Goal: Task Accomplishment & Management: Use online tool/utility

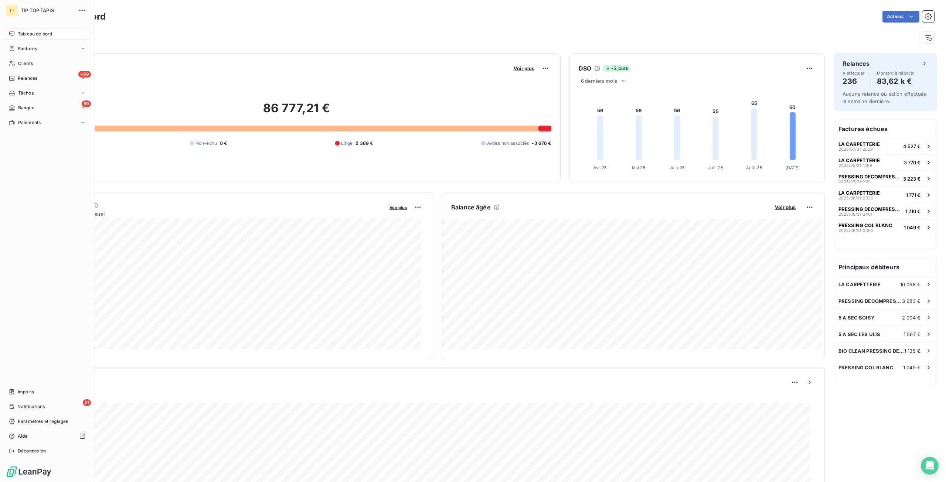
drag, startPoint x: 56, startPoint y: 106, endPoint x: 66, endPoint y: 87, distance: 21.5
click at [58, 106] on div "50 Banque" at bounding box center [47, 108] width 82 height 12
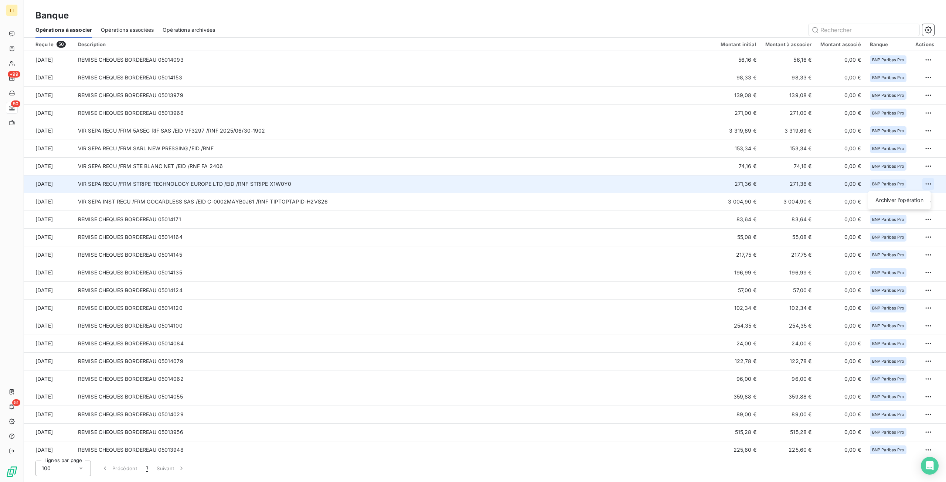
click at [924, 185] on html "TT +99 50 51 Banque Opérations à associer Opérations associées Opérations archi…" at bounding box center [473, 241] width 946 height 482
click at [908, 201] on div "Archiver l’opération" at bounding box center [899, 200] width 57 height 12
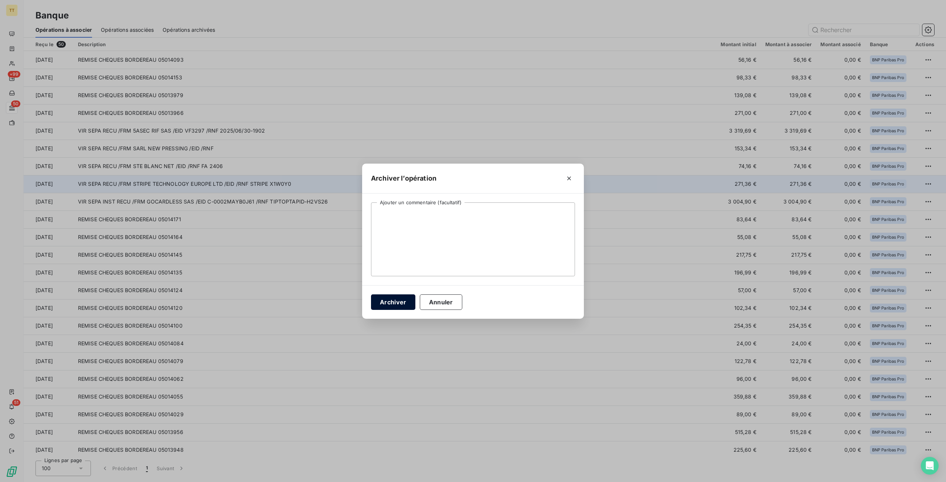
click at [398, 301] on button "Archiver" at bounding box center [393, 302] width 44 height 16
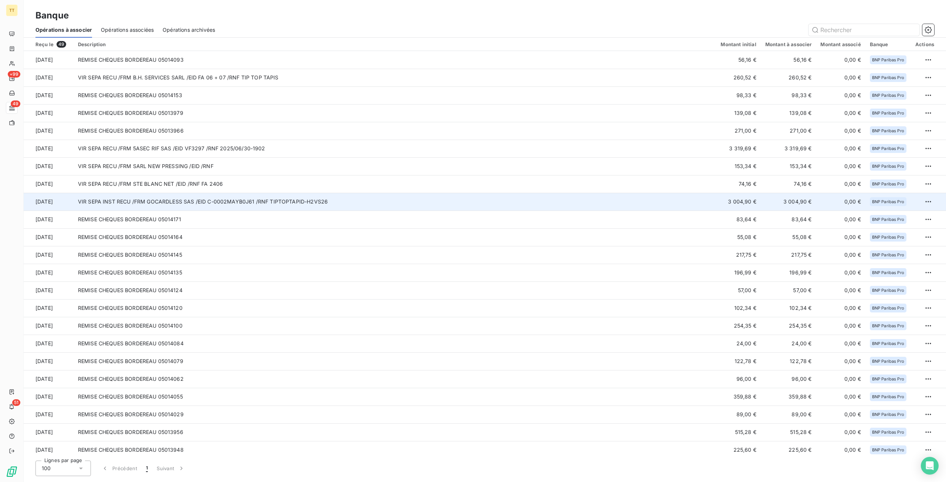
click at [182, 197] on td "VIR SEPA INST RECU /FRM GOCARDLESS SAS /EID C-0002MAYB0J61 /RNF TIPTOPTAPID-H2V…" at bounding box center [395, 202] width 643 height 18
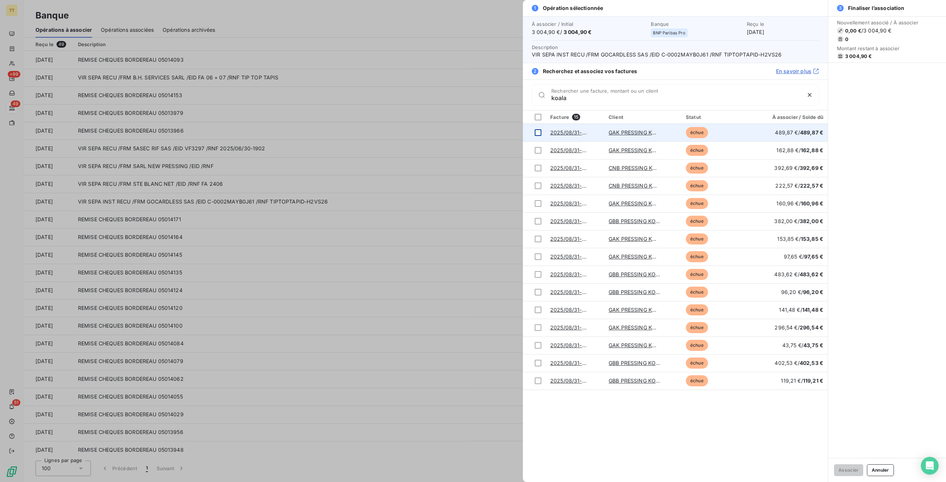
type input "koala"
click at [540, 133] on div at bounding box center [538, 132] width 7 height 7
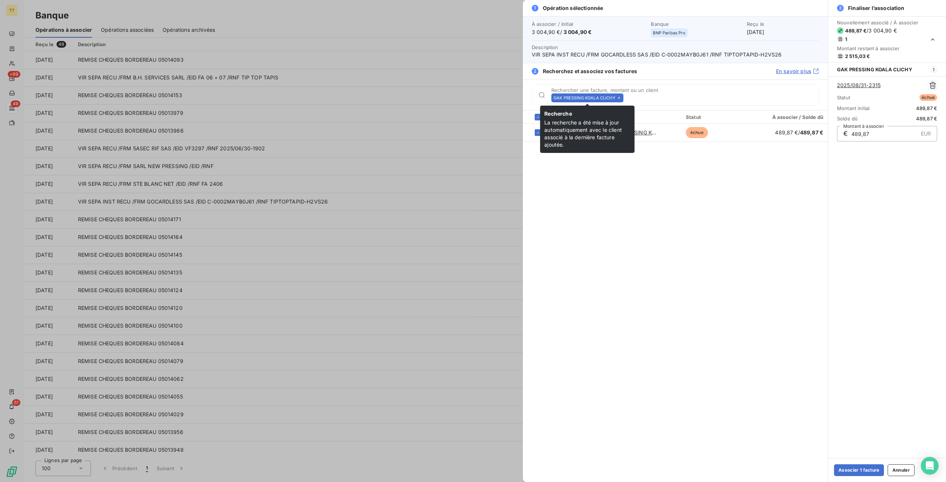
click at [620, 98] on icon at bounding box center [619, 98] width 4 height 4
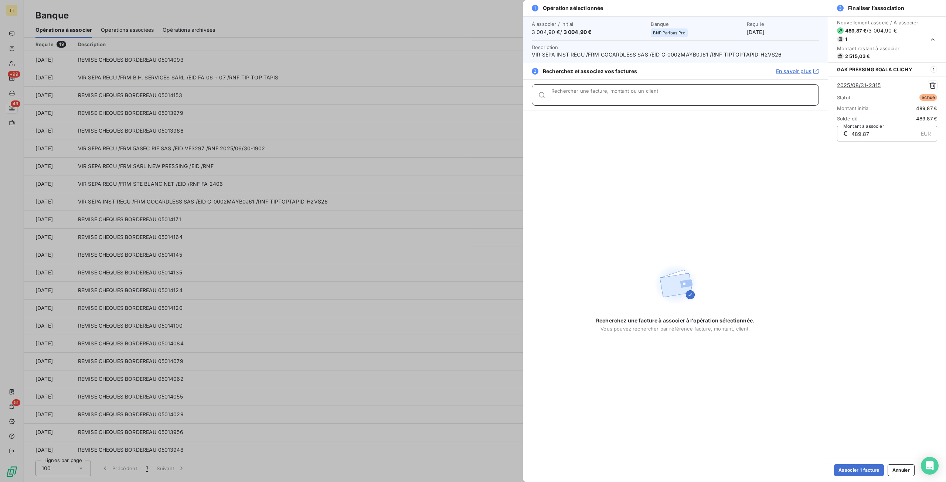
click at [612, 97] on input "Rechercher une facture, montant ou un client" at bounding box center [684, 97] width 267 height 7
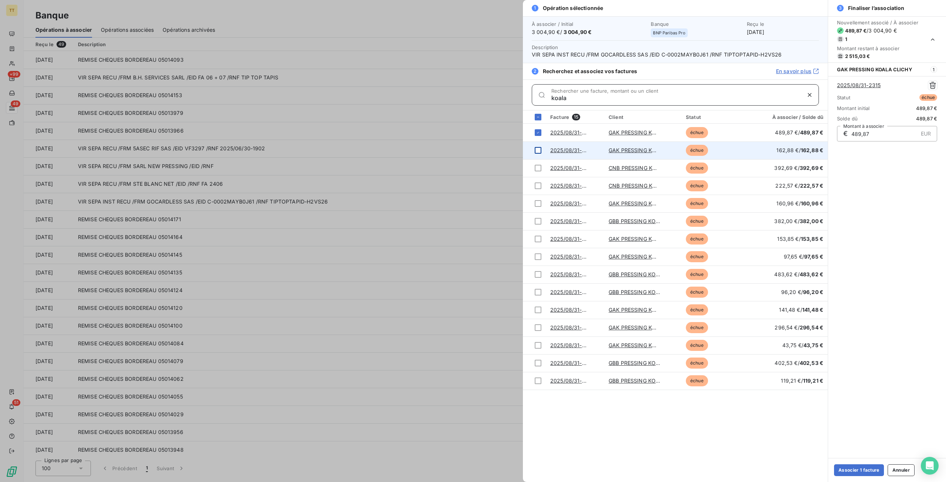
type input "koala"
click at [540, 150] on div at bounding box center [538, 150] width 7 height 7
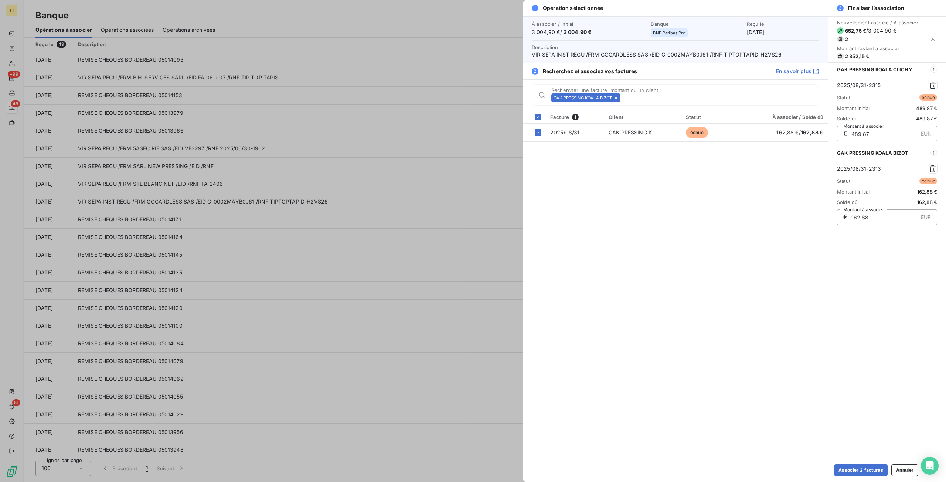
drag, startPoint x: 616, startPoint y: 96, endPoint x: 578, endPoint y: 96, distance: 38.1
click at [616, 96] on icon at bounding box center [616, 98] width 4 height 4
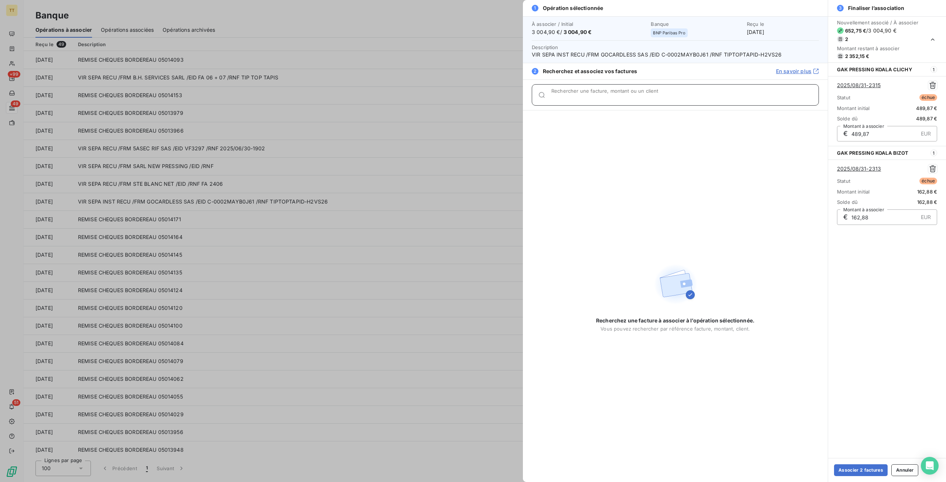
click at [578, 96] on input "Rechercher une facture, montant ou un client" at bounding box center [684, 97] width 267 height 7
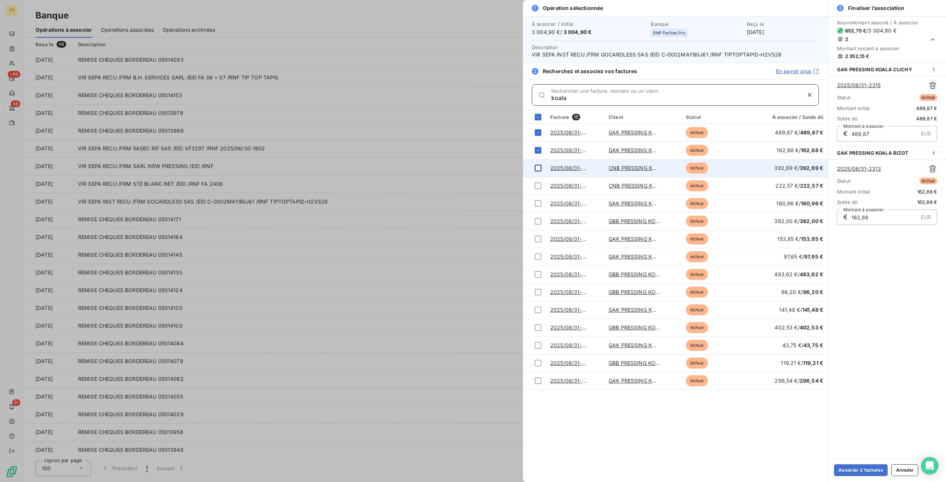
type input "koala"
drag, startPoint x: 537, startPoint y: 165, endPoint x: 554, endPoint y: 150, distance: 23.0
click at [539, 163] on td at bounding box center [534, 168] width 23 height 18
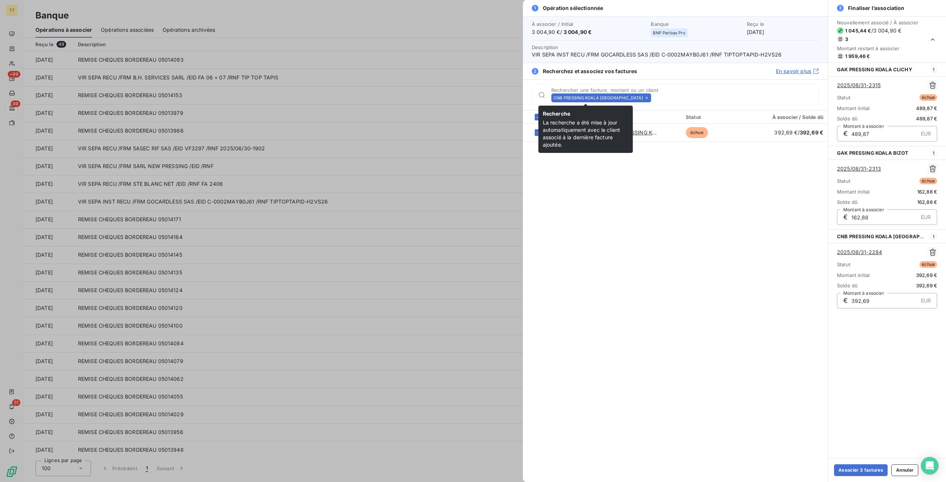
click at [644, 97] on icon at bounding box center [646, 98] width 4 height 4
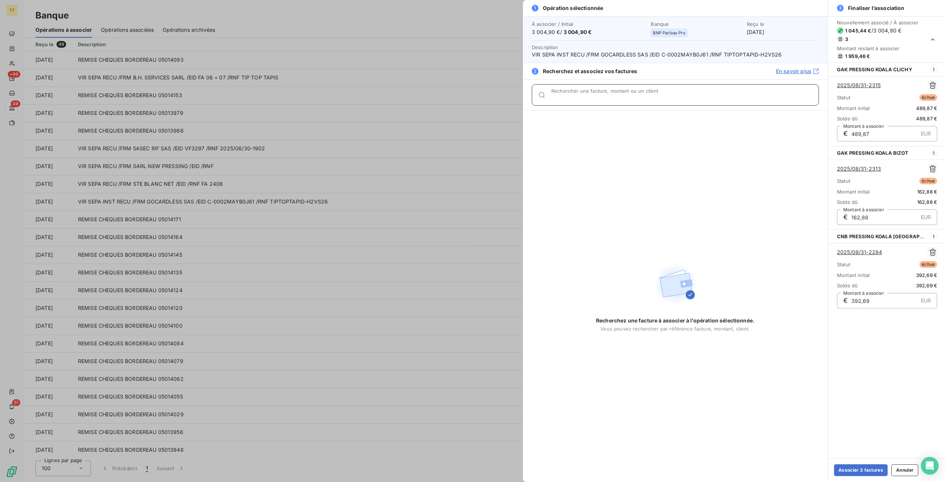
click at [578, 98] on input "Rechercher une facture, montant ou un client" at bounding box center [684, 97] width 267 height 7
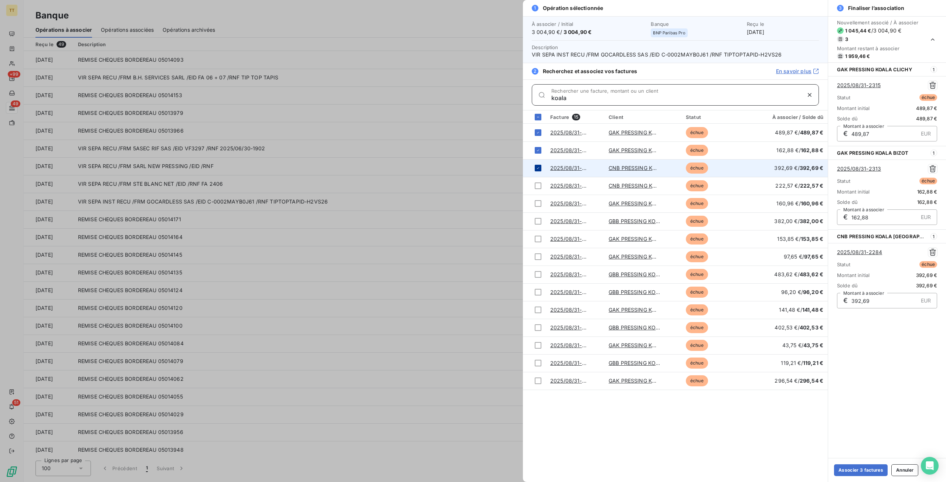
type input "koala"
click at [539, 166] on icon at bounding box center [538, 168] width 4 height 4
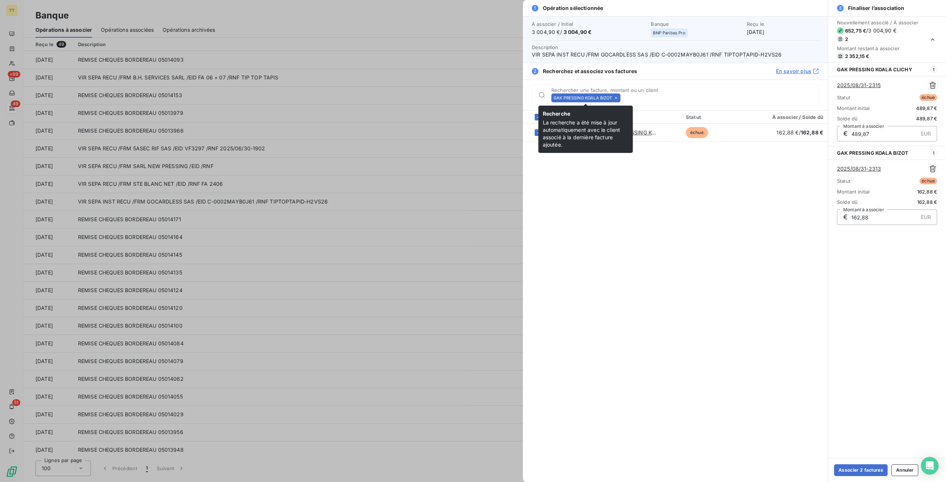
click at [615, 99] on icon at bounding box center [616, 98] width 4 height 4
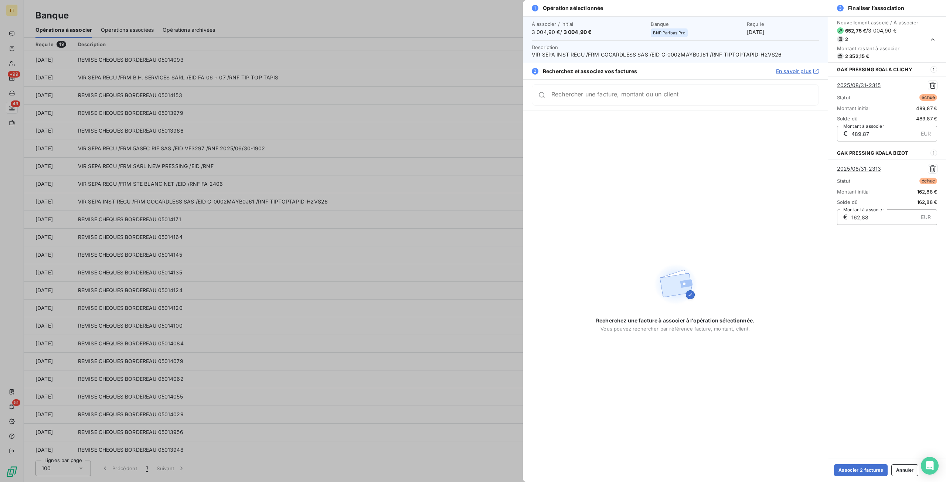
click at [613, 99] on div "Rechercher une facture, montant ou un client" at bounding box center [675, 94] width 287 height 21
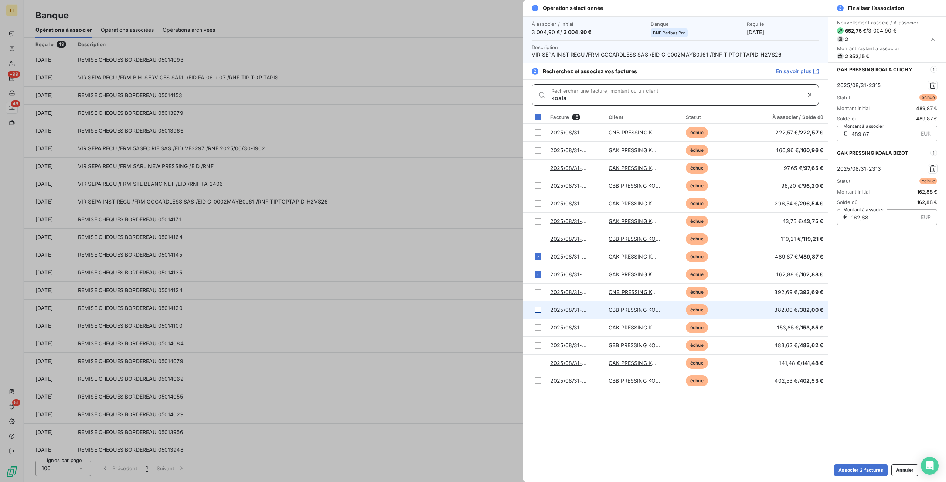
type input "koala"
click at [535, 311] on div at bounding box center [538, 310] width 7 height 7
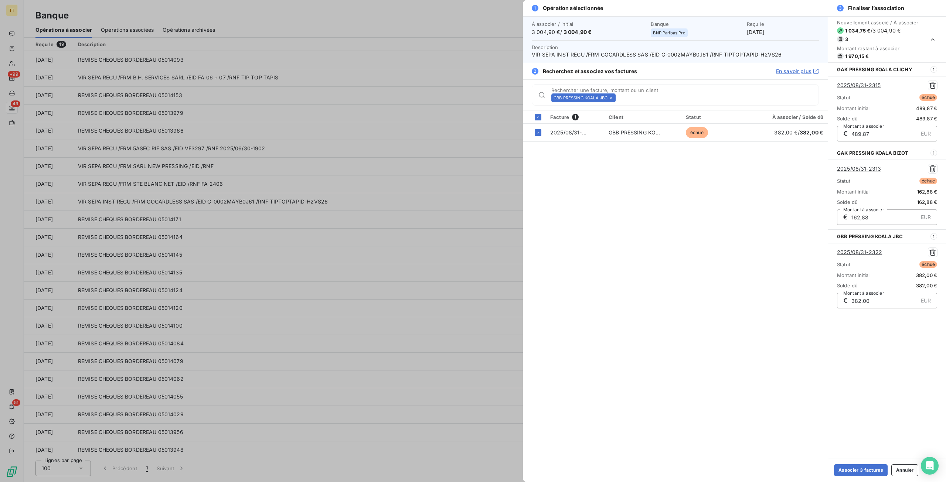
click at [612, 98] on icon at bounding box center [611, 98] width 2 height 2
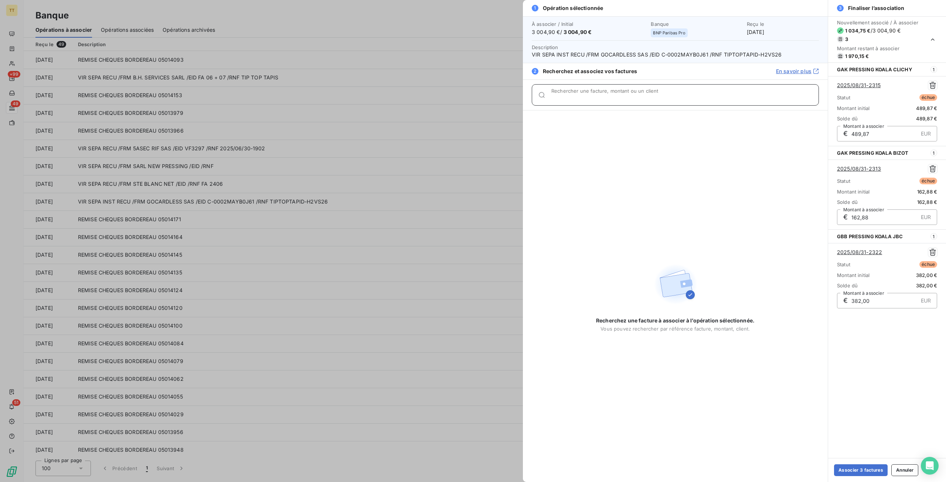
click at [610, 96] on input "Rechercher une facture, montant ou un client" at bounding box center [684, 97] width 267 height 7
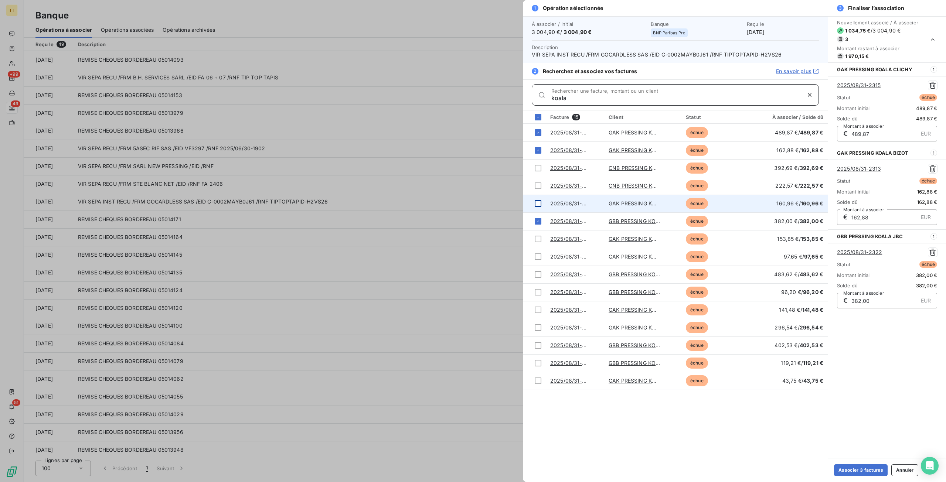
type input "koala"
click at [539, 203] on div at bounding box center [538, 203] width 7 height 7
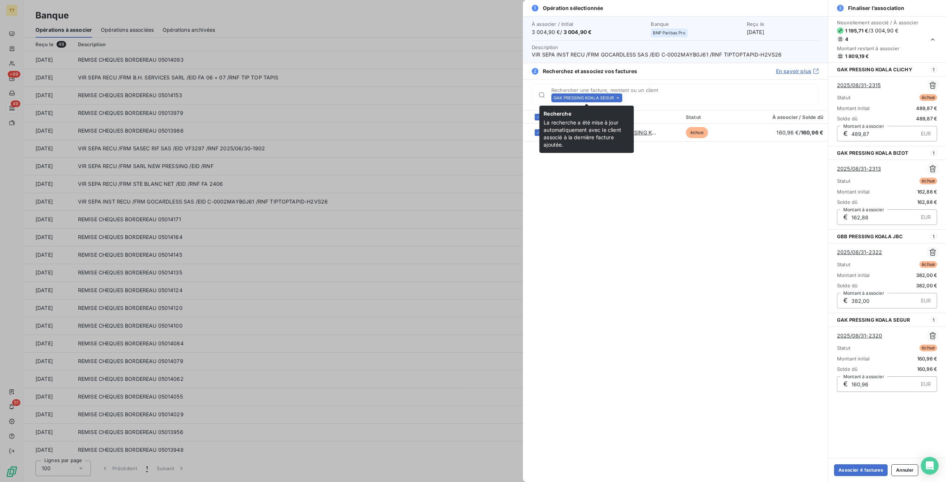
click at [618, 96] on icon at bounding box center [617, 98] width 4 height 4
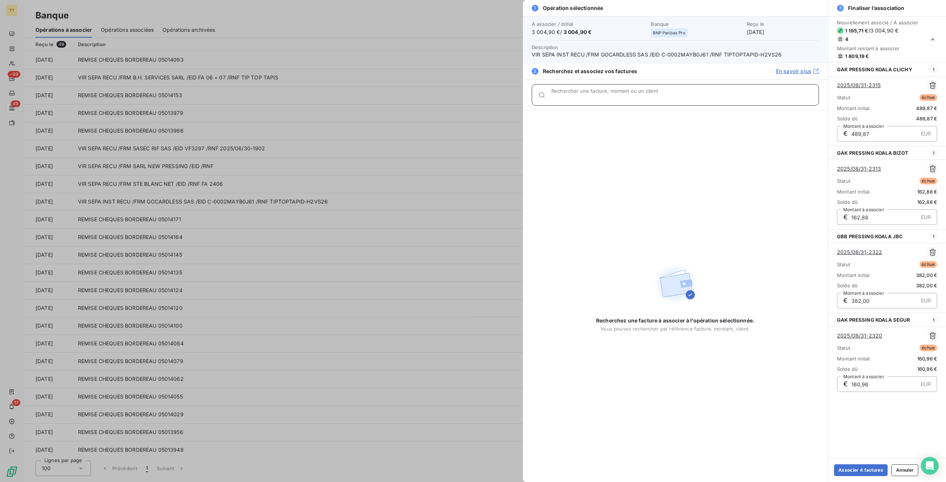
click at [613, 96] on input "Rechercher une facture, montant ou un client" at bounding box center [684, 97] width 267 height 7
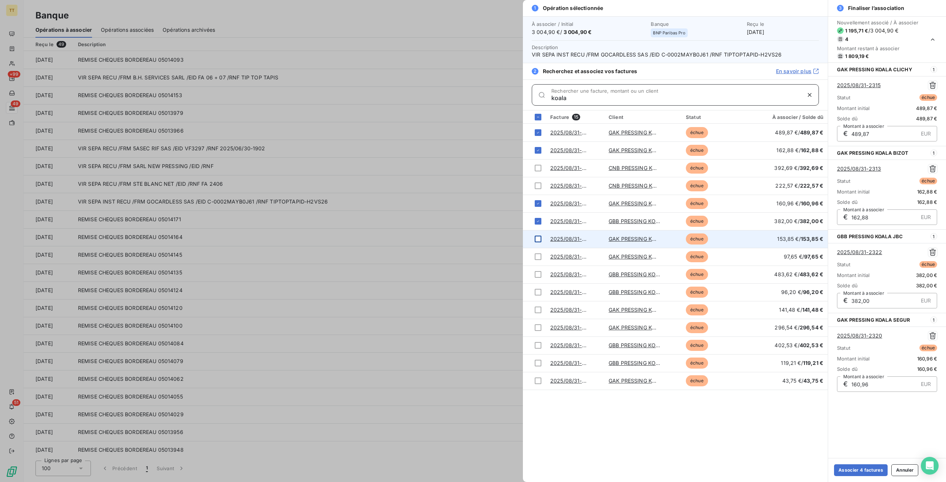
type input "koala"
click at [538, 238] on div at bounding box center [538, 239] width 7 height 7
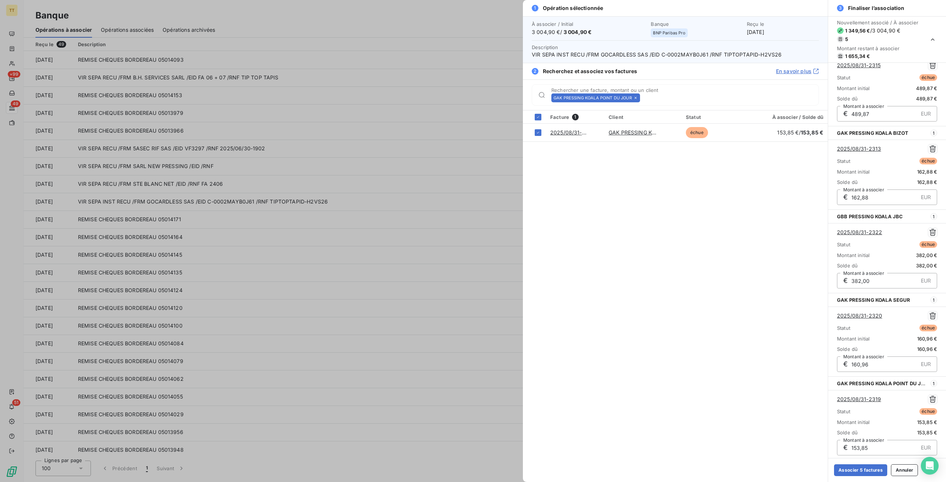
click at [636, 99] on icon at bounding box center [635, 98] width 4 height 4
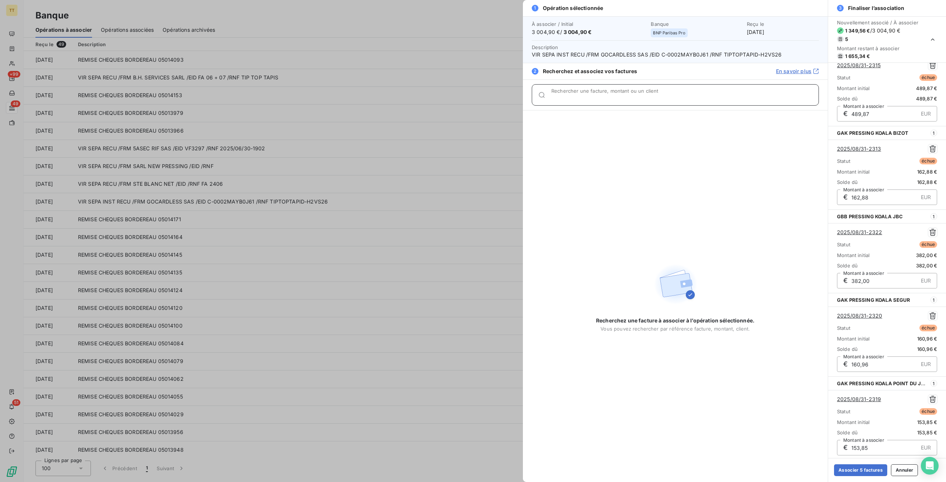
click at [625, 94] on input "Rechercher une facture, montant ou un client" at bounding box center [684, 97] width 267 height 7
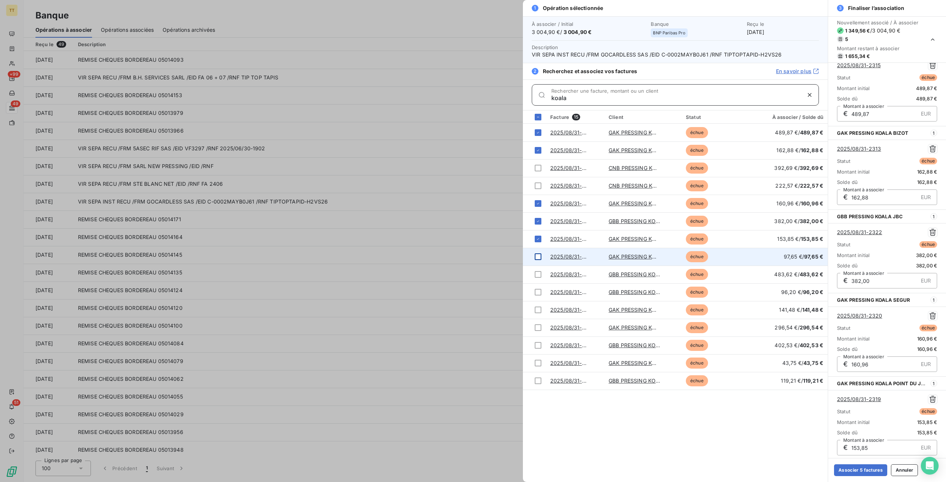
type input "koala"
click at [533, 255] on td at bounding box center [534, 257] width 23 height 18
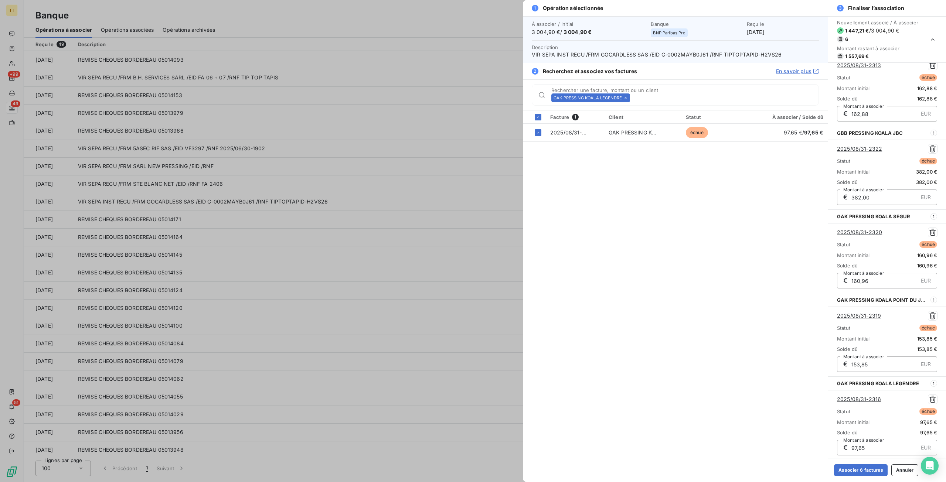
click at [625, 97] on icon at bounding box center [625, 98] width 4 height 4
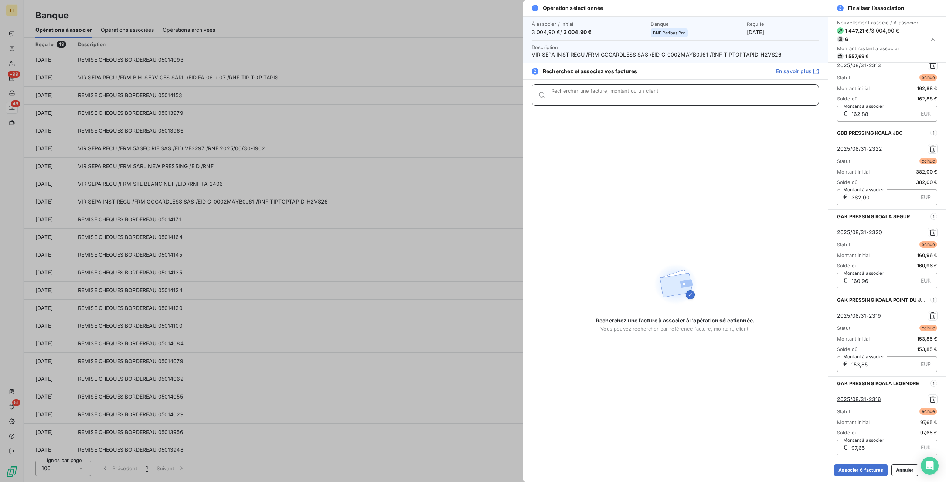
click at [625, 97] on input "Rechercher une facture, montant ou un client" at bounding box center [684, 97] width 267 height 7
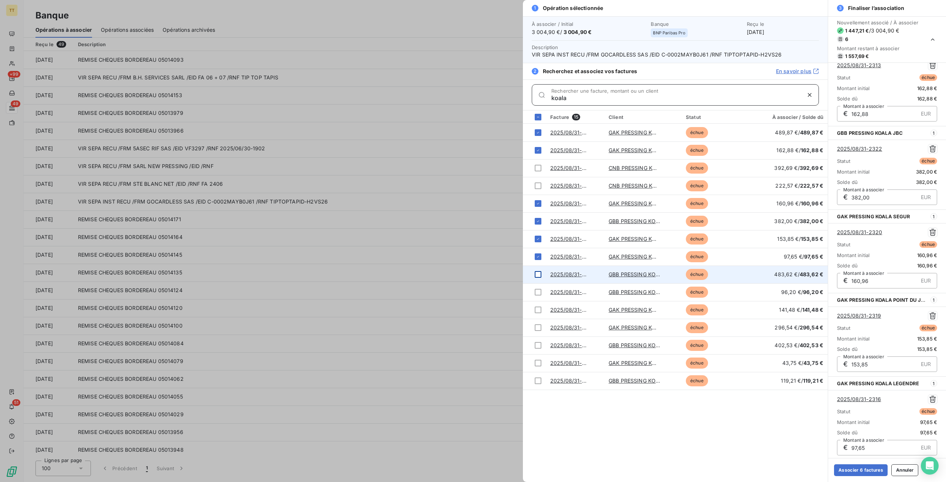
type input "koala"
click at [540, 273] on div at bounding box center [538, 274] width 7 height 7
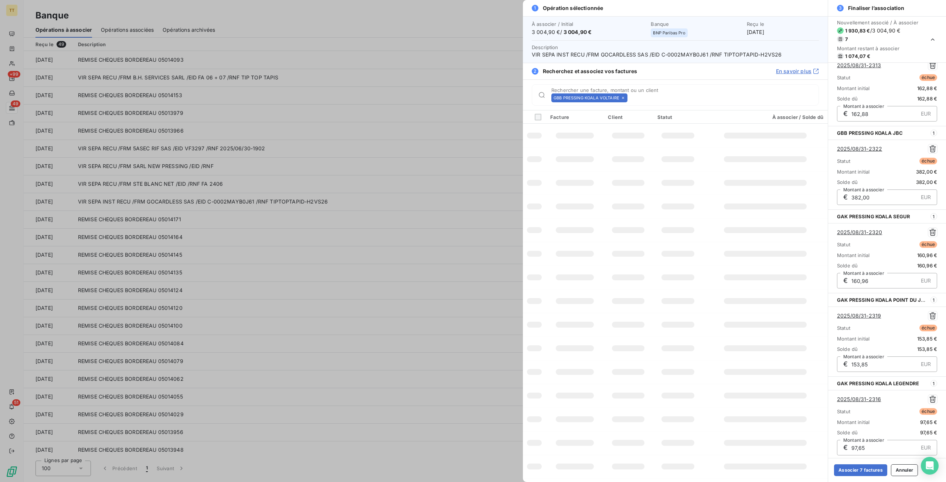
scroll to position [187, 0]
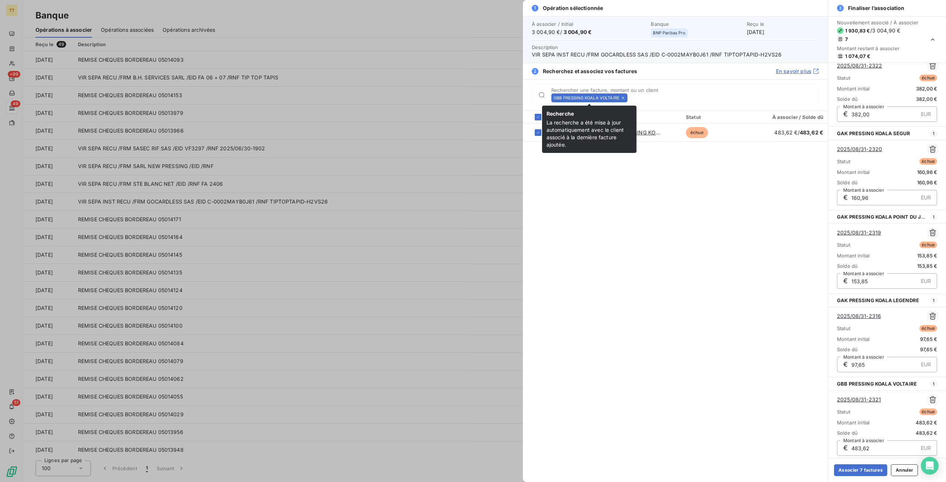
click at [622, 96] on icon at bounding box center [623, 98] width 4 height 4
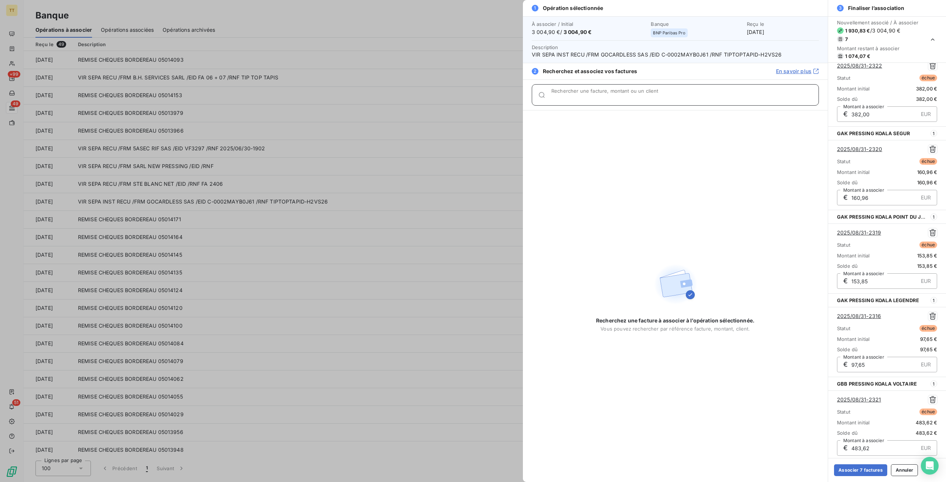
click at [607, 96] on input "Rechercher une facture, montant ou un client" at bounding box center [684, 97] width 267 height 7
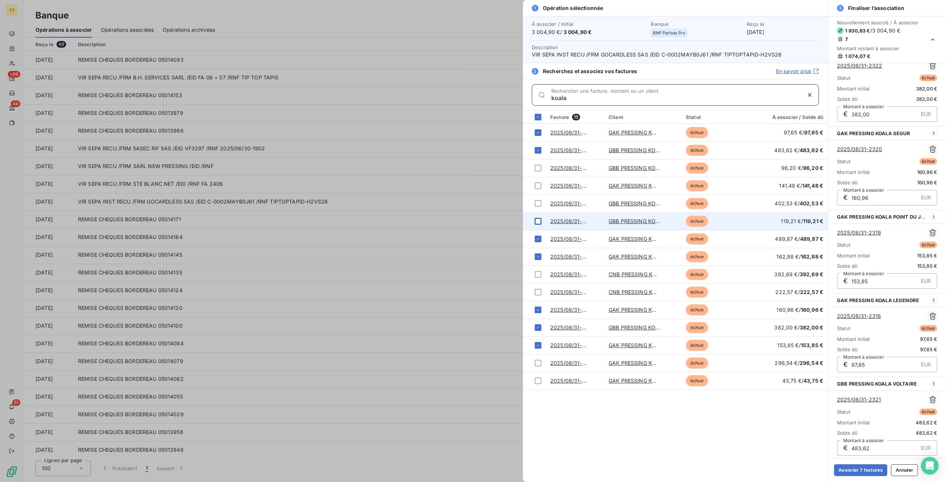
type input "koala"
click at [536, 219] on div at bounding box center [538, 221] width 7 height 7
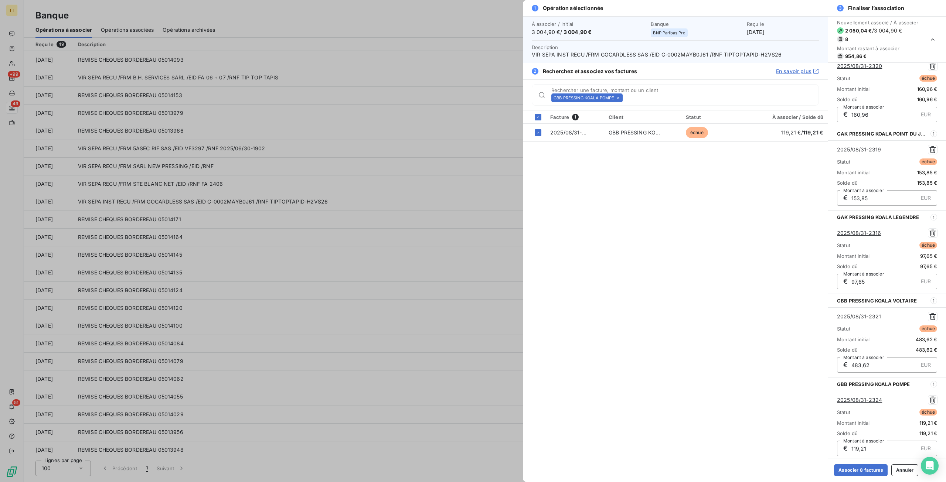
click at [653, 93] on div "GBB PRESSING KOALA POMPE Rechercher une facture, montant ou un client" at bounding box center [684, 95] width 267 height 9
type input "k"
click at [620, 97] on icon at bounding box center [618, 98] width 4 height 4
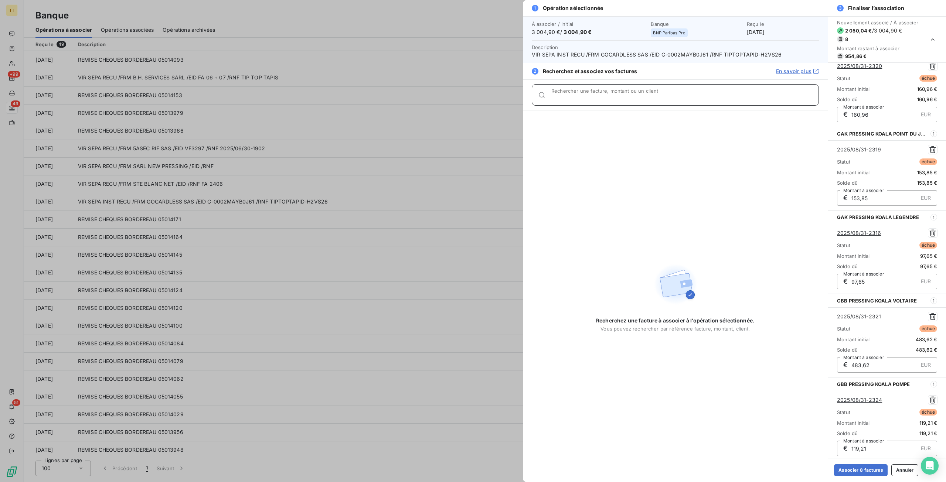
click at [620, 97] on input "Rechercher une facture, montant ou un client" at bounding box center [684, 97] width 267 height 7
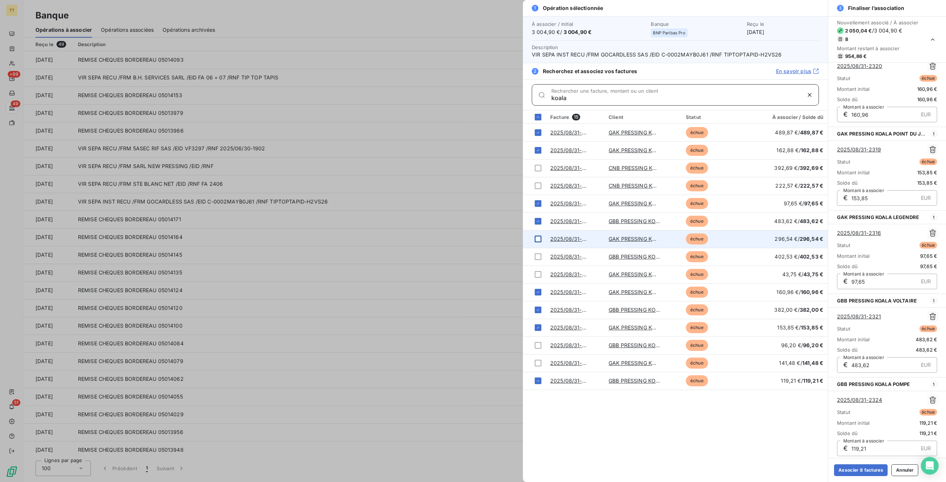
type input "koala"
click at [538, 236] on div at bounding box center [538, 239] width 7 height 7
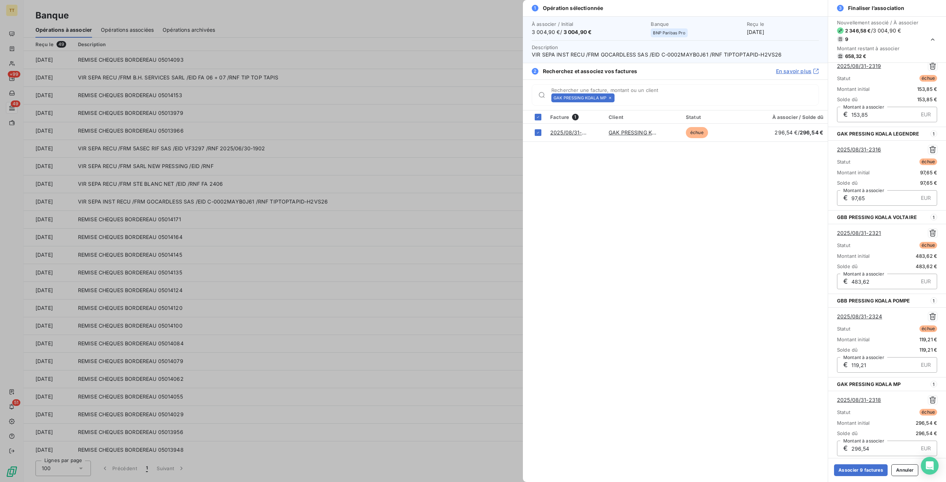
click at [610, 97] on icon at bounding box center [610, 98] width 4 height 4
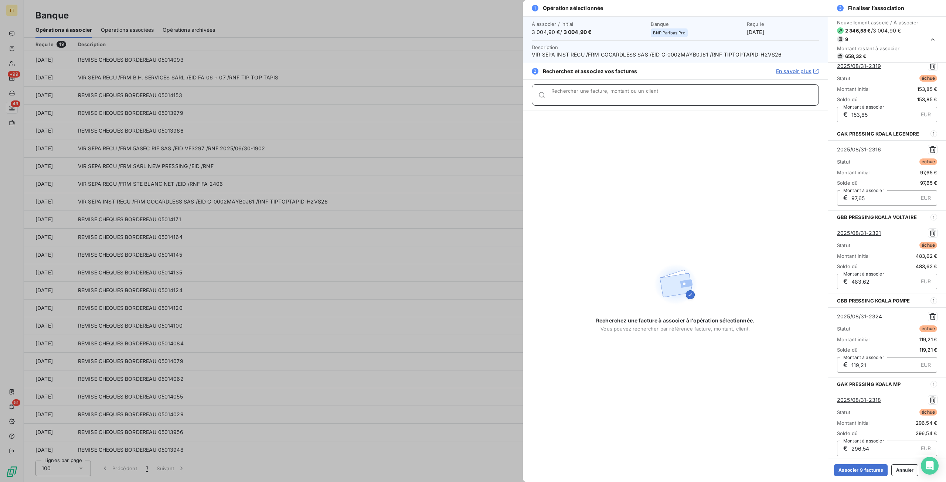
click at [610, 97] on input "Rechercher une facture, montant ou un client" at bounding box center [684, 97] width 267 height 7
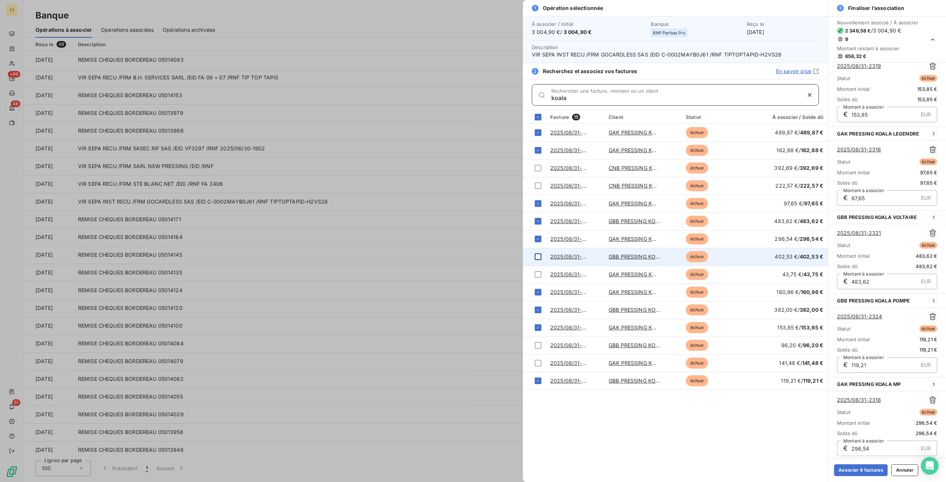
type input "koala"
click at [540, 256] on div at bounding box center [538, 256] width 7 height 7
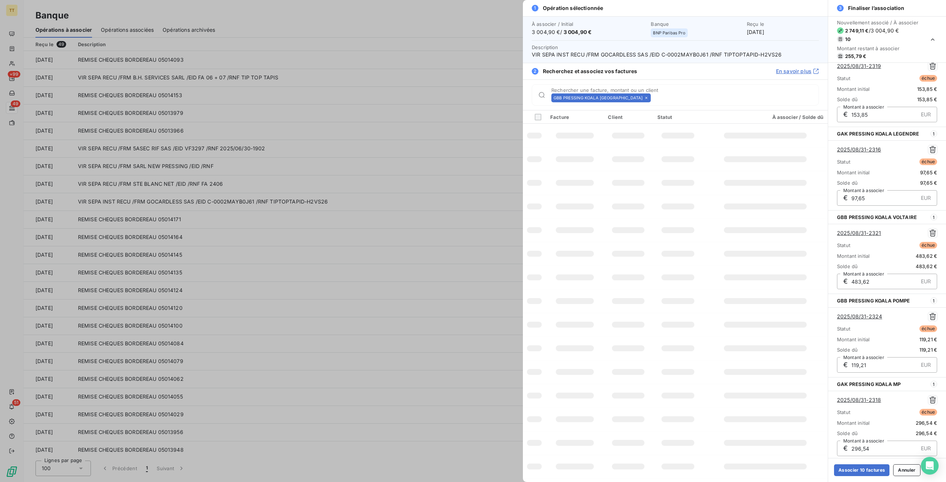
scroll to position [436, 0]
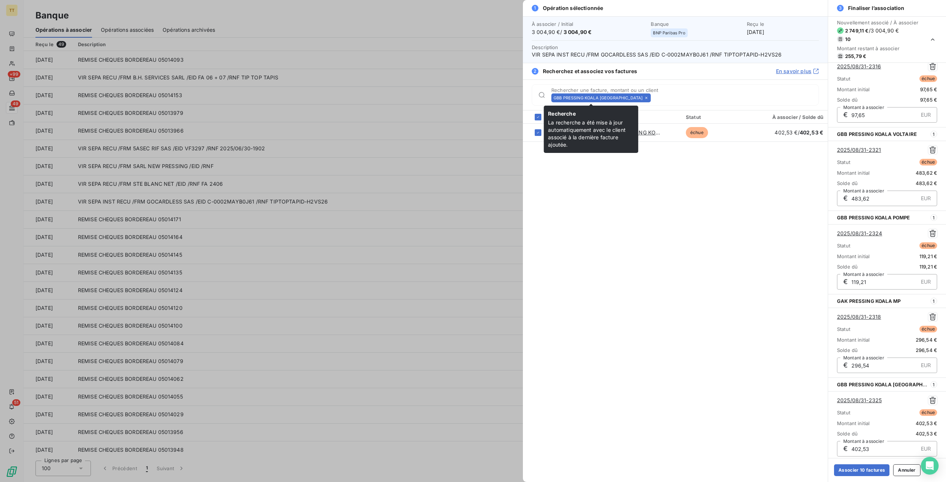
click at [644, 97] on icon at bounding box center [646, 98] width 4 height 4
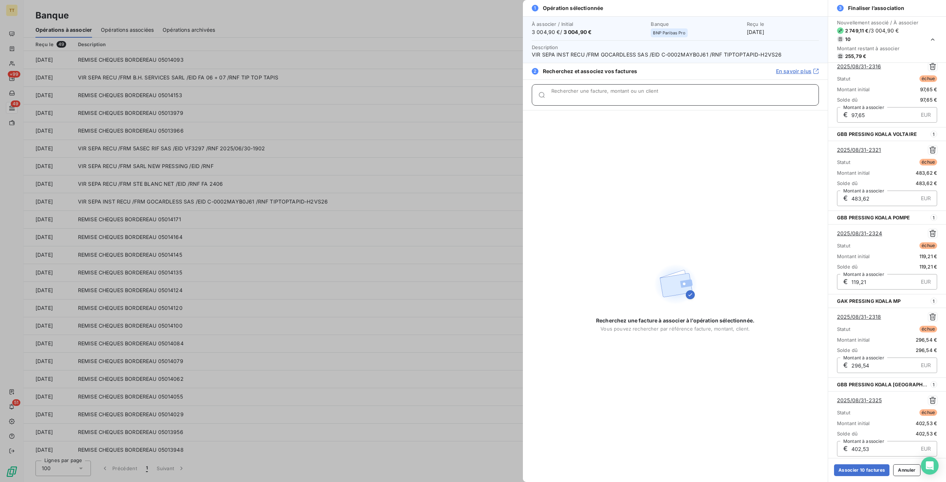
click at [619, 96] on input "Rechercher une facture, montant ou un client" at bounding box center [684, 97] width 267 height 7
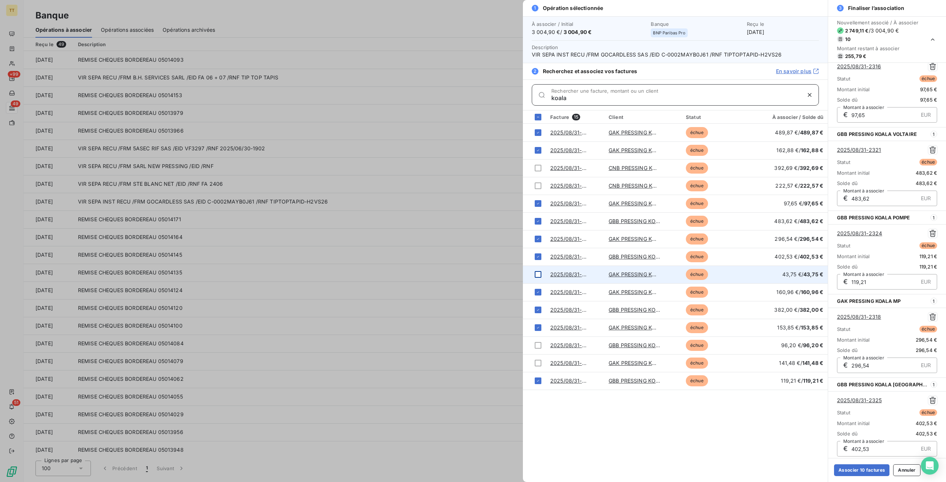
type input "koala"
click at [537, 273] on div at bounding box center [538, 274] width 7 height 7
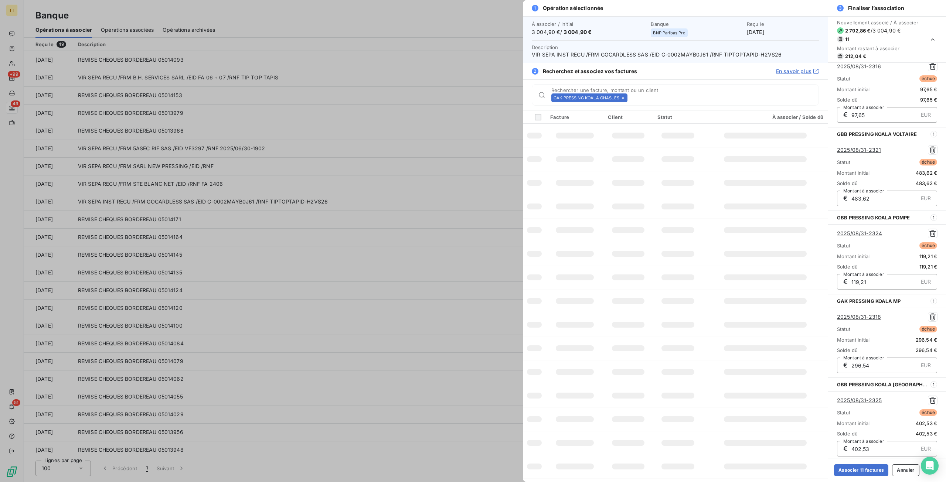
scroll to position [519, 0]
click at [621, 97] on icon at bounding box center [623, 98] width 4 height 4
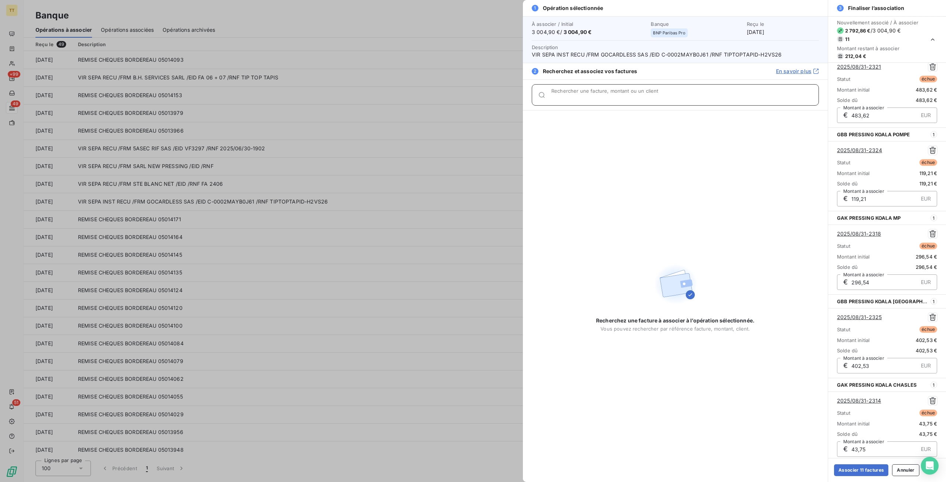
click at [621, 97] on input "Rechercher une facture, montant ou un client" at bounding box center [684, 97] width 267 height 7
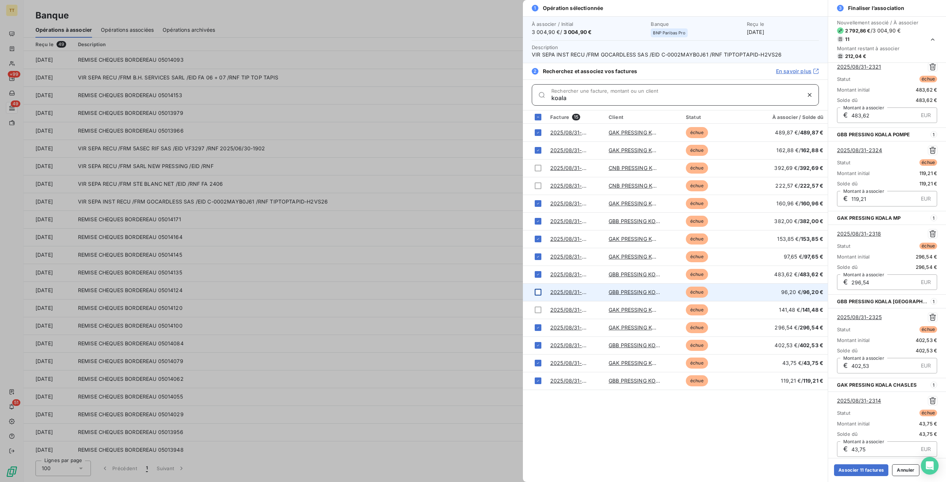
type input "koala"
click at [536, 291] on div at bounding box center [538, 292] width 7 height 7
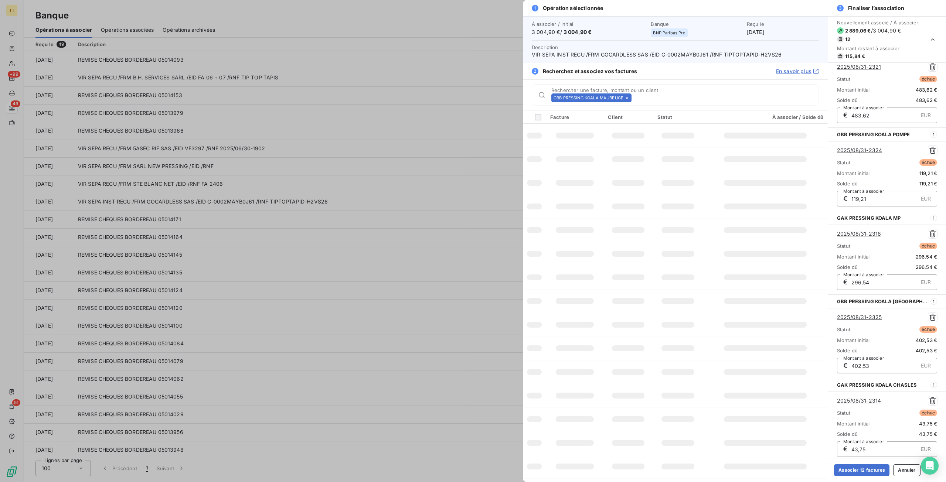
scroll to position [603, 0]
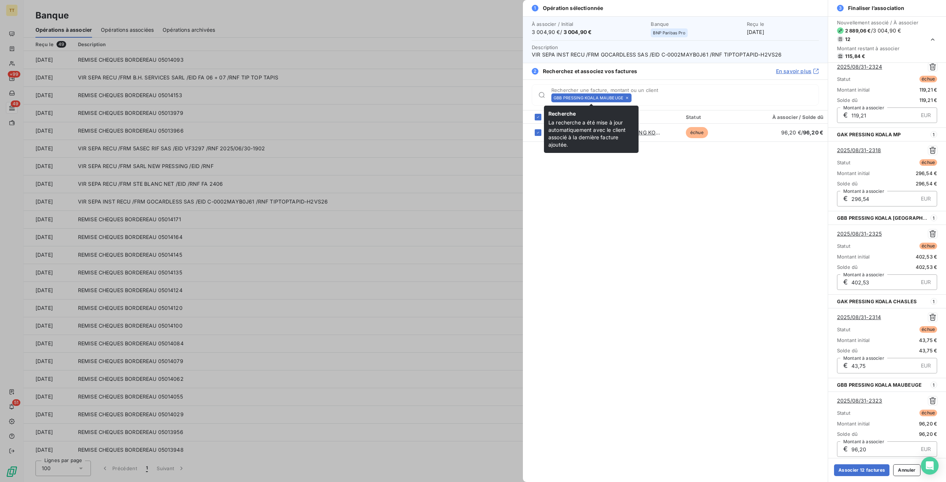
click at [627, 98] on icon at bounding box center [627, 98] width 4 height 4
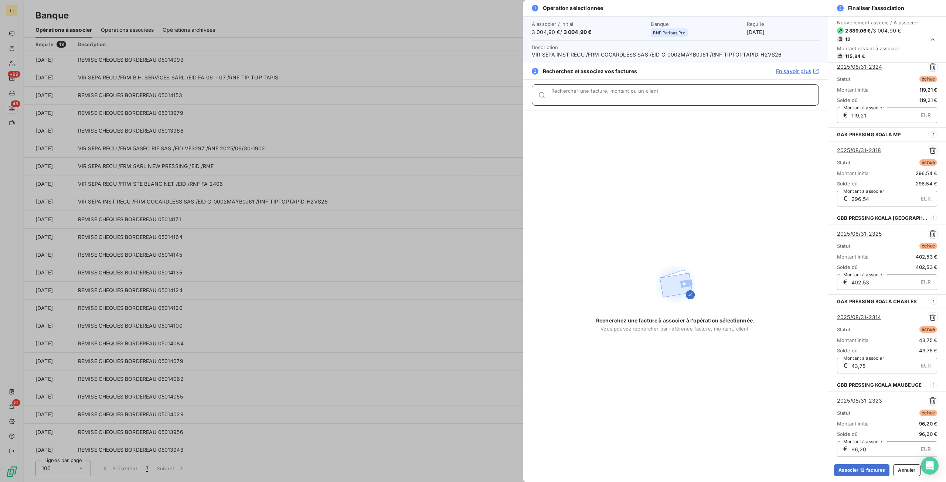
click at [627, 98] on input "Rechercher une facture, montant ou un client" at bounding box center [684, 97] width 267 height 7
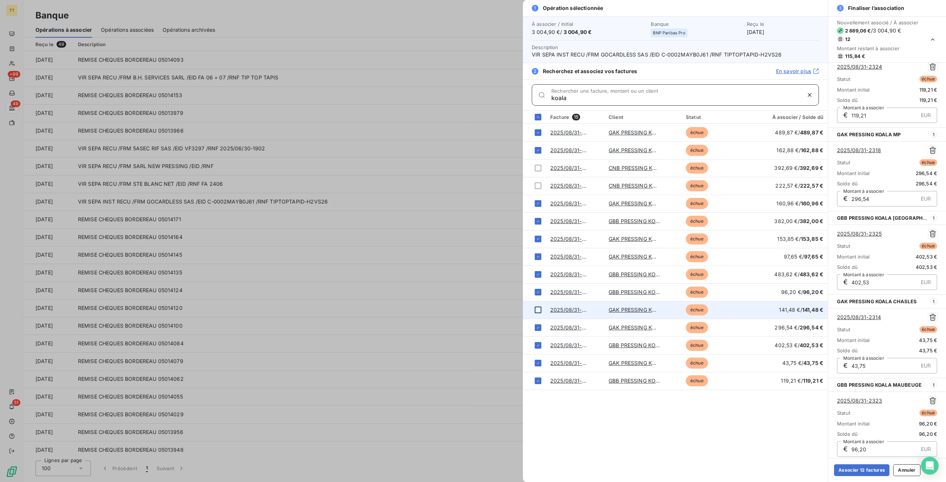
type input "koala"
click at [539, 307] on div at bounding box center [538, 310] width 7 height 7
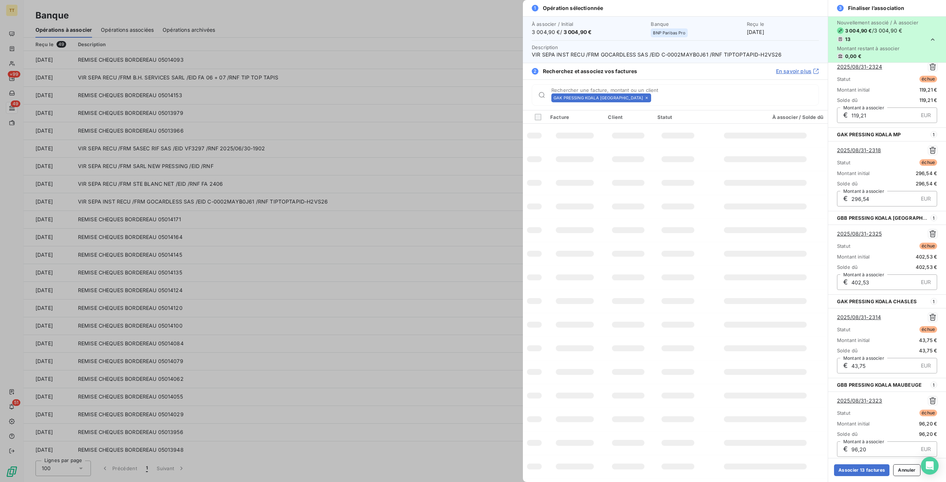
scroll to position [686, 0]
click at [868, 472] on button "Associer 13 factures" at bounding box center [861, 470] width 55 height 12
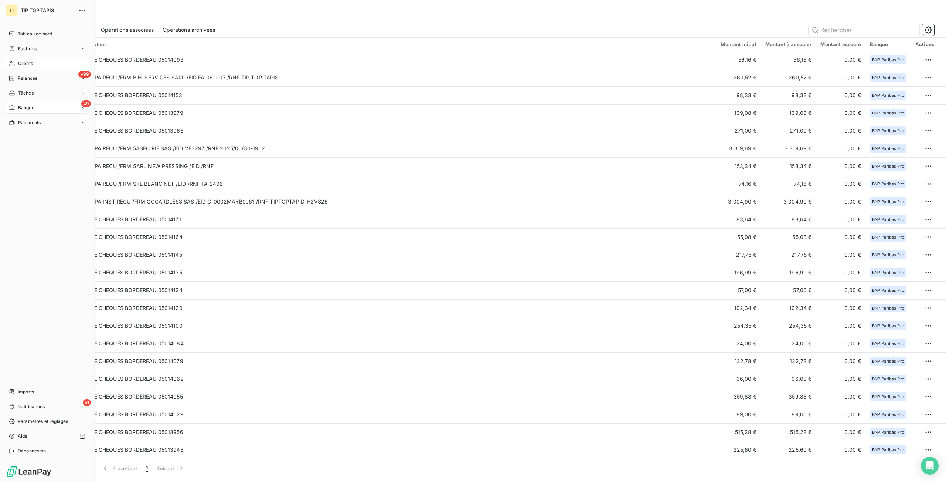
click at [16, 64] on div "Clients" at bounding box center [47, 64] width 82 height 12
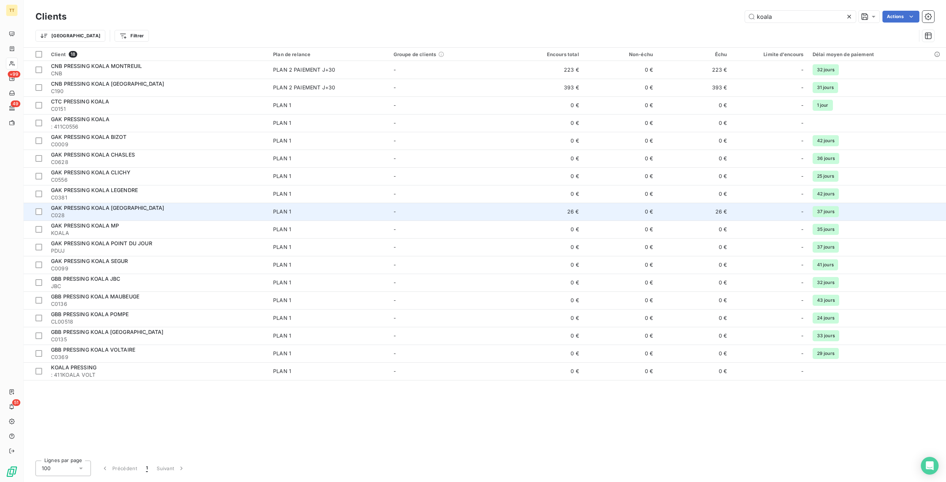
type input "koala"
click at [551, 212] on td "26 €" at bounding box center [546, 212] width 74 height 18
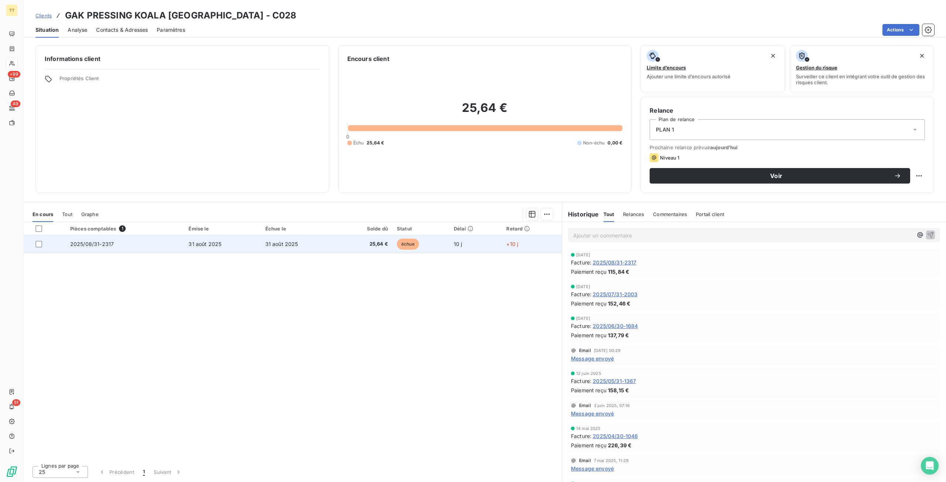
drag, startPoint x: 304, startPoint y: 242, endPoint x: 565, endPoint y: 216, distance: 261.7
click at [305, 242] on td "31 août 2025" at bounding box center [299, 244] width 76 height 18
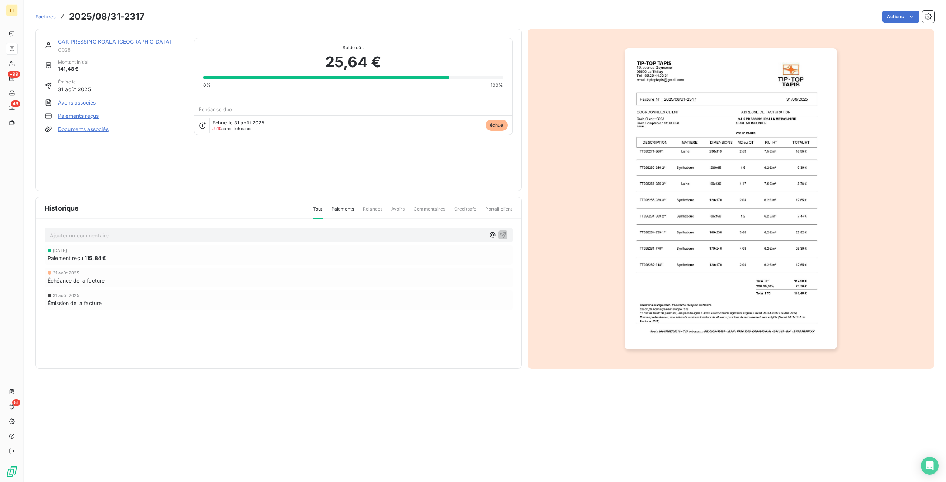
click at [75, 115] on link "Paiements reçus" at bounding box center [78, 115] width 41 height 7
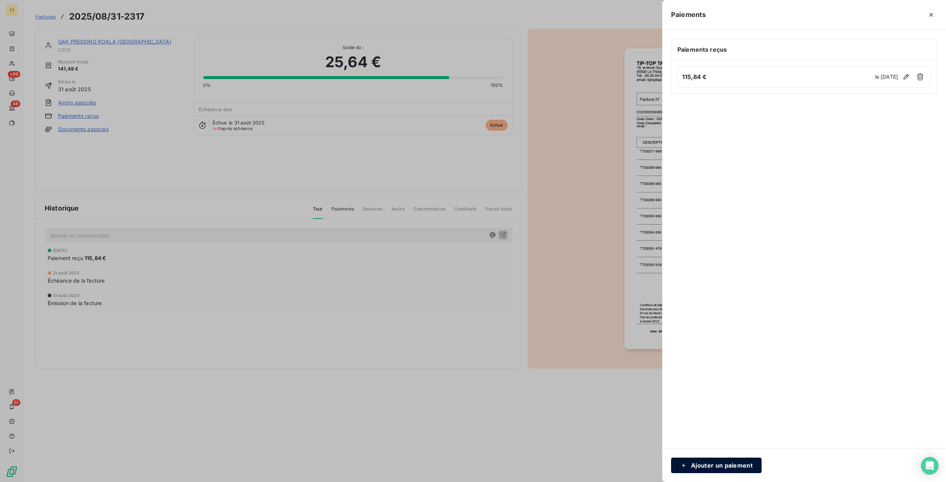
click at [701, 469] on button "Ajouter un paiement" at bounding box center [716, 466] width 91 height 16
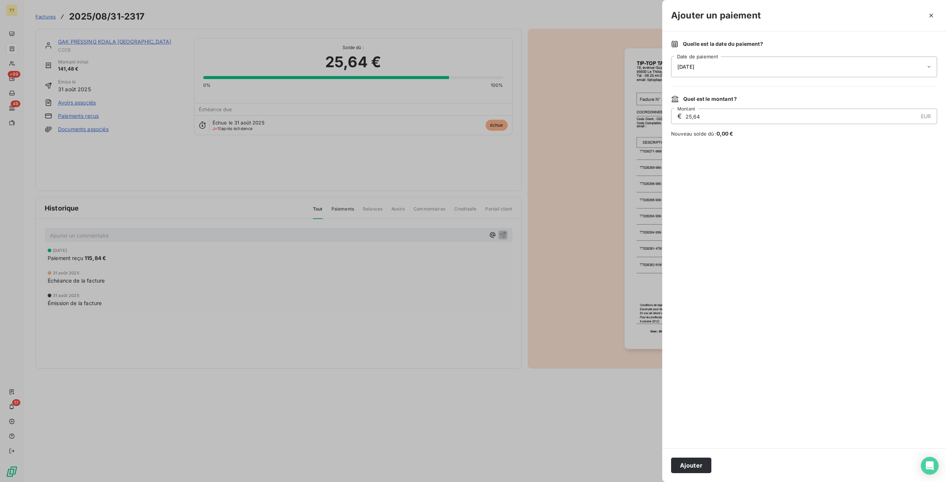
click at [701, 469] on button "Ajouter" at bounding box center [691, 466] width 40 height 16
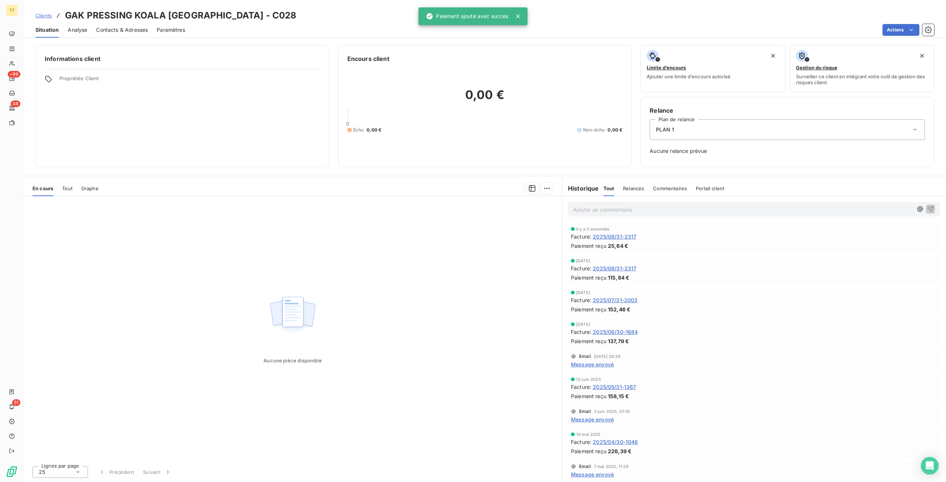
click at [665, 203] on div "Ajouter un commentaire ﻿" at bounding box center [754, 209] width 372 height 14
click at [661, 212] on p "Ajouter un commentaire ﻿" at bounding box center [743, 209] width 340 height 9
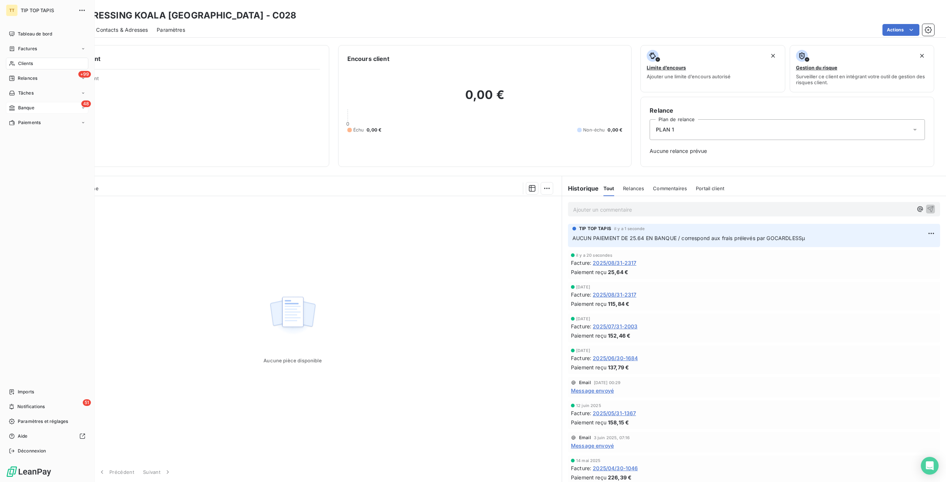
click at [22, 104] on div "48 Banque" at bounding box center [47, 108] width 82 height 12
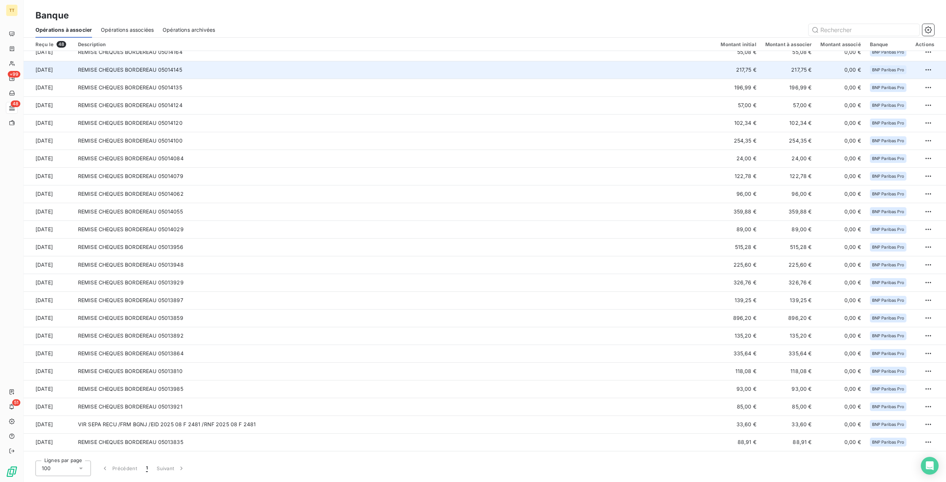
scroll to position [443, 0]
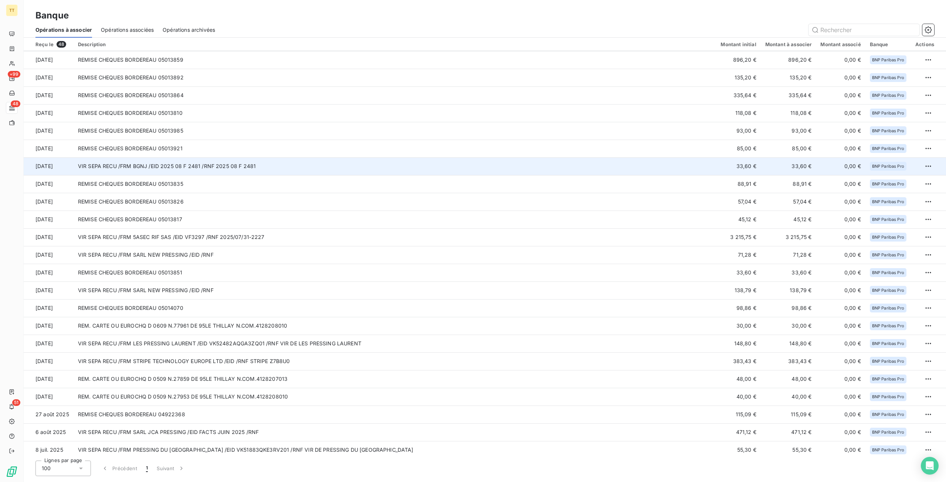
click at [235, 165] on td "VIR SEPA RECU /FRM BGNJ /EID 2025 08 F 2481 /RNF 2025 08 F 2481" at bounding box center [395, 166] width 643 height 18
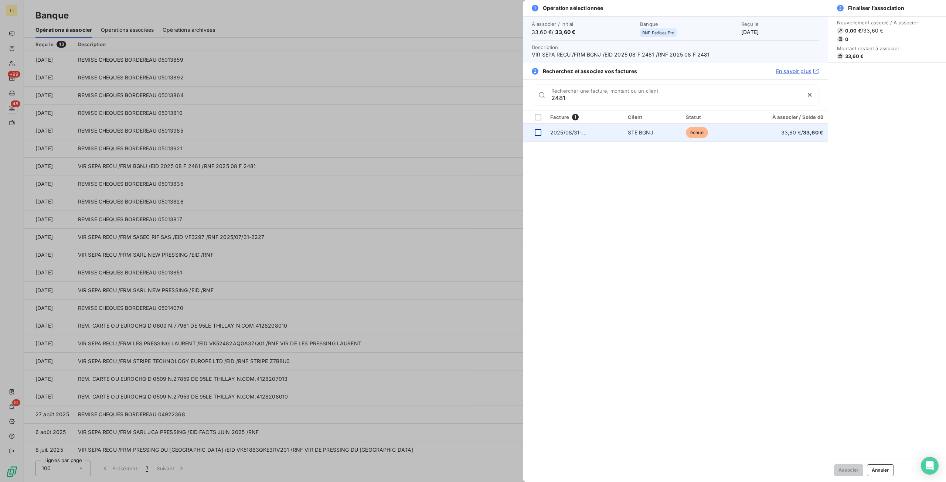
type input "2481"
click at [540, 137] on td at bounding box center [534, 133] width 23 height 18
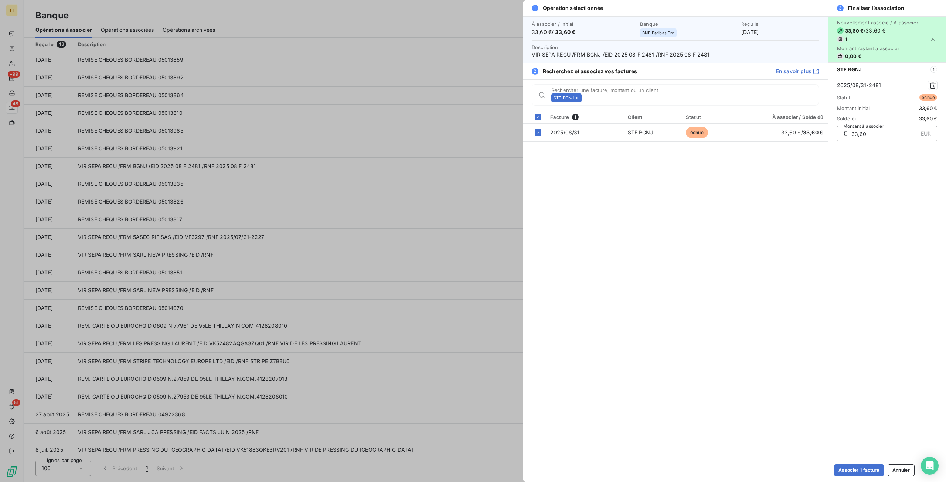
drag, startPoint x: 848, startPoint y: 467, endPoint x: 845, endPoint y: 464, distance: 4.2
click at [847, 467] on button "Associer 1 facture" at bounding box center [859, 470] width 50 height 12
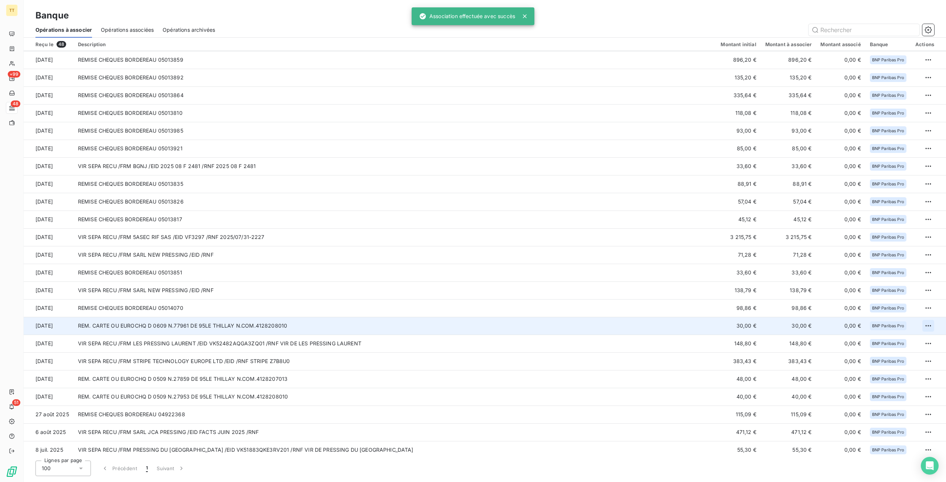
click at [924, 324] on html "TT +99 48 51 Banque Opérations à associer Opérations associées Opérations archi…" at bounding box center [473, 241] width 946 height 482
click at [896, 337] on div "Archiver l’opération" at bounding box center [899, 342] width 57 height 12
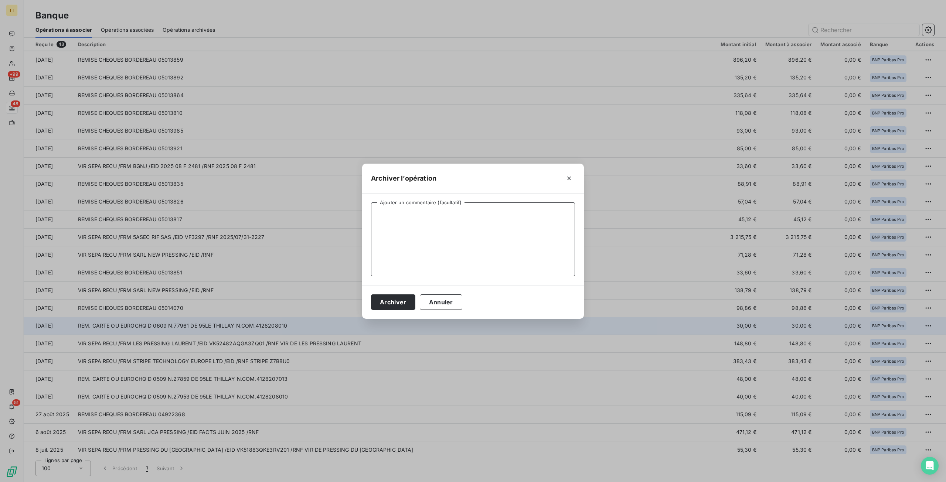
click at [406, 225] on textarea "Ajouter un commentaire (facultatif)" at bounding box center [473, 239] width 204 height 74
type textarea "PARTICULIER SEPTEMBRE"
click at [385, 296] on button "Archiver" at bounding box center [393, 302] width 44 height 16
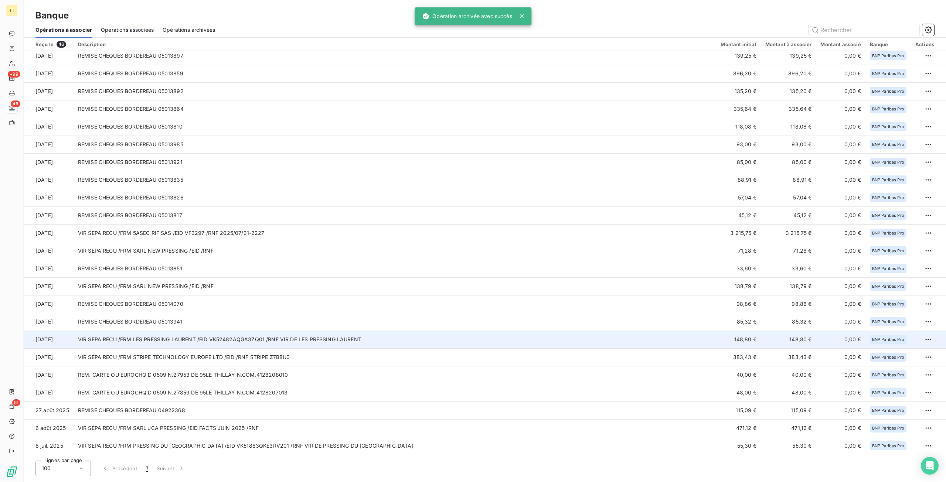
click at [360, 337] on td "VIR SEPA RECU /FRM LES PRESSING LAURENT /EID VK52482AQGA3ZQ01 /RNF VIR DE LES P…" at bounding box center [395, 340] width 643 height 18
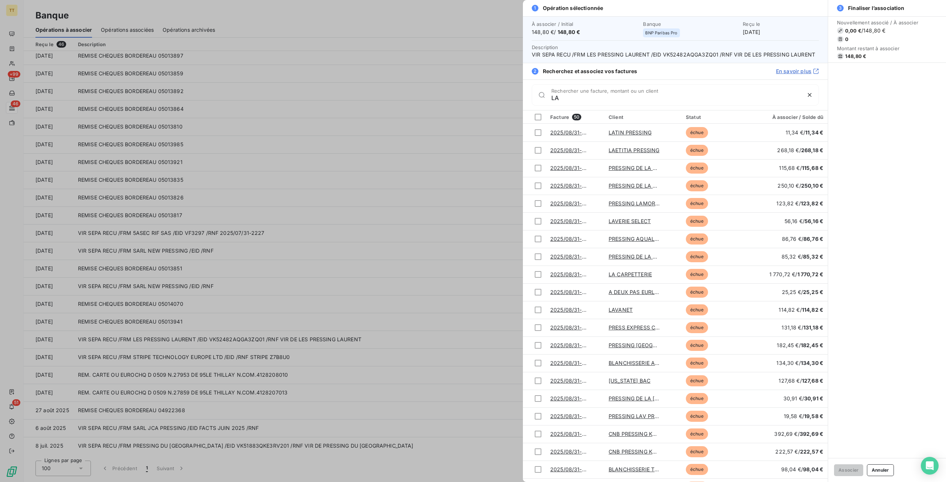
type input "L"
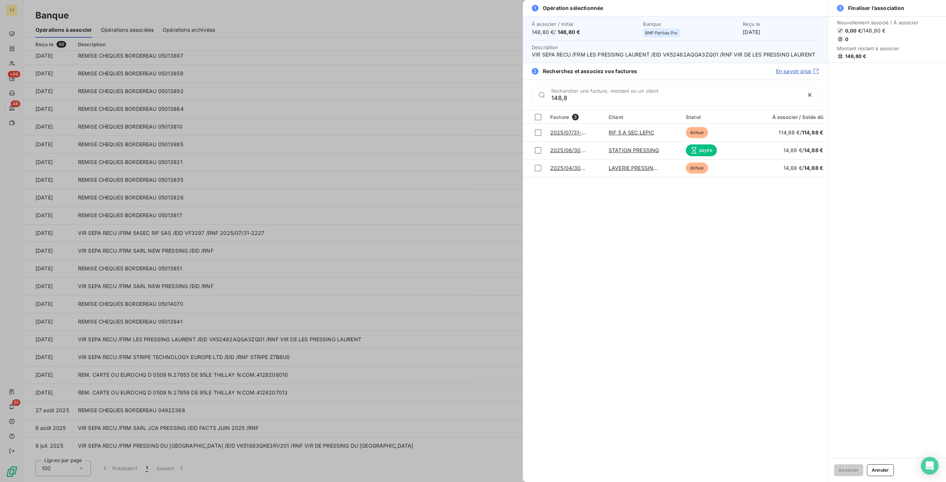
type input "148,8"
click at [297, 219] on div at bounding box center [473, 241] width 946 height 482
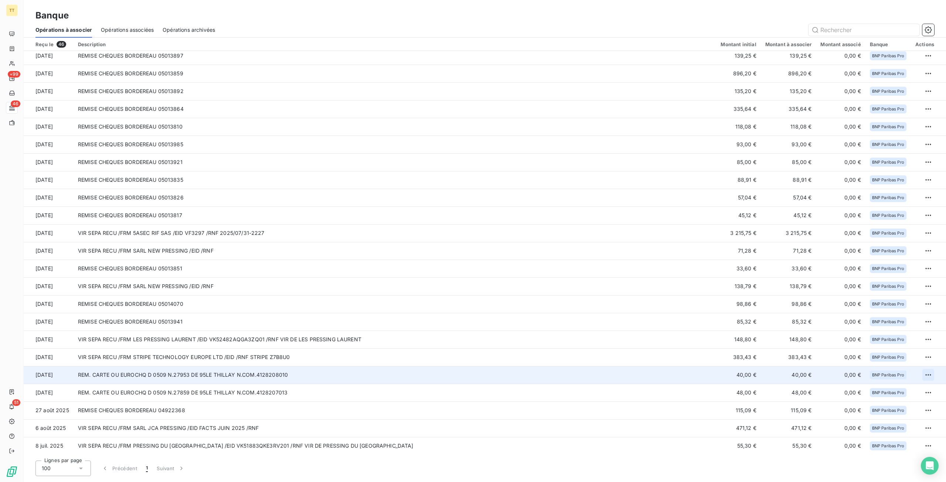
click at [929, 373] on html "TT +99 46 51 Banque Opérations à associer Opérations associées Opérations archi…" at bounding box center [473, 241] width 946 height 482
click at [882, 394] on div "Archiver l’opération" at bounding box center [899, 391] width 57 height 12
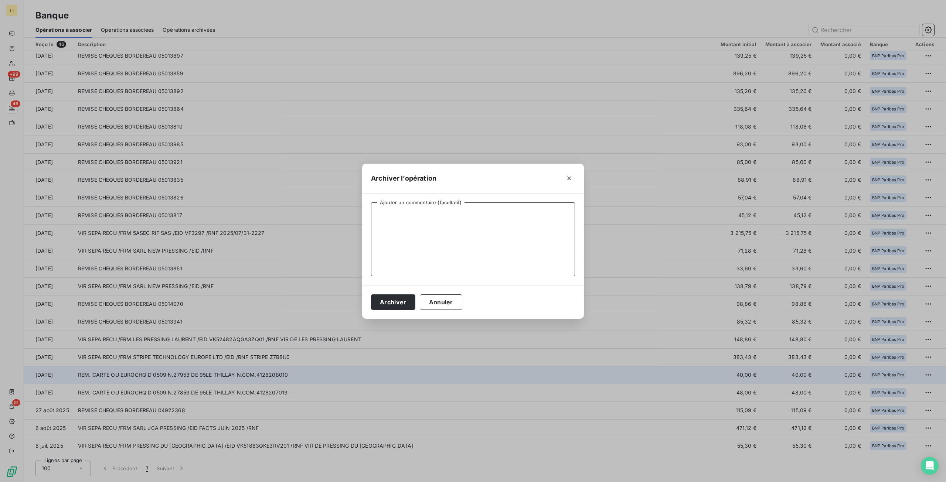
click at [468, 231] on textarea "Ajouter un commentaire (facultatif)" at bounding box center [473, 239] width 204 height 74
type textarea "PARTICULIER SEPTEMBRE"
click at [384, 296] on button "Archiver" at bounding box center [393, 302] width 44 height 16
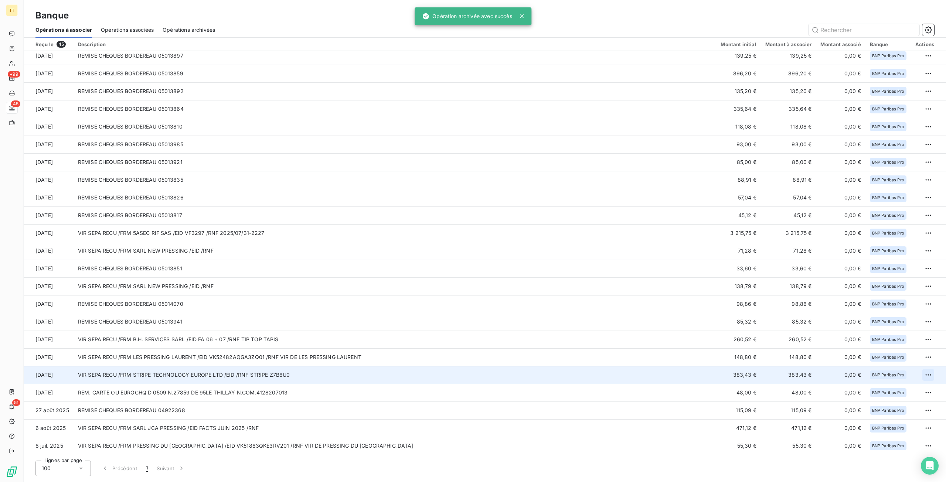
click at [923, 371] on html "TT +99 45 51 Banque Opérations à associer Opérations associées Opérations archi…" at bounding box center [473, 241] width 946 height 482
click at [897, 392] on div "Archiver l’opération" at bounding box center [899, 391] width 57 height 12
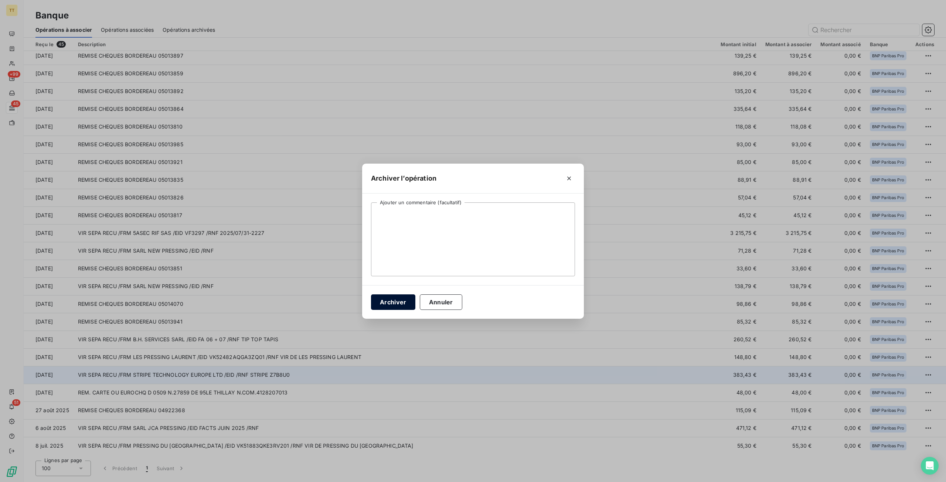
click at [397, 304] on button "Archiver" at bounding box center [393, 302] width 44 height 16
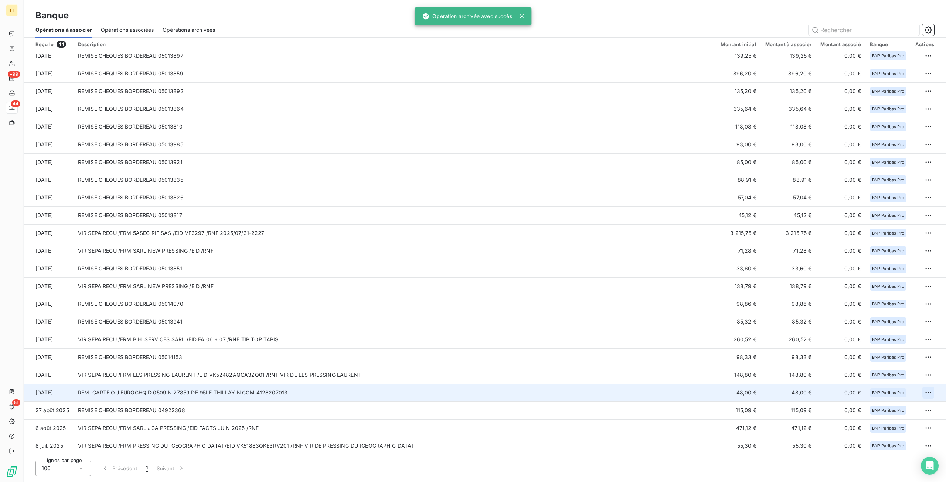
click at [922, 390] on html "TT +99 44 51 Banque Opérations à associer Opérations associées Opérations archi…" at bounding box center [473, 241] width 946 height 482
click at [905, 405] on div "Archiver l’opération" at bounding box center [899, 409] width 57 height 12
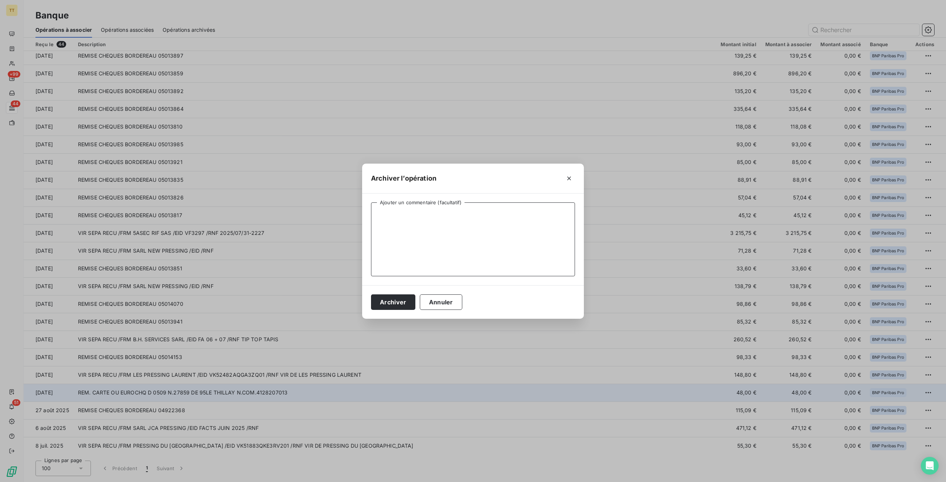
click at [462, 252] on textarea "Ajouter un commentaire (facultatif)" at bounding box center [473, 239] width 204 height 74
type textarea "PARTICULIER SEPTEMBRE"
click at [395, 302] on button "Archiver" at bounding box center [393, 302] width 44 height 16
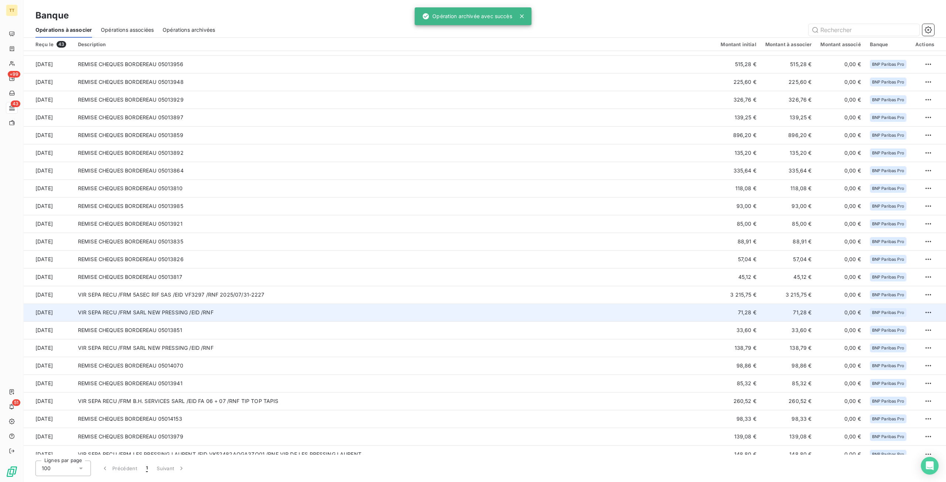
scroll to position [359, 0]
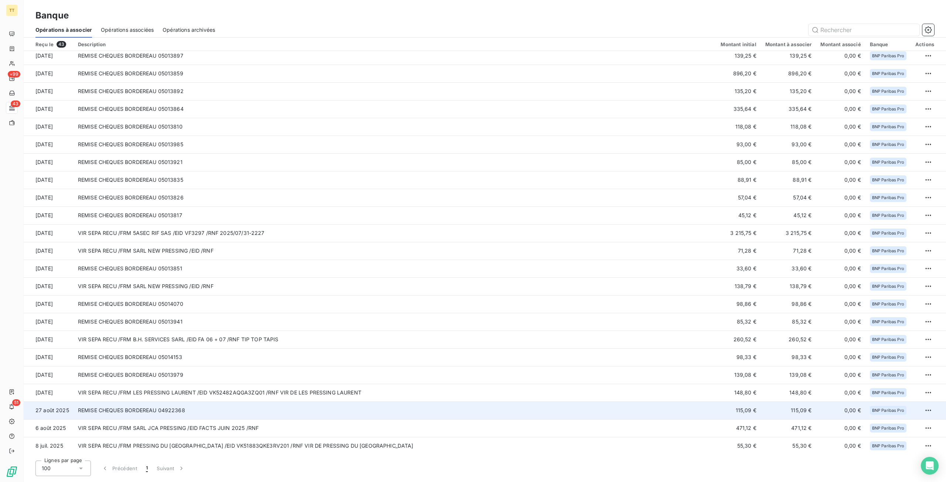
click at [188, 408] on td "REMISE CHEQUES BORDEREAU 04922368" at bounding box center [395, 411] width 643 height 18
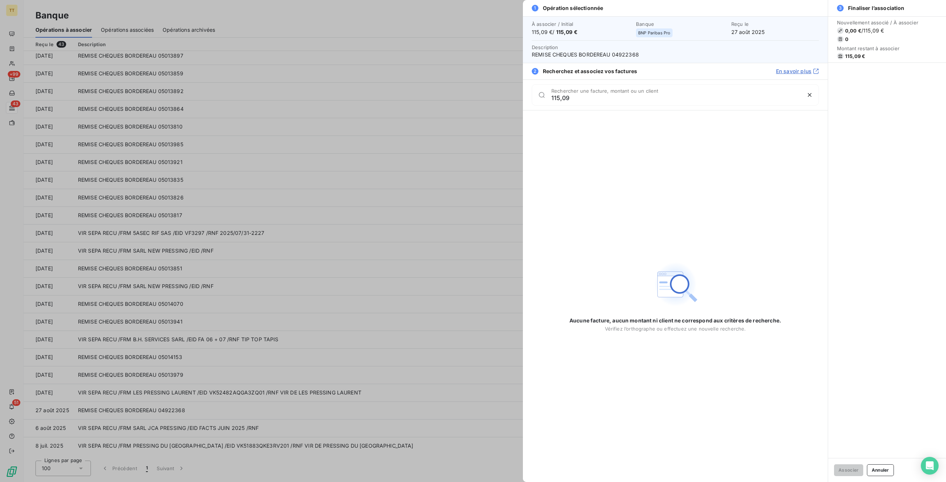
type input "115,09"
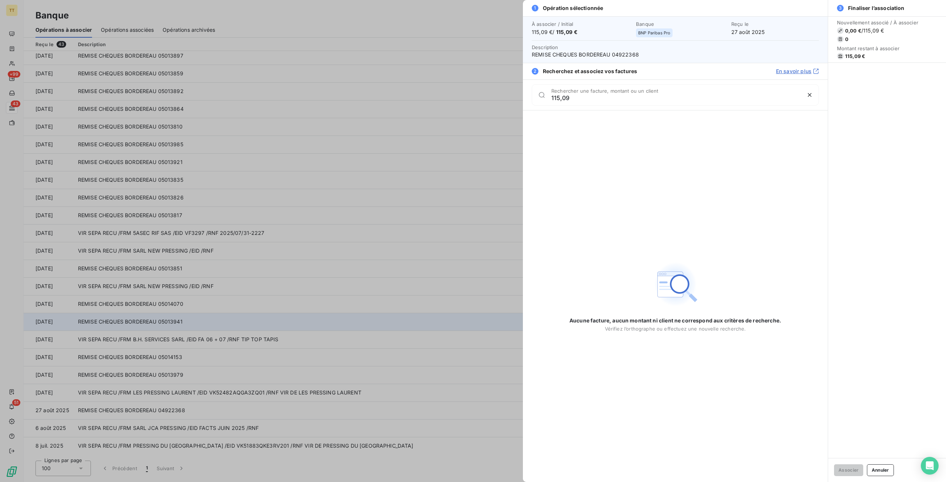
click at [136, 325] on div at bounding box center [473, 241] width 946 height 482
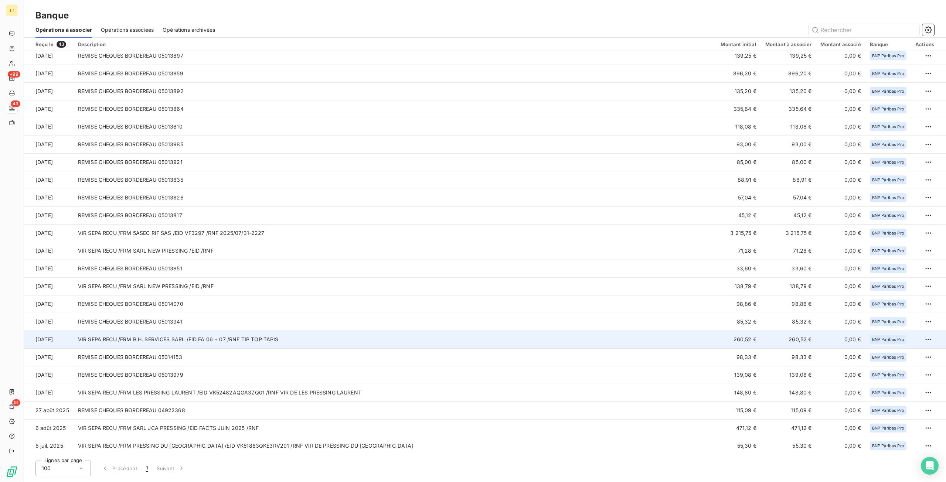
click at [220, 339] on td "VIR SEPA RECU /FRM B.H. SERVICES SARL /EID FA 06 + 07 /RNF TIP TOP TAPIS" at bounding box center [395, 340] width 643 height 18
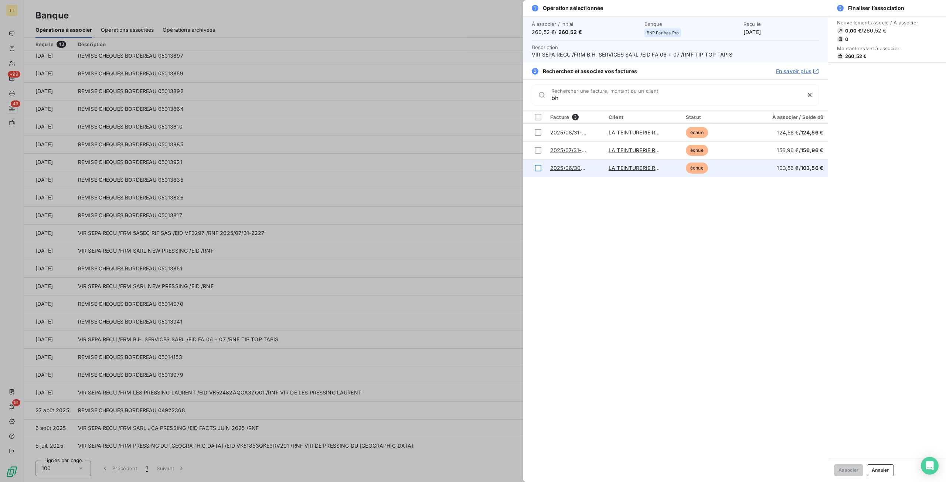
type input "bh"
click at [533, 168] on td at bounding box center [534, 168] width 23 height 18
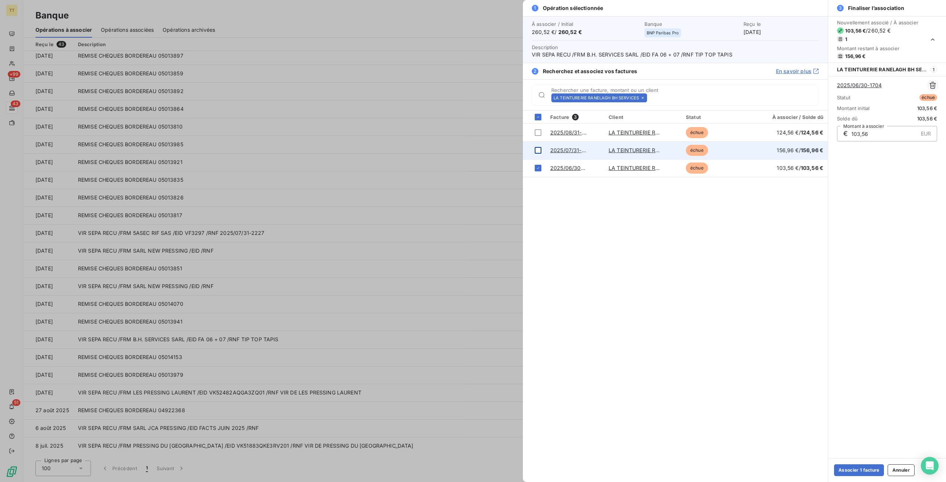
click at [539, 151] on div at bounding box center [538, 150] width 7 height 7
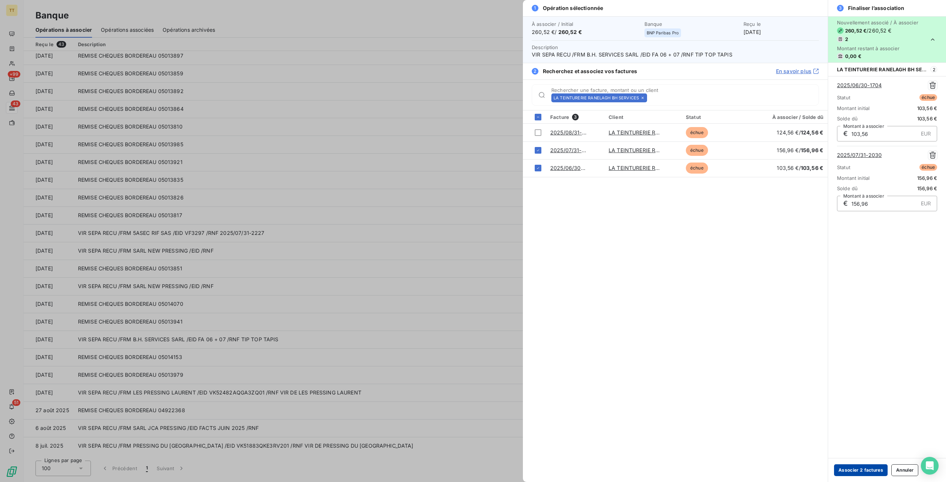
click at [859, 474] on button "Associer 2 factures" at bounding box center [861, 470] width 54 height 12
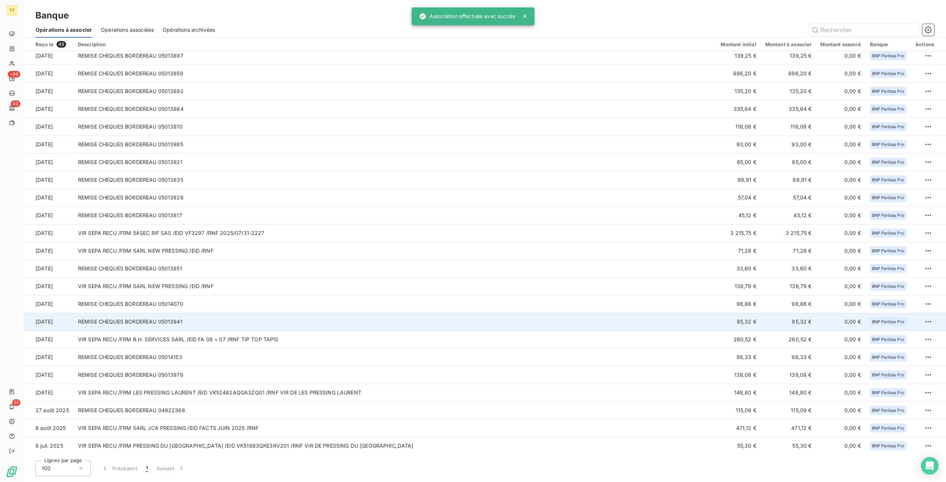
click at [150, 323] on td "REMISE CHEQUES BORDEREAU 05013941" at bounding box center [395, 322] width 643 height 18
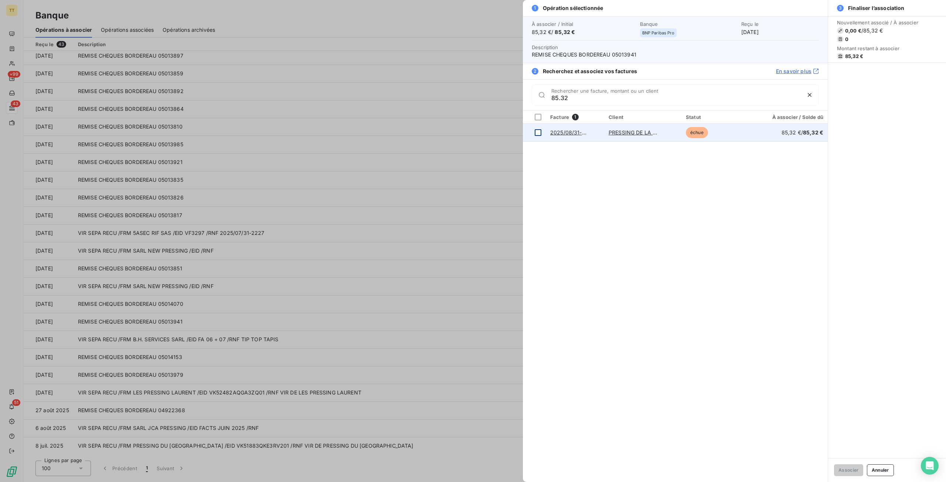
type input "85.32"
click at [535, 130] on div at bounding box center [538, 132] width 7 height 7
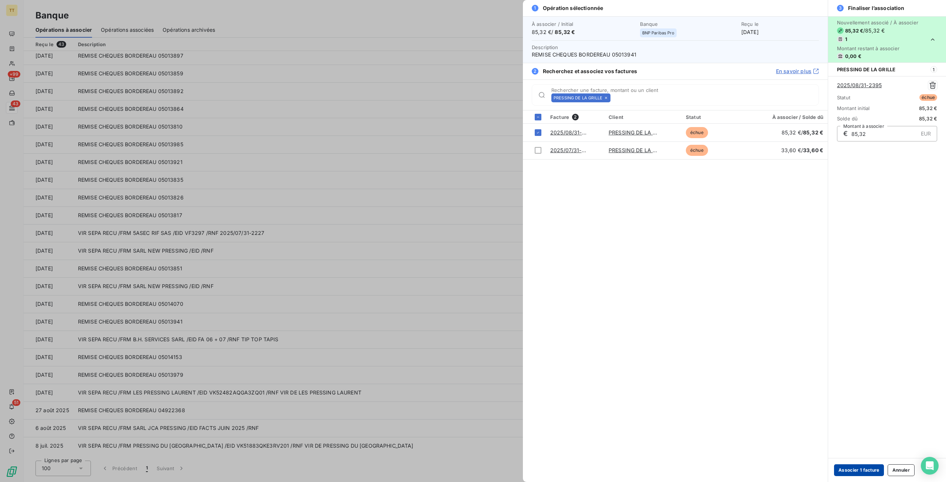
click at [852, 470] on button "Associer 1 facture" at bounding box center [859, 470] width 50 height 12
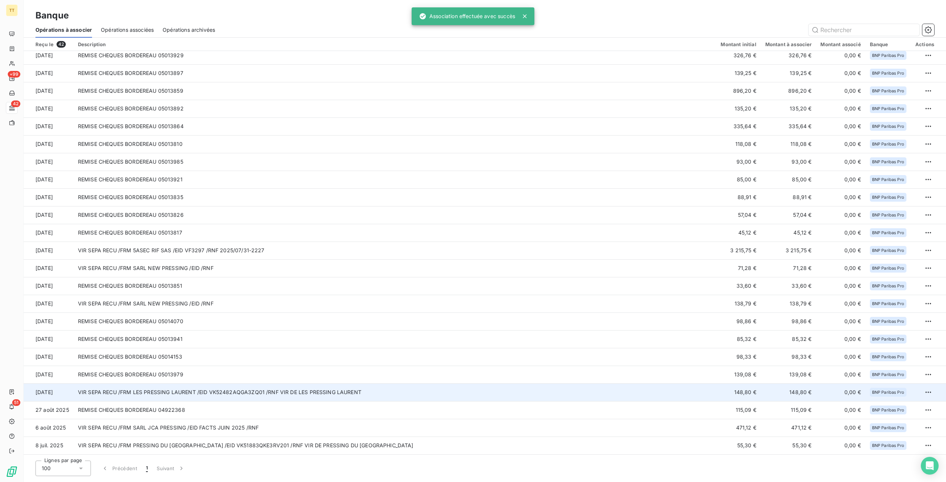
scroll to position [341, 0]
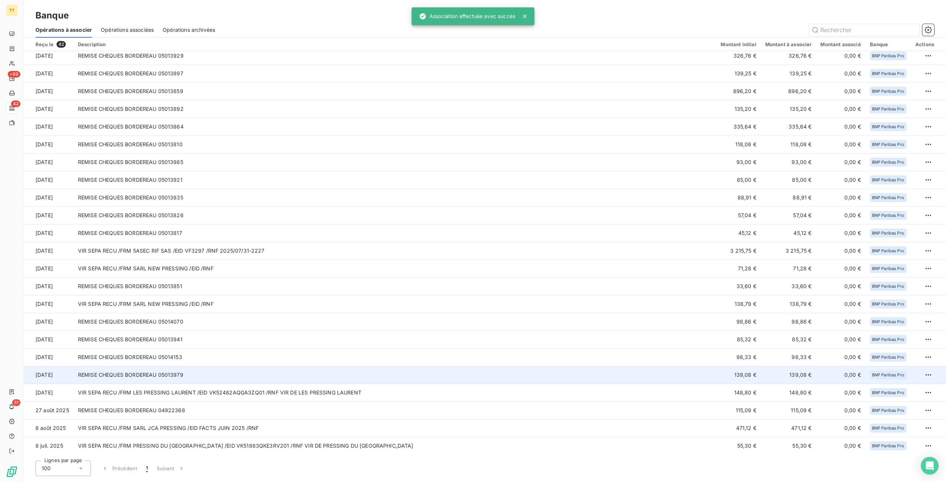
click at [170, 371] on td "REMISE CHEQUES BORDEREAU 05013979" at bounding box center [395, 375] width 643 height 18
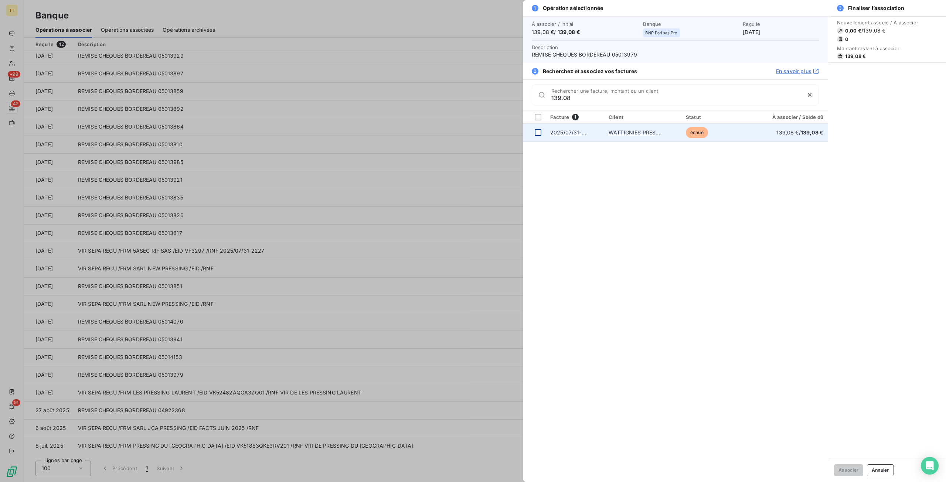
type input "139.08"
click at [536, 134] on div at bounding box center [538, 132] width 7 height 7
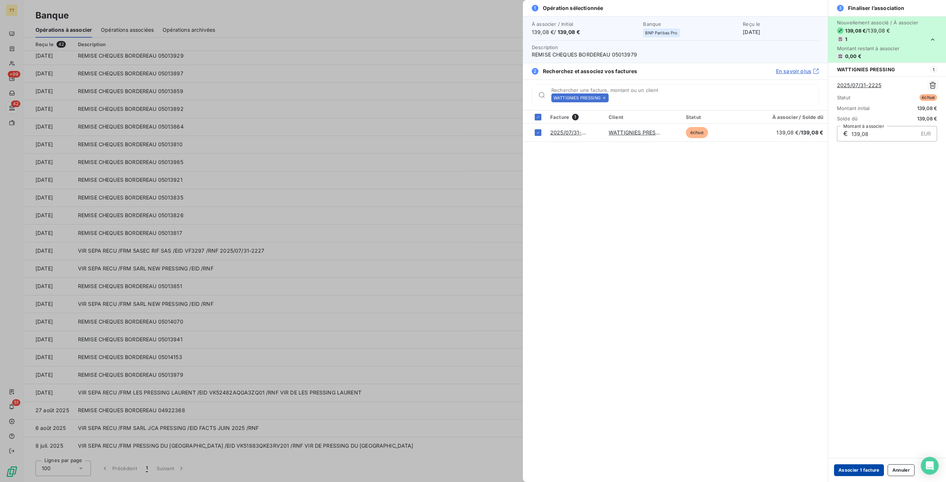
click at [862, 467] on button "Associer 1 facture" at bounding box center [859, 470] width 50 height 12
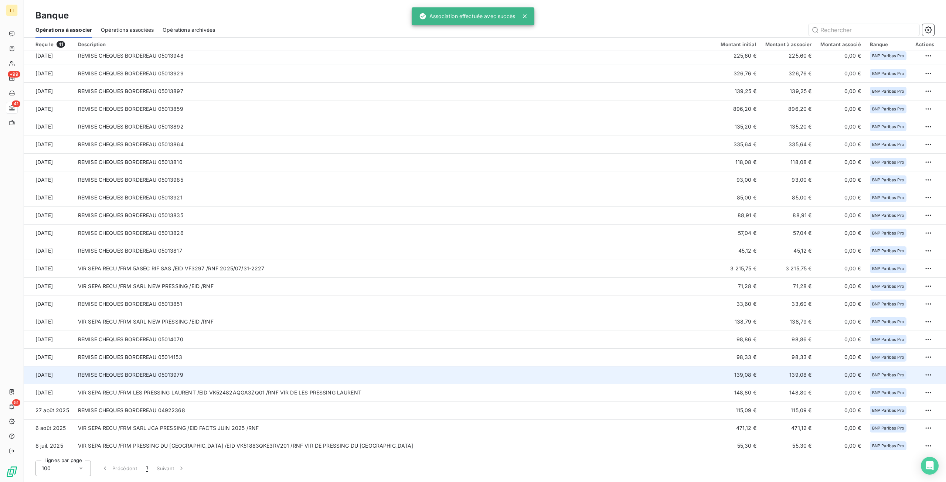
click at [177, 378] on td "REMISE CHEQUES BORDEREAU 05013979" at bounding box center [395, 375] width 643 height 18
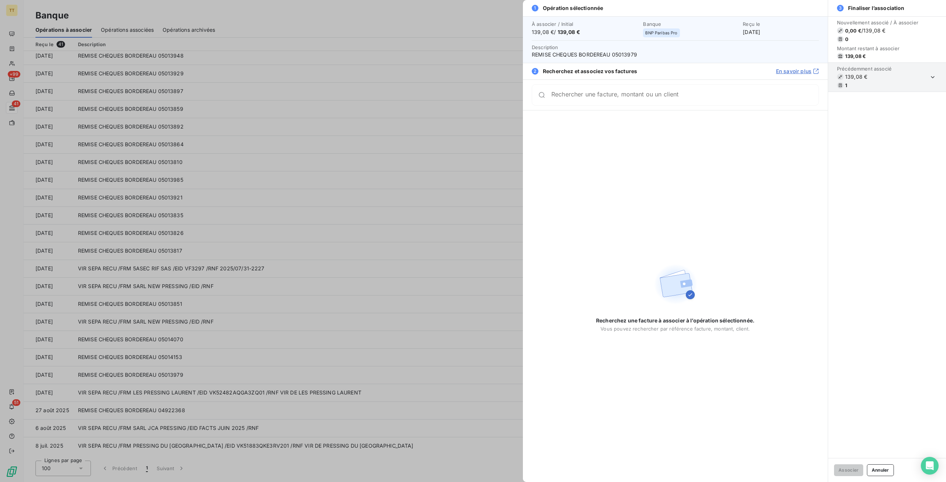
click at [174, 374] on div at bounding box center [473, 241] width 946 height 482
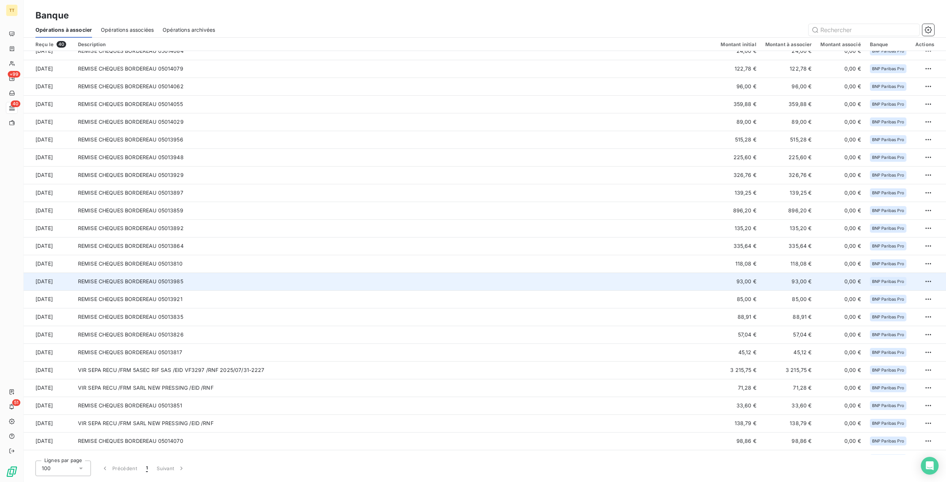
scroll to position [306, 0]
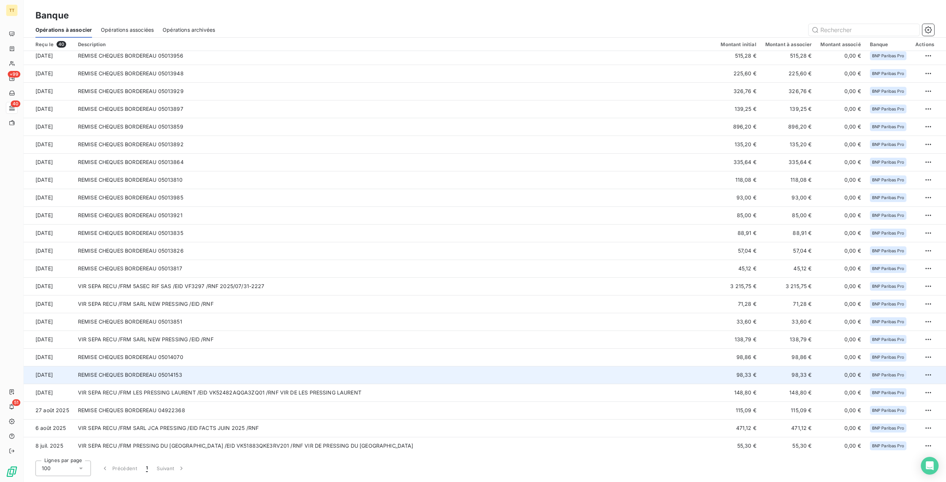
click at [211, 376] on td "REMISE CHEQUES BORDEREAU 05014153" at bounding box center [395, 375] width 643 height 18
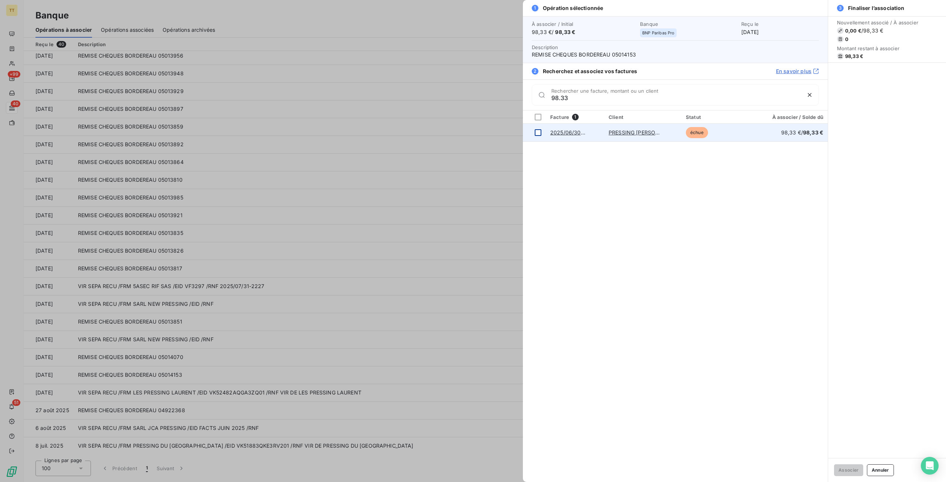
type input "98.33"
click at [538, 132] on div at bounding box center [538, 132] width 7 height 7
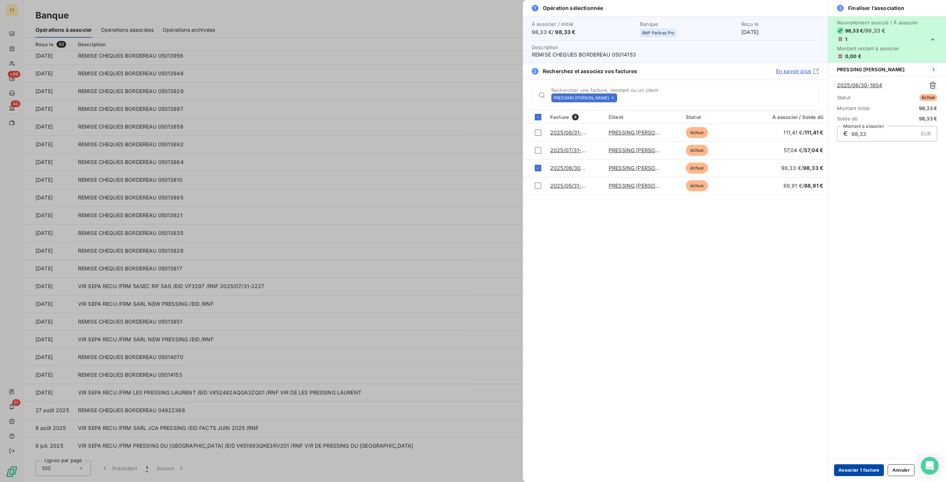
click at [857, 468] on button "Associer 1 facture" at bounding box center [859, 470] width 50 height 12
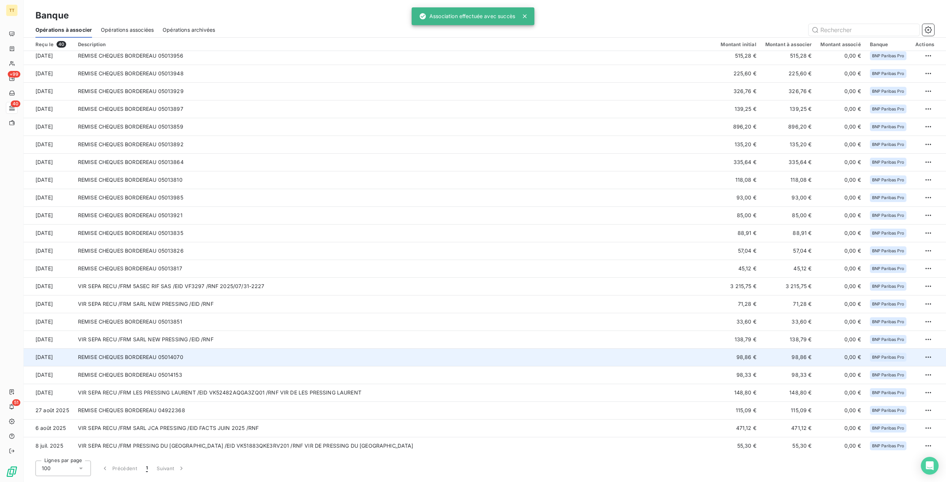
click at [738, 356] on td "98,86 €" at bounding box center [738, 357] width 44 height 18
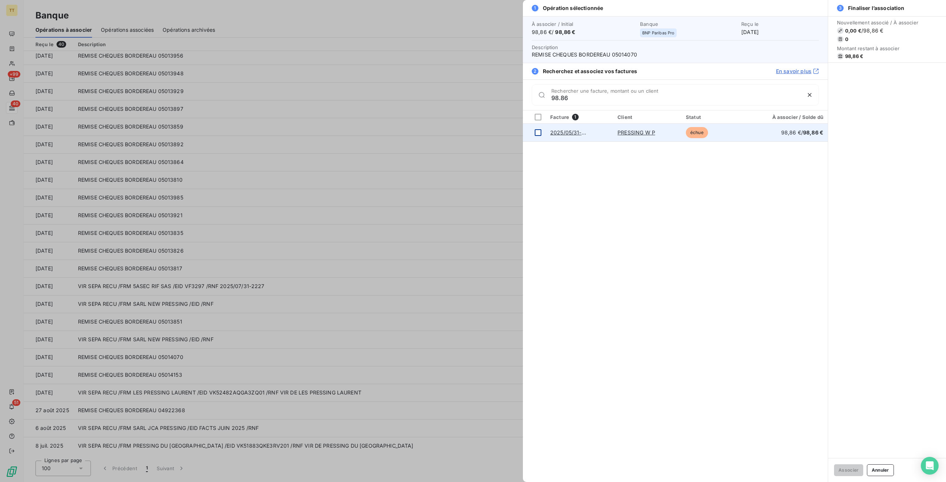
type input "98.86"
click at [537, 133] on div at bounding box center [538, 132] width 7 height 7
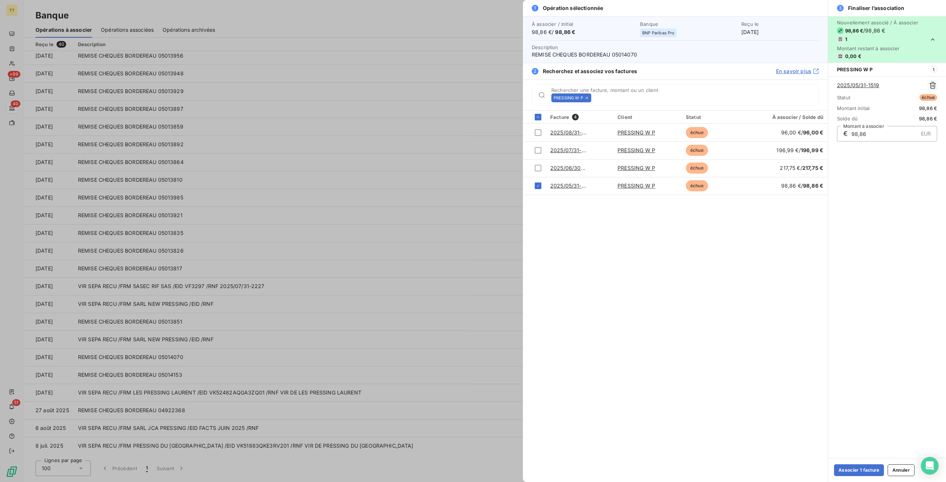
click at [849, 464] on div "Associer 1 facture Annuler" at bounding box center [887, 470] width 118 height 24
click at [859, 474] on button "Associer 1 facture" at bounding box center [859, 470] width 50 height 12
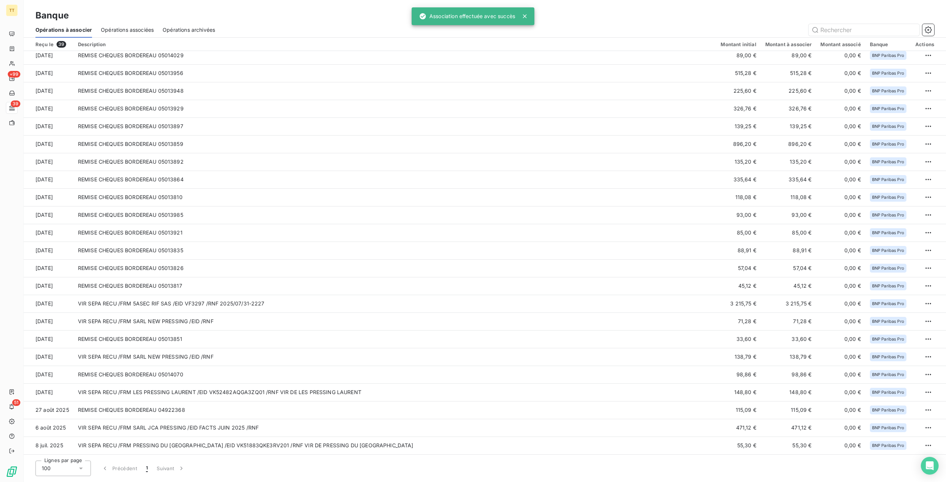
scroll to position [288, 0]
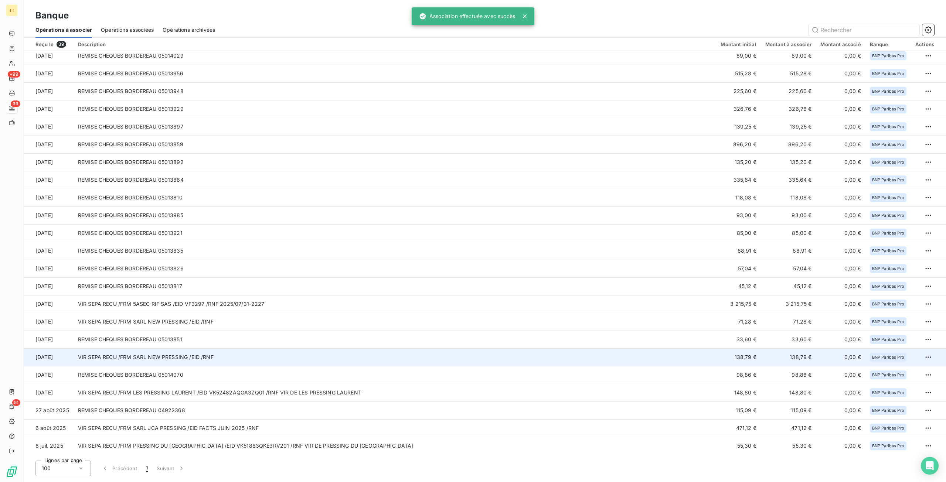
click at [695, 361] on td "VIR SEPA RECU /FRM SARL NEW PRESSING /EID /RNF" at bounding box center [395, 357] width 643 height 18
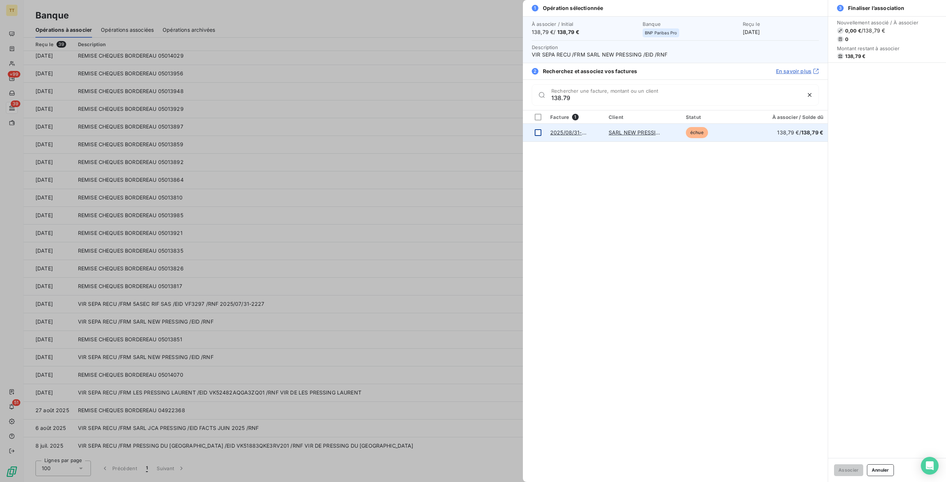
type input "138.79"
click at [535, 132] on div at bounding box center [538, 132] width 7 height 7
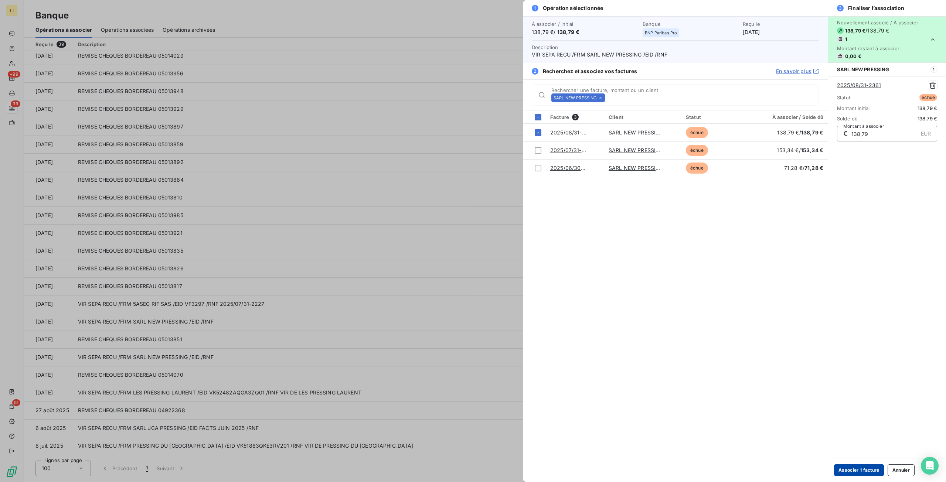
click at [861, 470] on button "Associer 1 facture" at bounding box center [859, 470] width 50 height 12
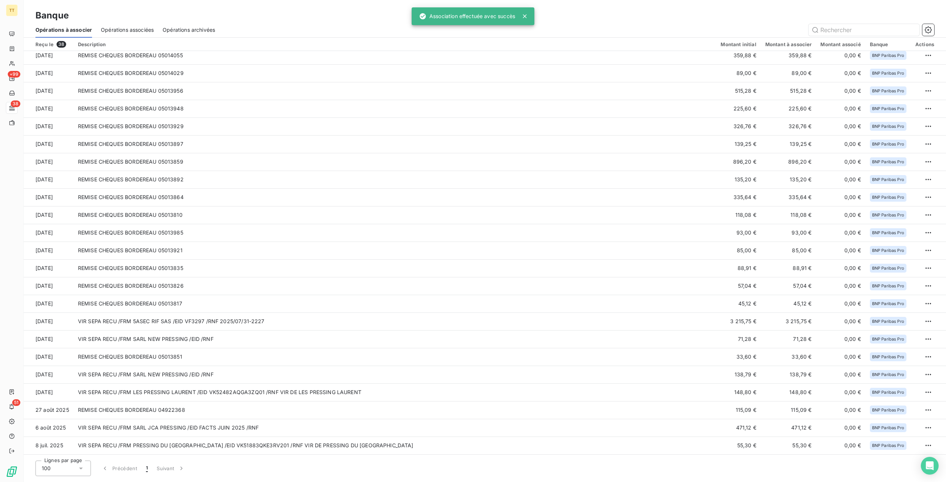
scroll to position [270, 0]
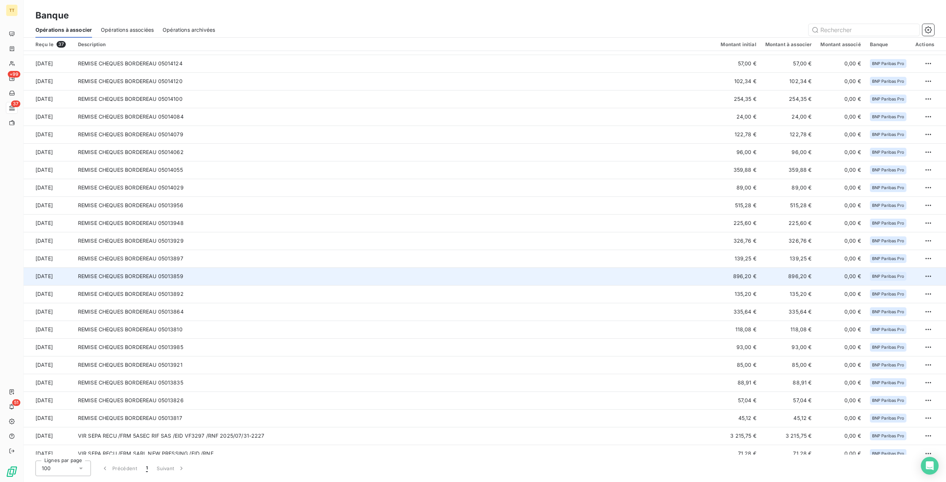
scroll to position [252, 0]
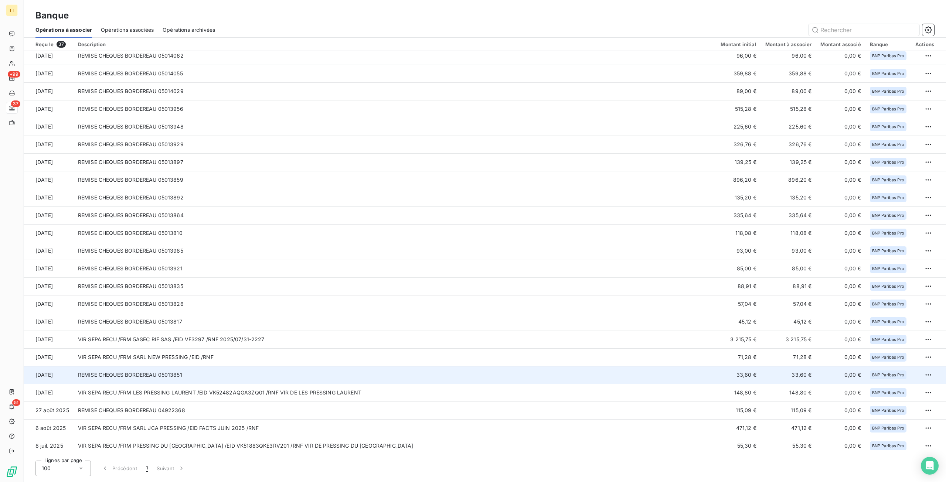
click at [180, 378] on td "REMISE CHEQUES BORDEREAU 05013851" at bounding box center [395, 375] width 643 height 18
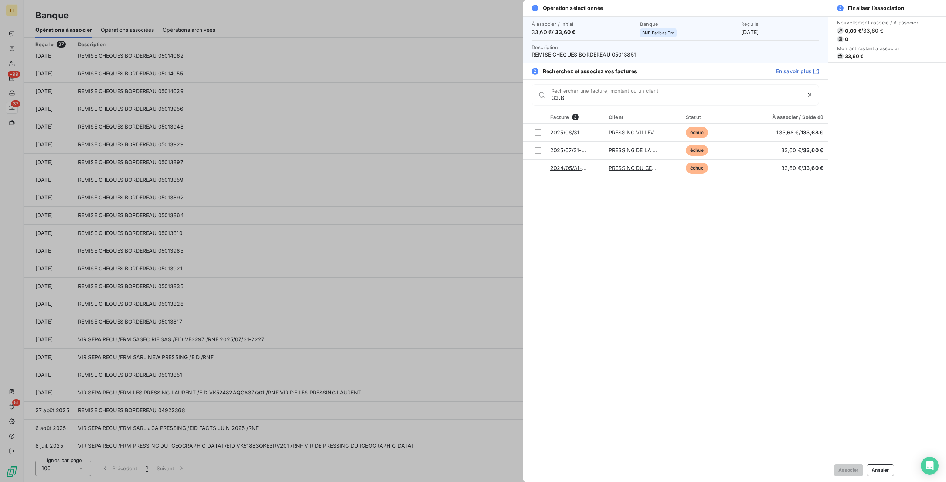
type input "33.6"
click at [464, 123] on div at bounding box center [473, 241] width 946 height 482
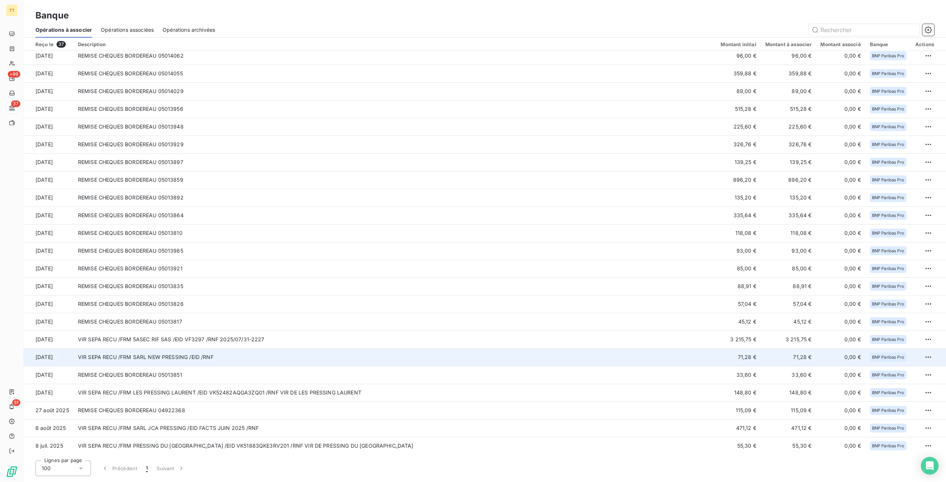
click at [211, 360] on td "VIR SEPA RECU /FRM SARL NEW PRESSING /EID /RNF" at bounding box center [395, 357] width 643 height 18
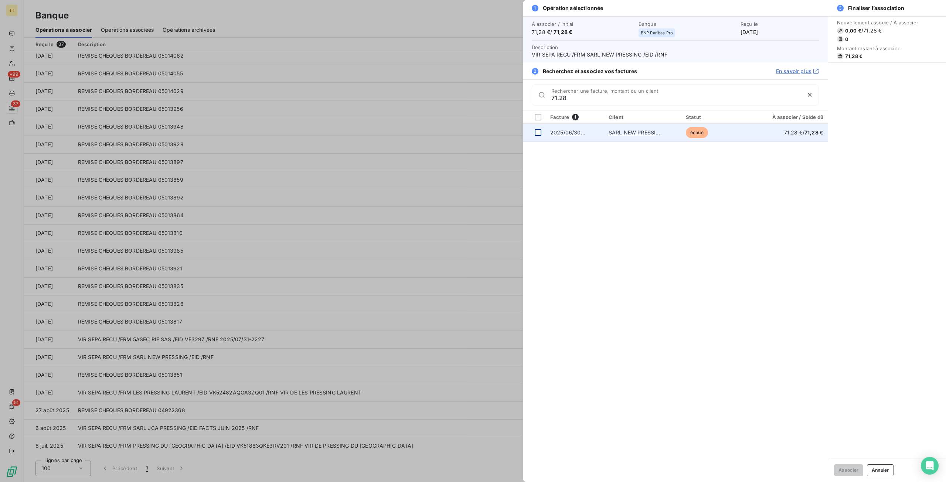
type input "71.28"
click at [537, 133] on div at bounding box center [538, 132] width 7 height 7
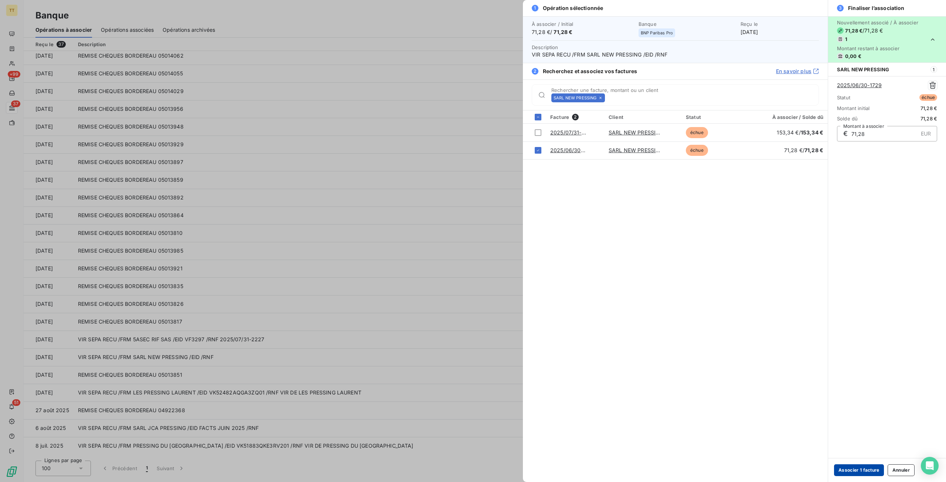
click at [851, 468] on button "Associer 1 facture" at bounding box center [859, 470] width 50 height 12
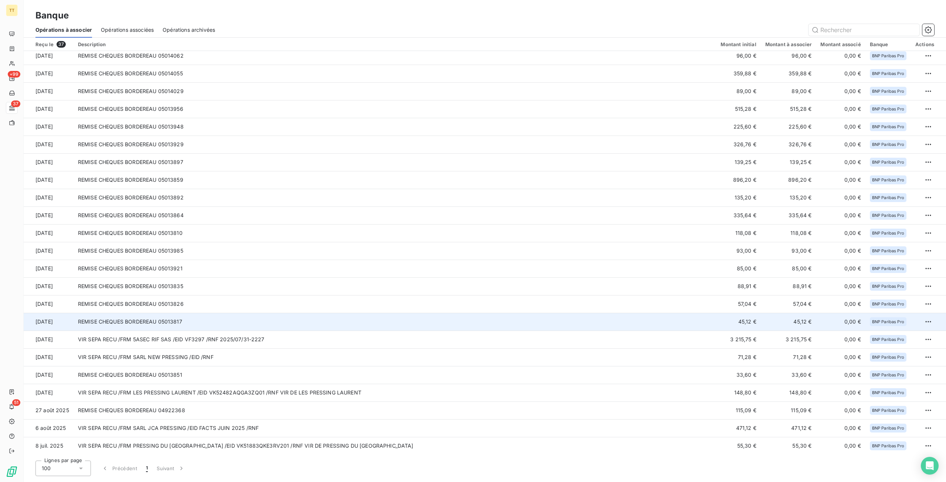
click at [228, 321] on td "REMISE CHEQUES BORDEREAU 05013817" at bounding box center [395, 322] width 643 height 18
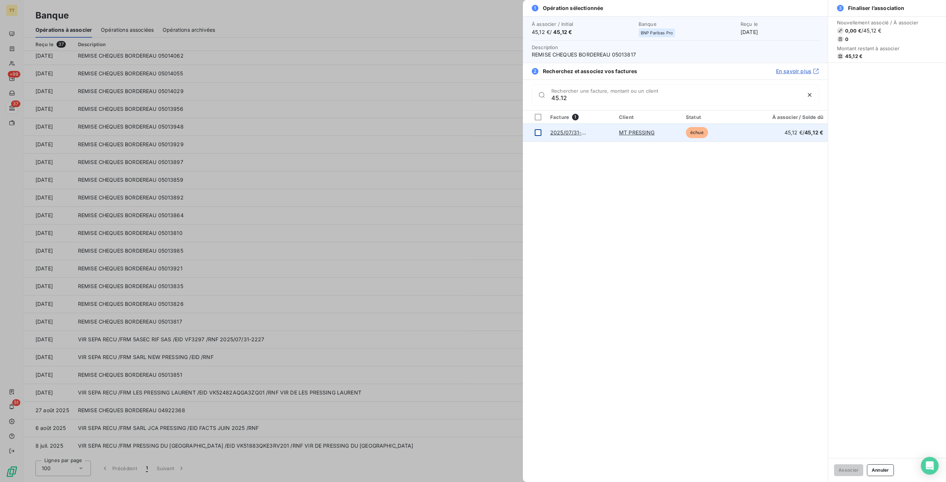
type input "45.12"
click at [536, 130] on div at bounding box center [538, 132] width 7 height 7
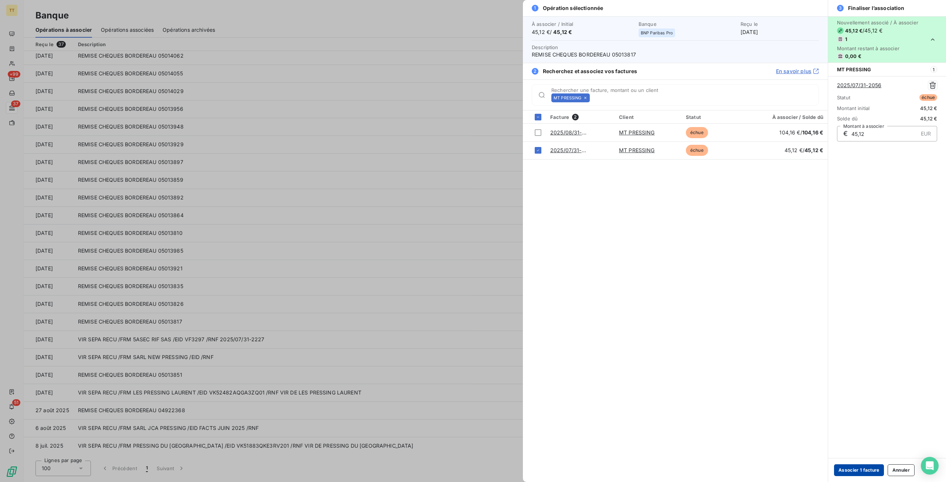
click at [872, 470] on button "Associer 1 facture" at bounding box center [859, 470] width 50 height 12
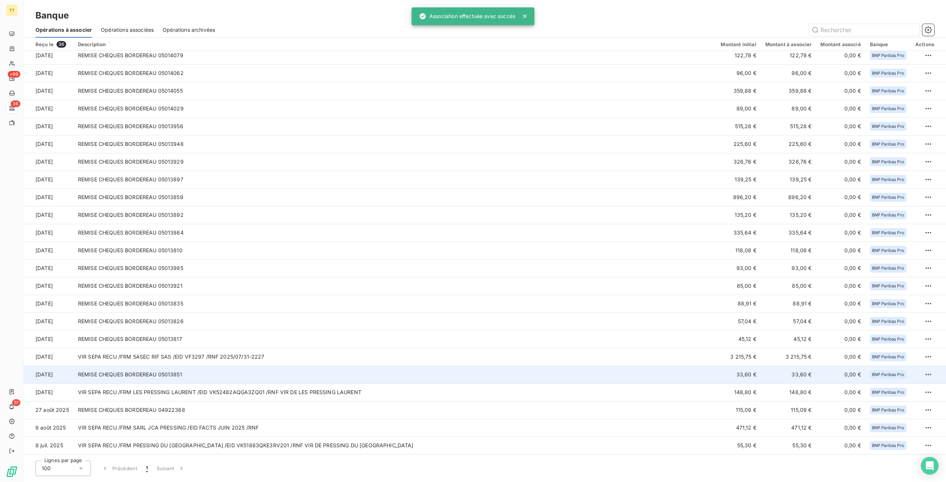
scroll to position [235, 0]
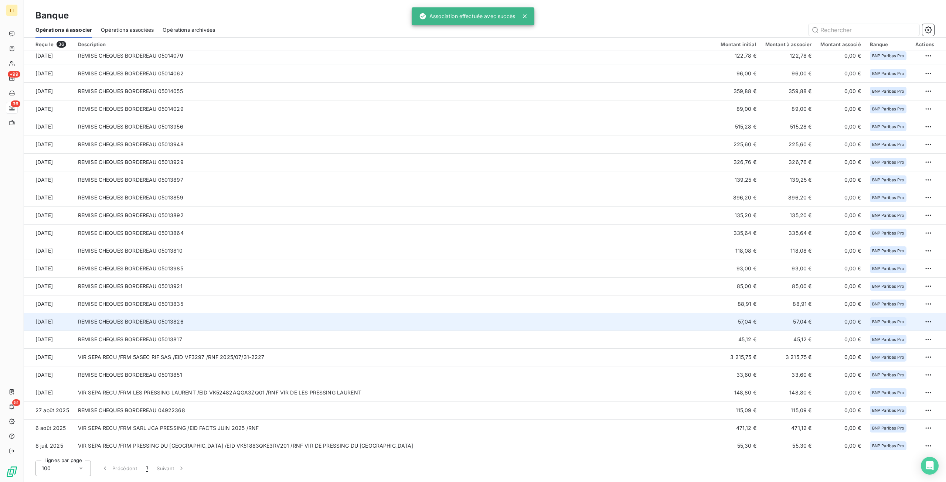
click at [263, 327] on td "REMISE CHEQUES BORDEREAU 05013826" at bounding box center [395, 322] width 643 height 18
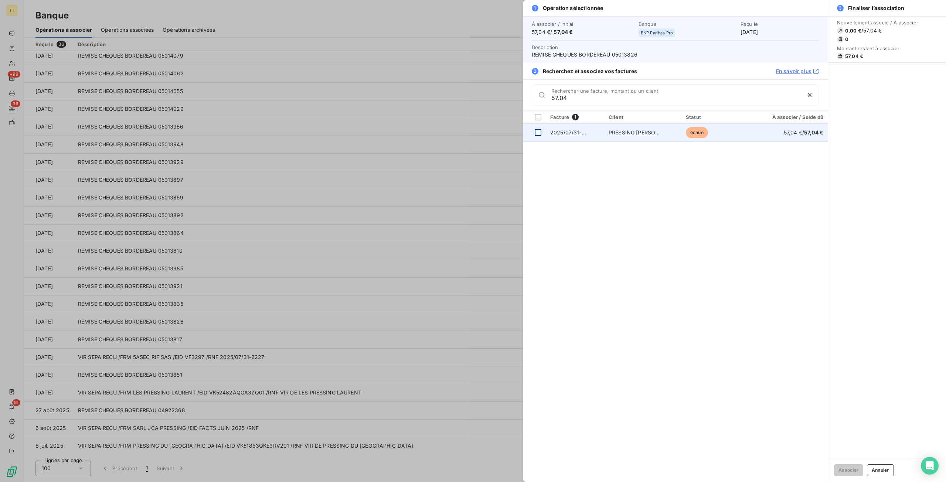
type input "57.04"
click at [536, 134] on div at bounding box center [538, 132] width 7 height 7
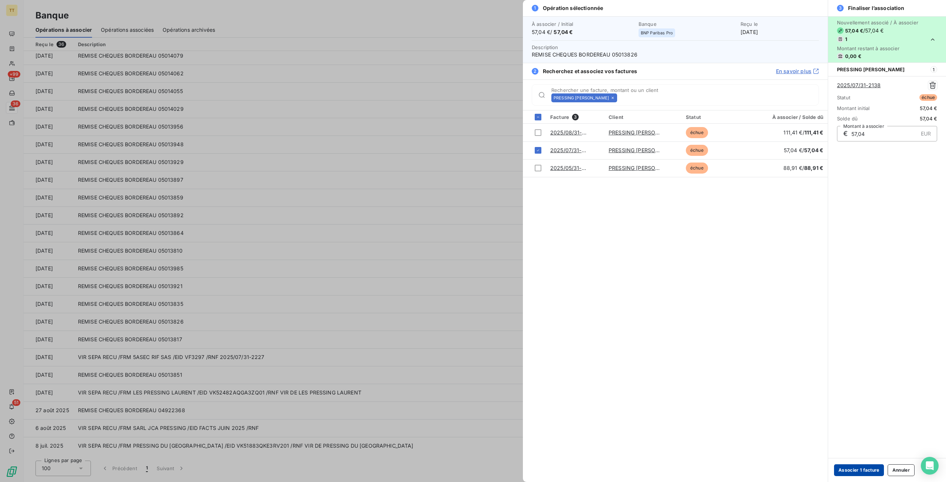
click at [859, 474] on button "Associer 1 facture" at bounding box center [859, 470] width 50 height 12
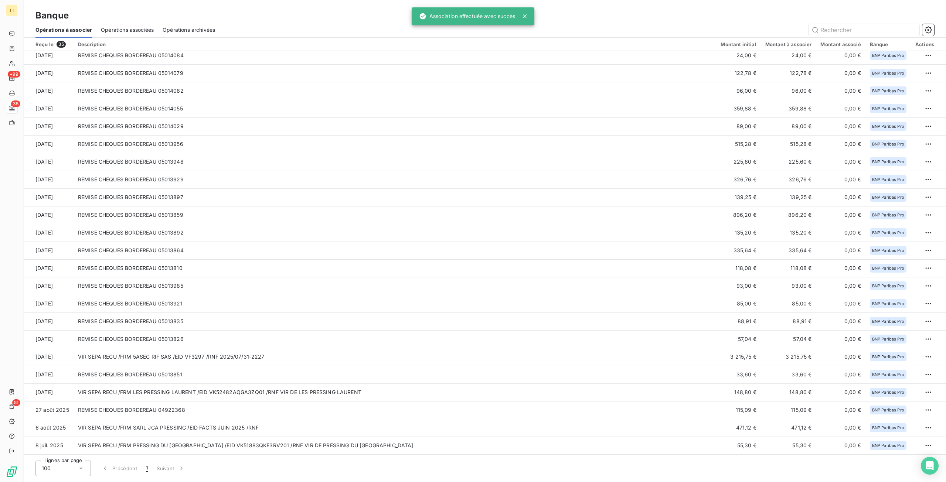
scroll to position [217, 0]
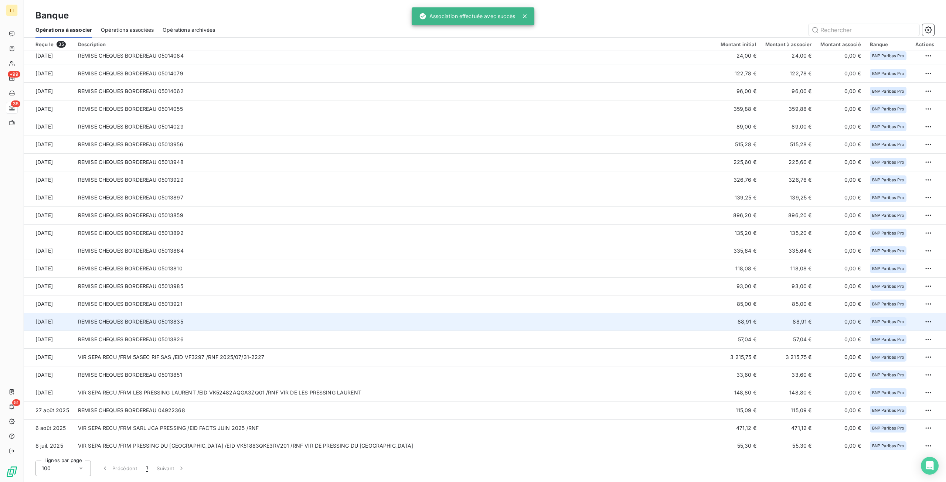
click at [565, 316] on td "REMISE CHEQUES BORDEREAU 05013835" at bounding box center [395, 322] width 643 height 18
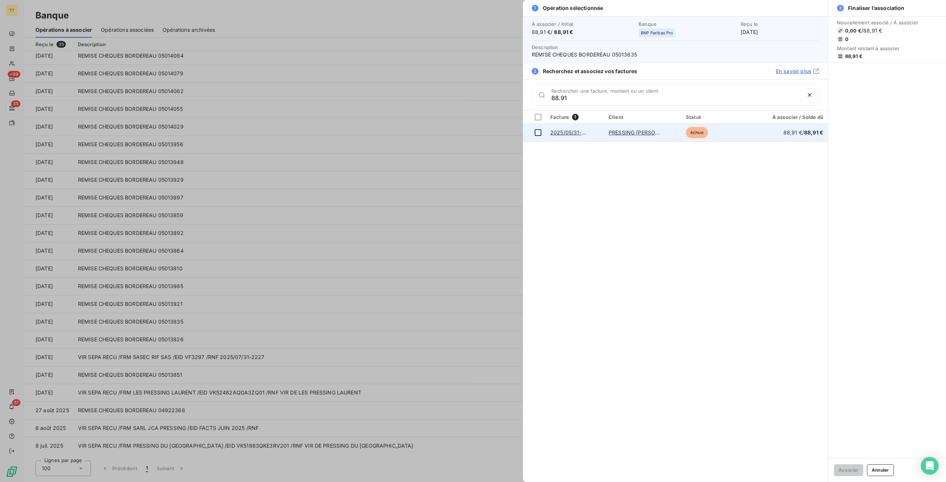
type input "88.91"
click at [537, 132] on div at bounding box center [538, 132] width 7 height 7
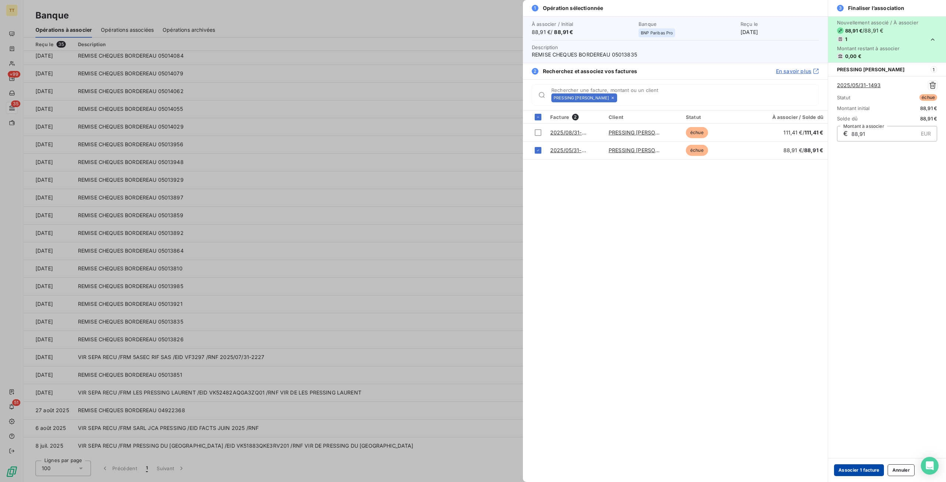
click at [865, 473] on button "Associer 1 facture" at bounding box center [859, 470] width 50 height 12
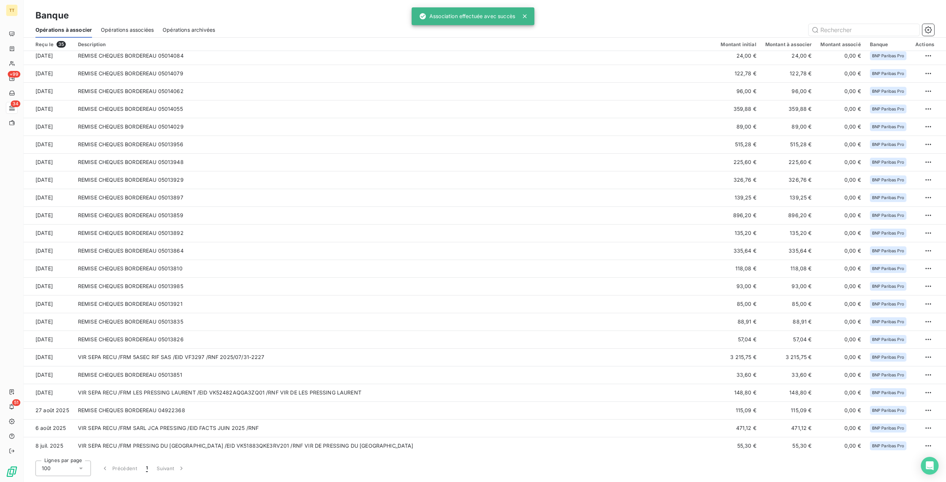
scroll to position [181, 0]
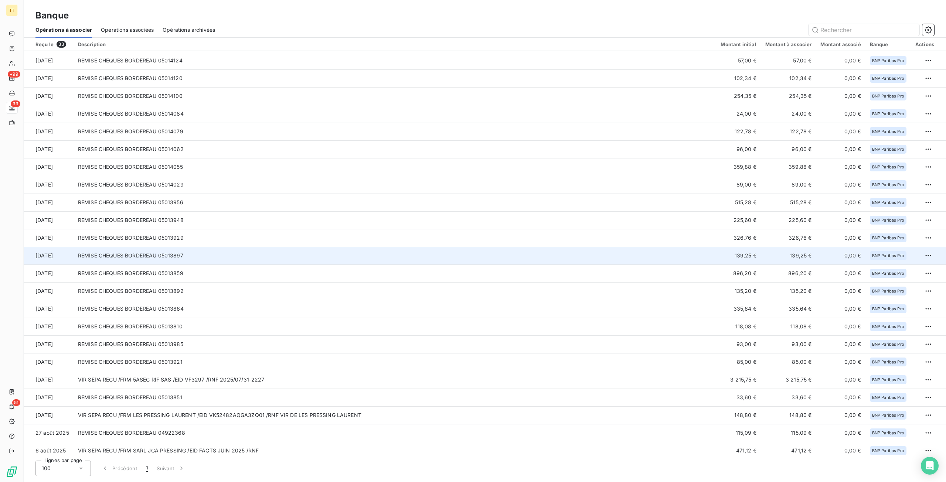
scroll to position [181, 0]
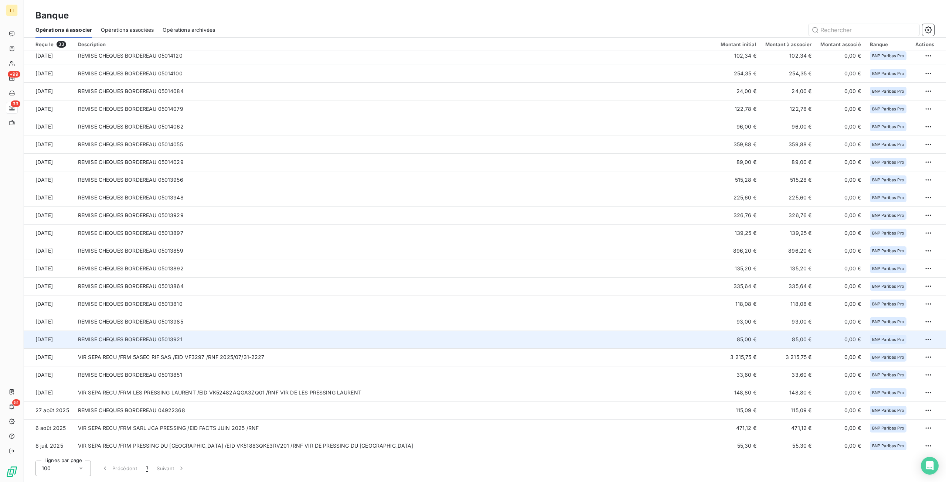
click at [647, 345] on td "REMISE CHEQUES BORDEREAU 05013921" at bounding box center [395, 340] width 643 height 18
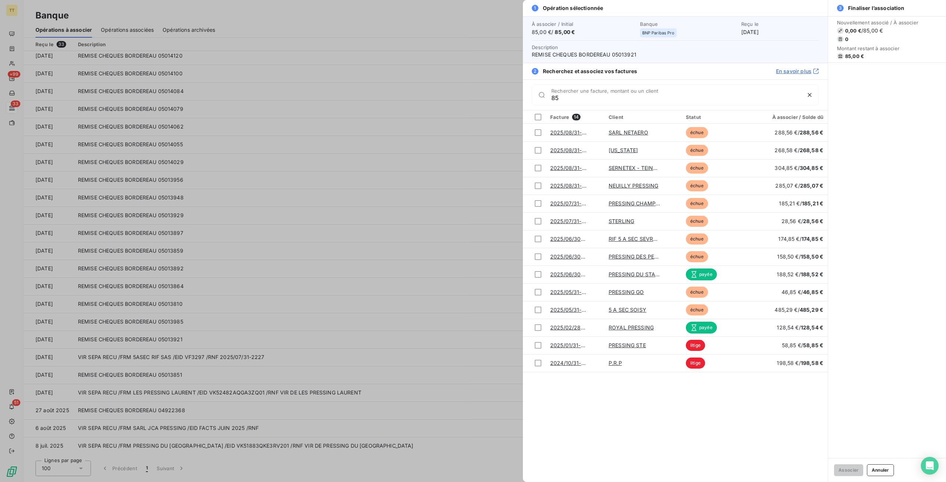
type input "8"
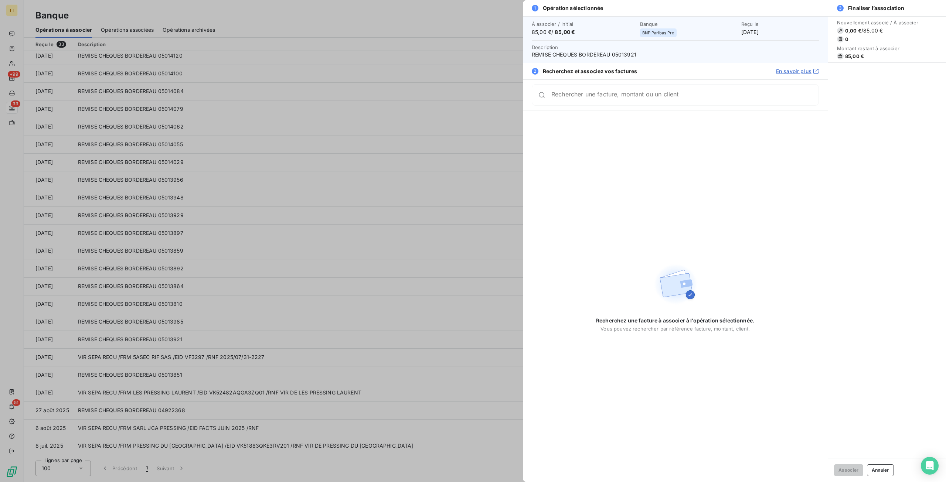
click at [189, 171] on div at bounding box center [473, 241] width 946 height 482
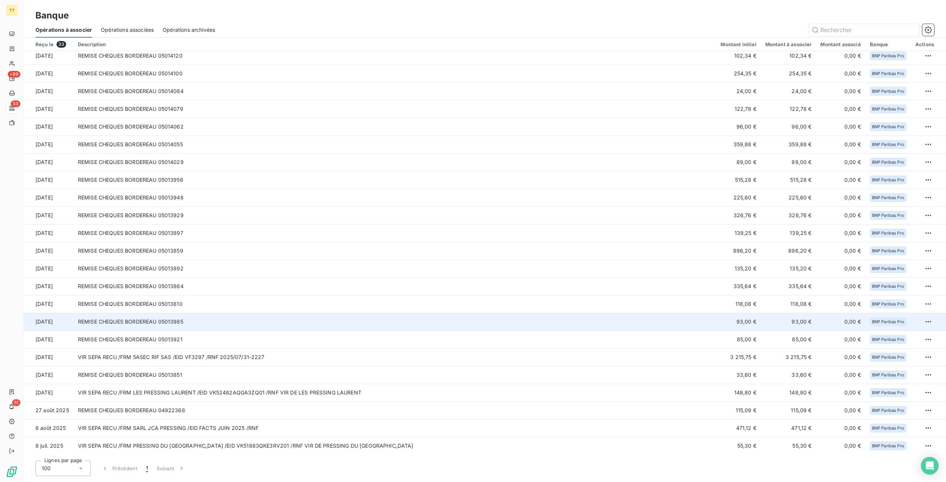
click at [733, 325] on td "93,00 €" at bounding box center [738, 322] width 44 height 18
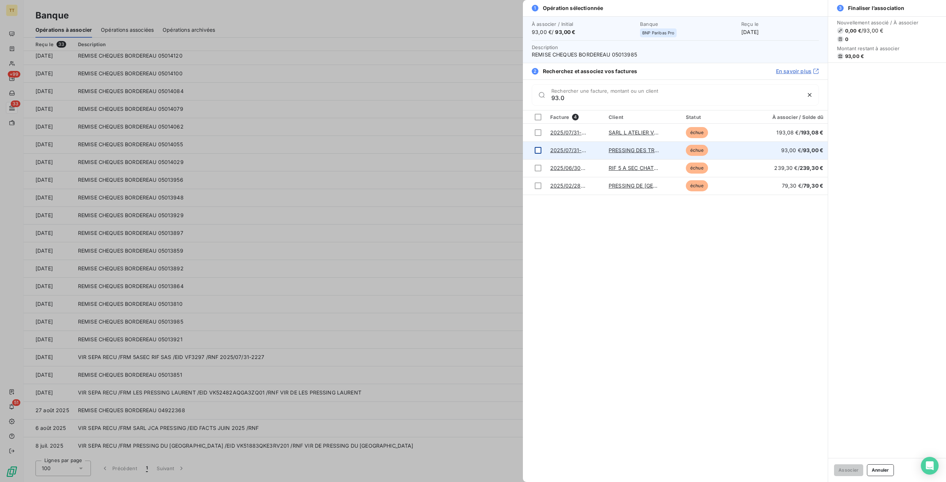
type input "93.0"
click at [541, 148] on td at bounding box center [534, 150] width 23 height 18
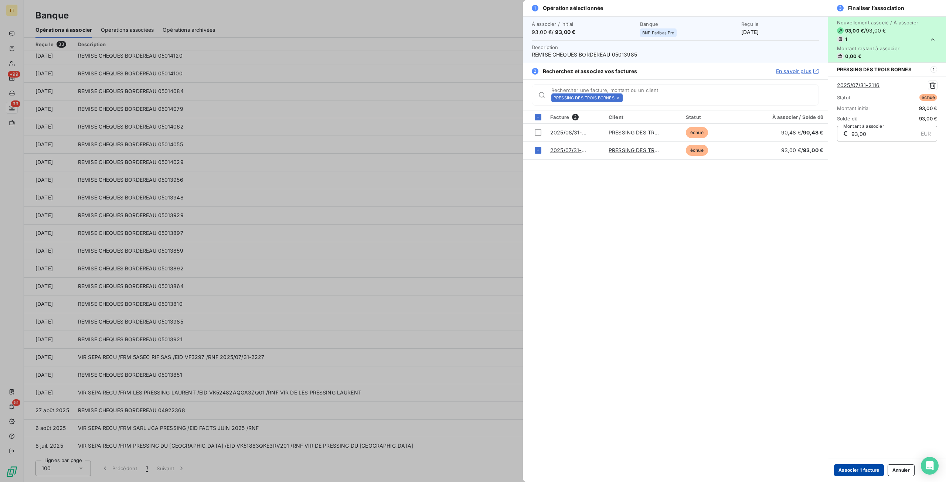
click at [848, 470] on button "Associer 1 facture" at bounding box center [859, 470] width 50 height 12
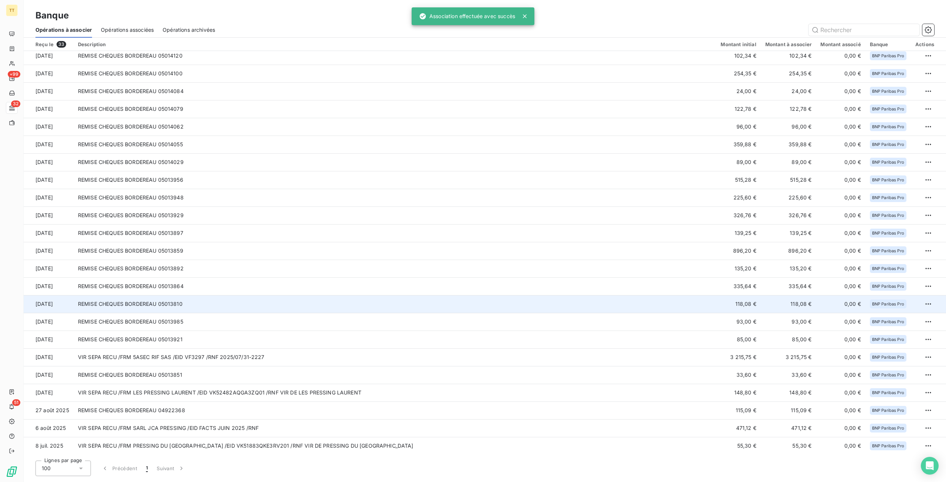
click at [738, 299] on td "118,08 €" at bounding box center [738, 304] width 44 height 18
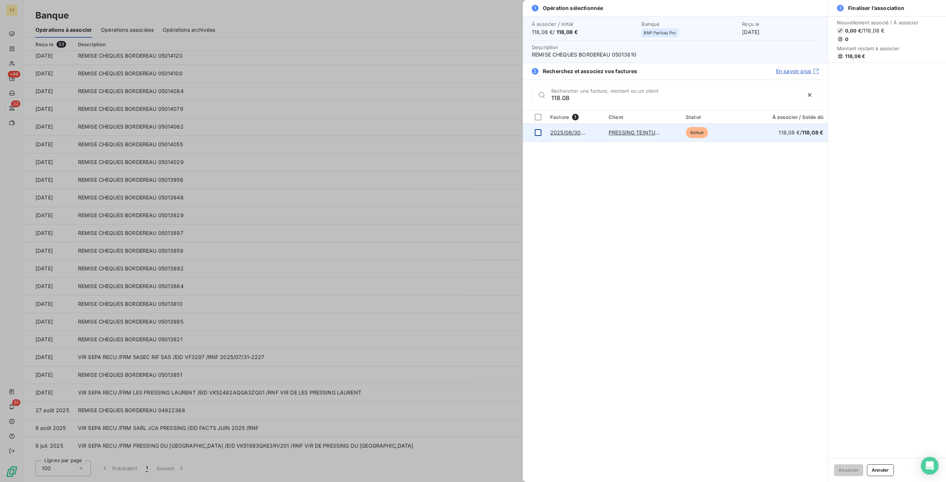
type input "118.08"
click at [542, 130] on td at bounding box center [534, 133] width 23 height 18
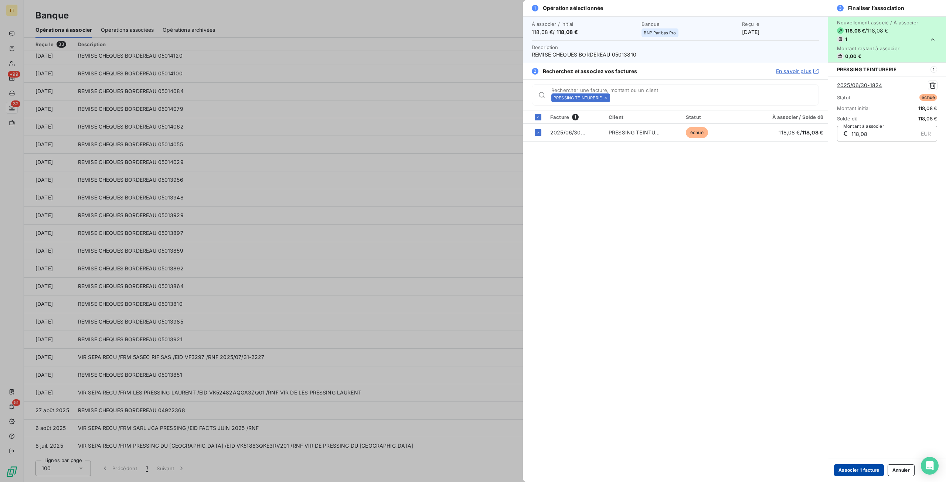
click at [863, 470] on button "Associer 1 facture" at bounding box center [859, 470] width 50 height 12
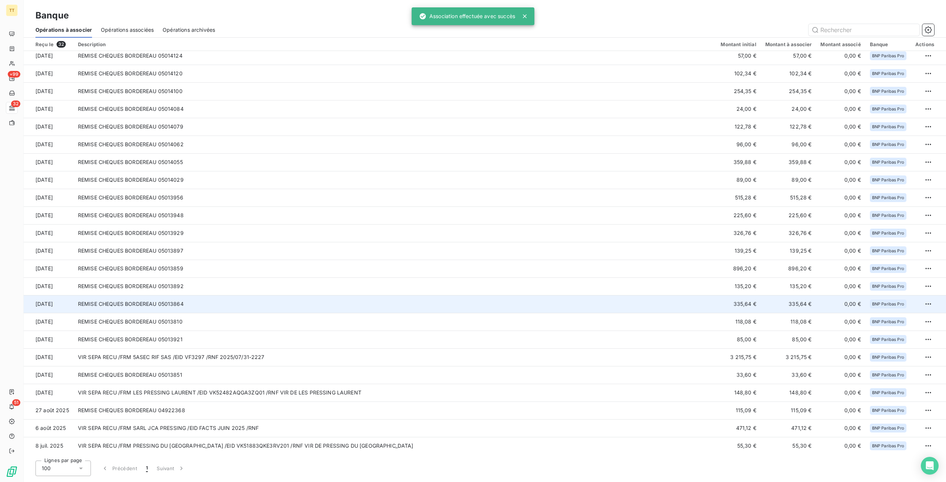
click at [588, 301] on td "REMISE CHEQUES BORDEREAU 05013864" at bounding box center [395, 304] width 643 height 18
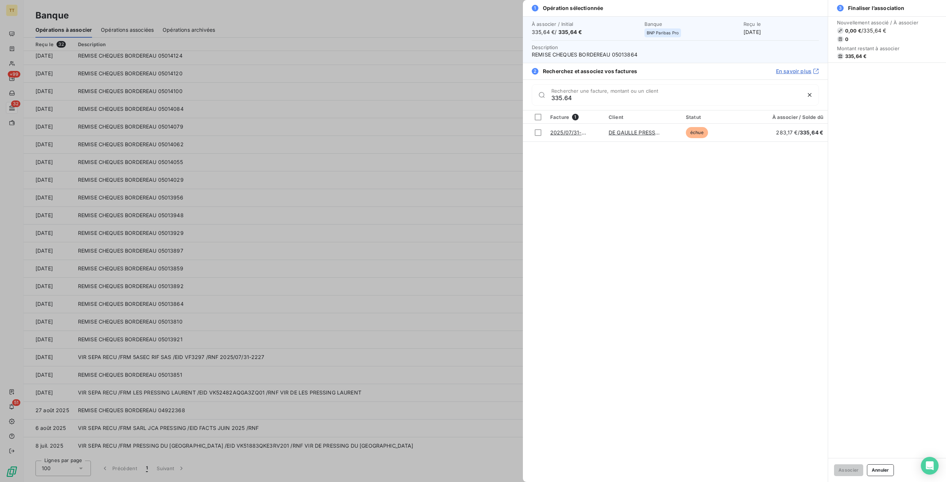
type input "335.64"
click at [315, 195] on div at bounding box center [473, 241] width 946 height 482
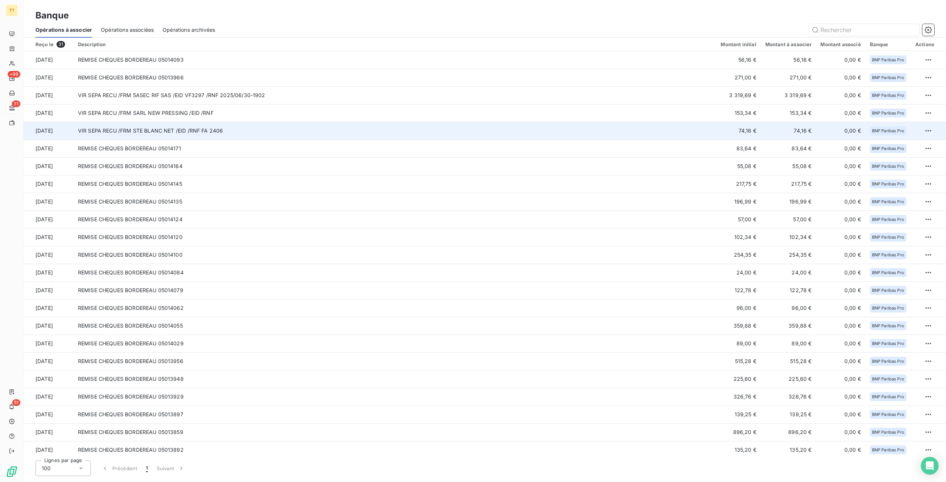
click at [206, 134] on td "VIR SEPA RECU /FRM STE BLANC NET /EID /RNF FA 2406" at bounding box center [395, 131] width 643 height 18
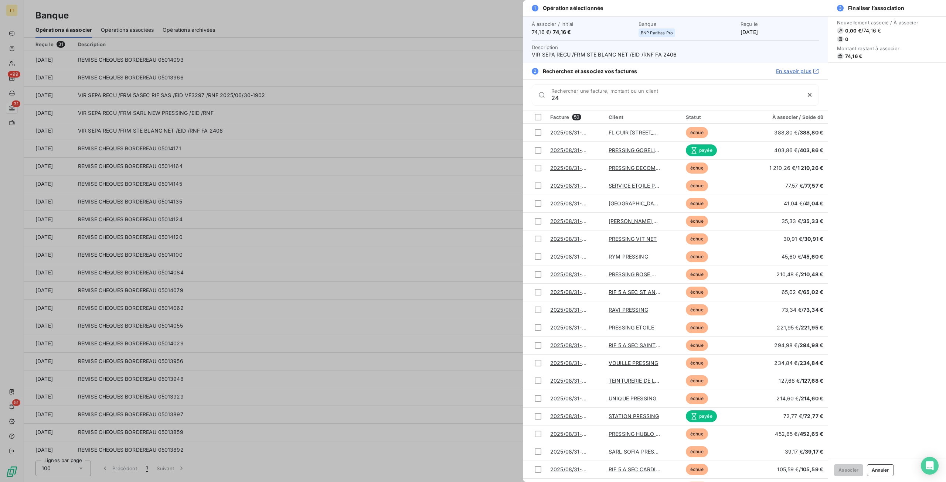
type input "2"
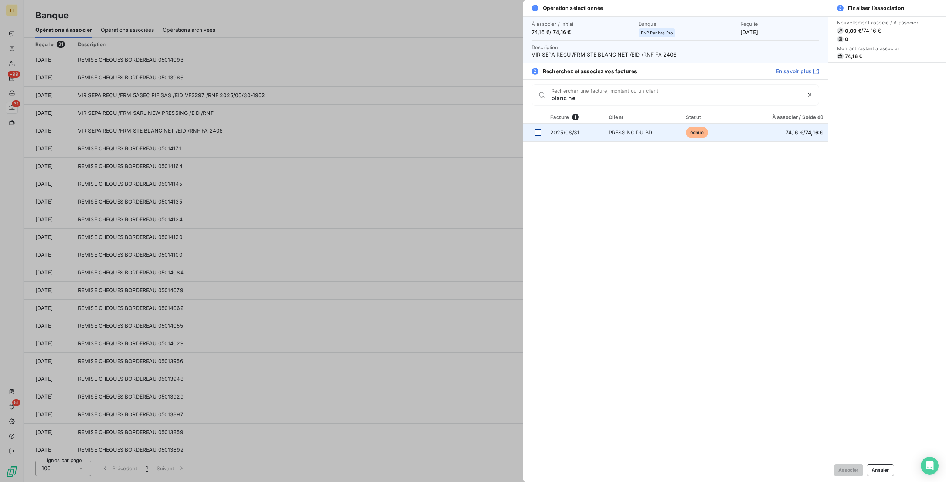
type input "blanc ne"
click at [540, 134] on div at bounding box center [538, 132] width 7 height 7
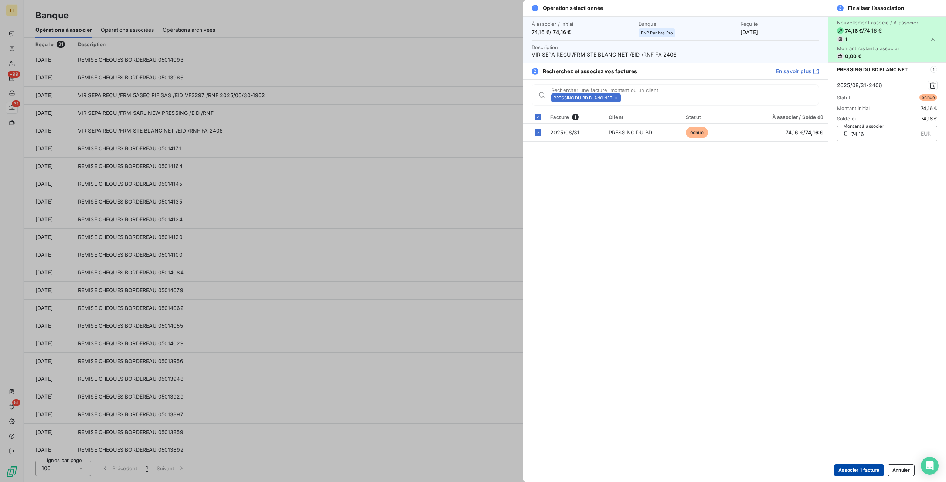
click at [852, 467] on button "Associer 1 facture" at bounding box center [859, 470] width 50 height 12
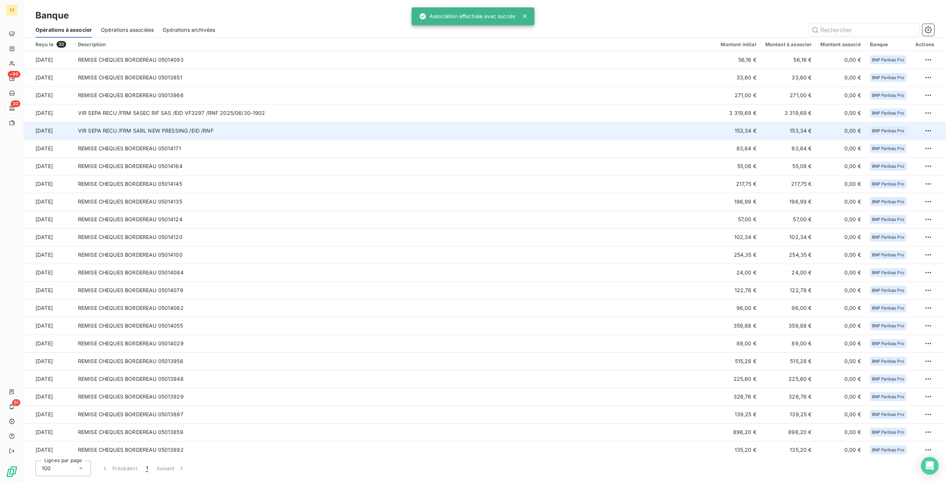
click at [144, 133] on td "VIR SEPA RECU /FRM SARL NEW PRESSING /EID /RNF" at bounding box center [395, 131] width 643 height 18
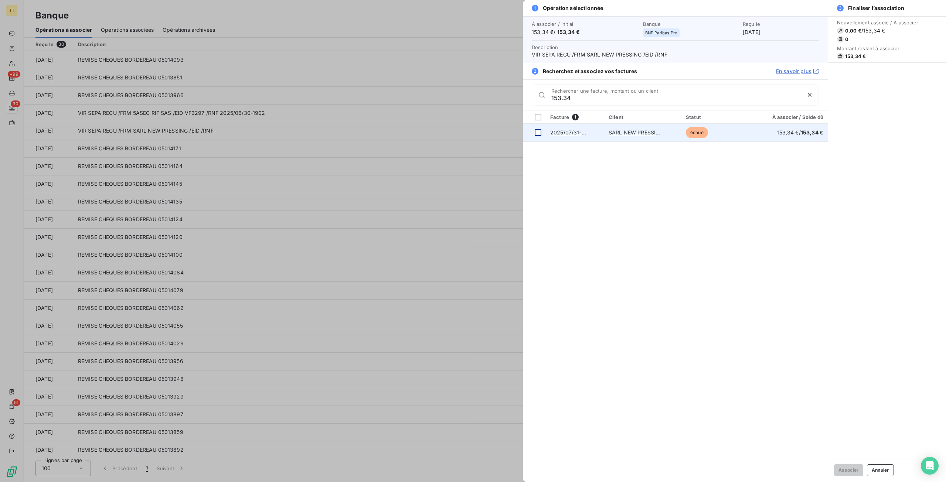
type input "153.34"
click at [541, 134] on div at bounding box center [538, 132] width 7 height 7
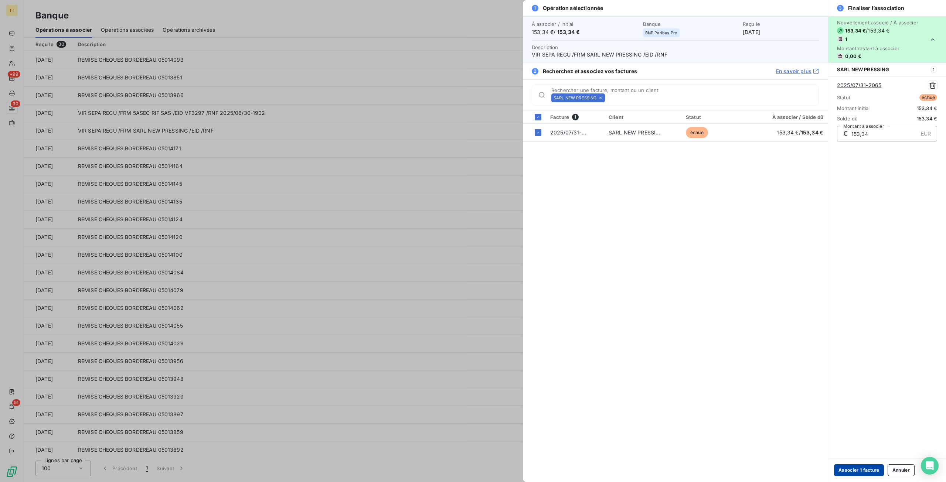
click at [859, 475] on button "Associer 1 facture" at bounding box center [859, 470] width 50 height 12
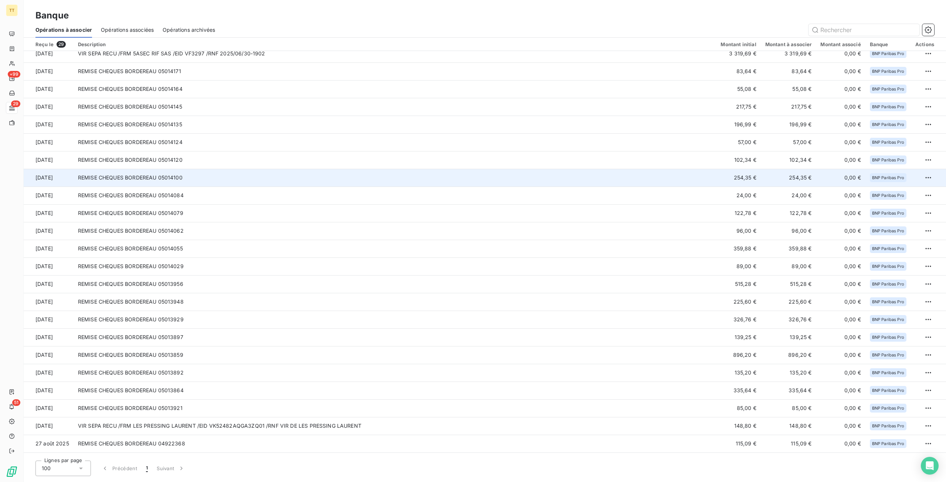
scroll to position [110, 0]
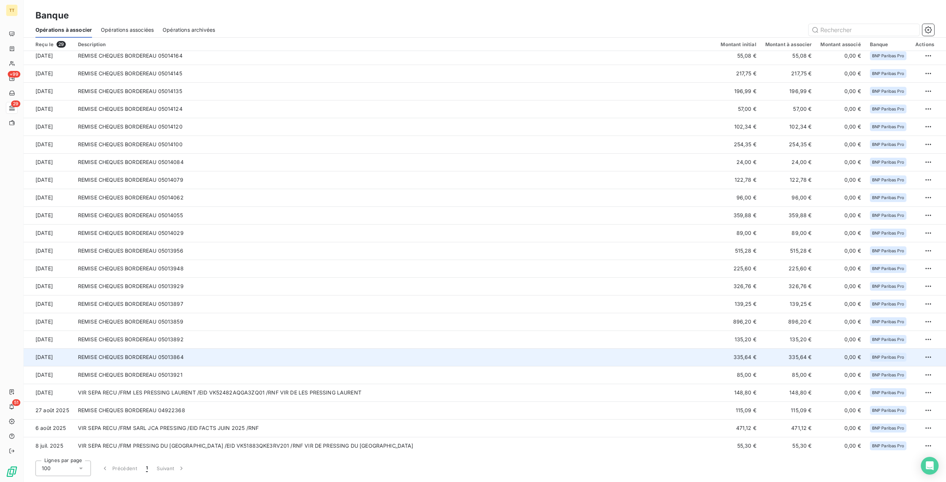
click at [327, 360] on td "REMISE CHEQUES BORDEREAU 05013864" at bounding box center [395, 357] width 643 height 18
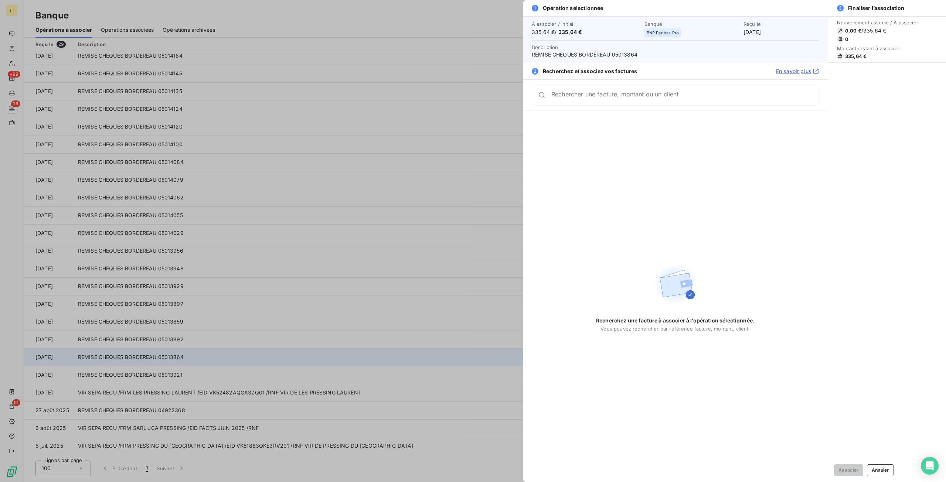
click at [327, 360] on div at bounding box center [473, 241] width 946 height 482
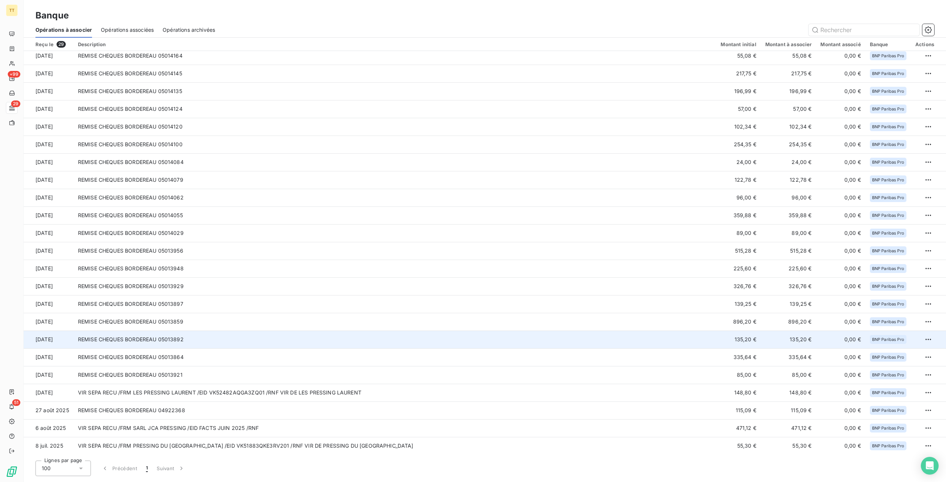
click at [493, 331] on td "REMISE CHEQUES BORDEREAU 05013892" at bounding box center [395, 340] width 643 height 18
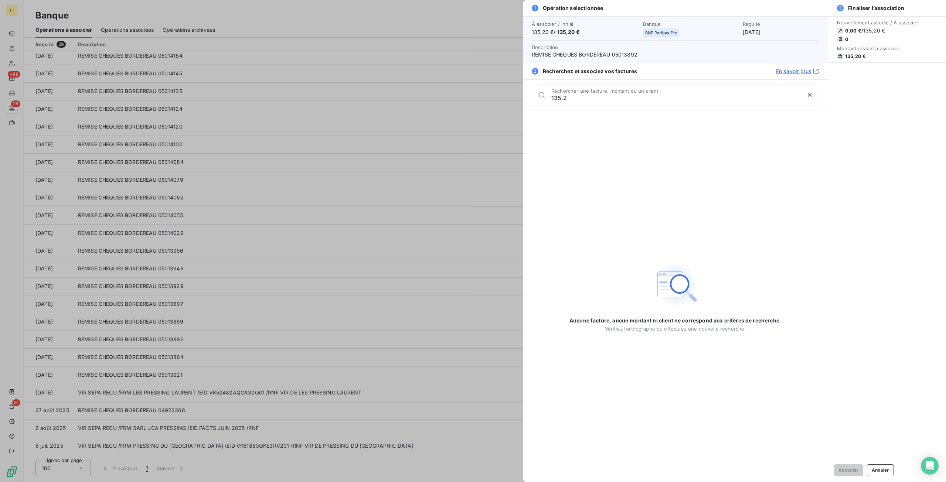
type input "135.2"
click at [194, 232] on div at bounding box center [473, 241] width 946 height 482
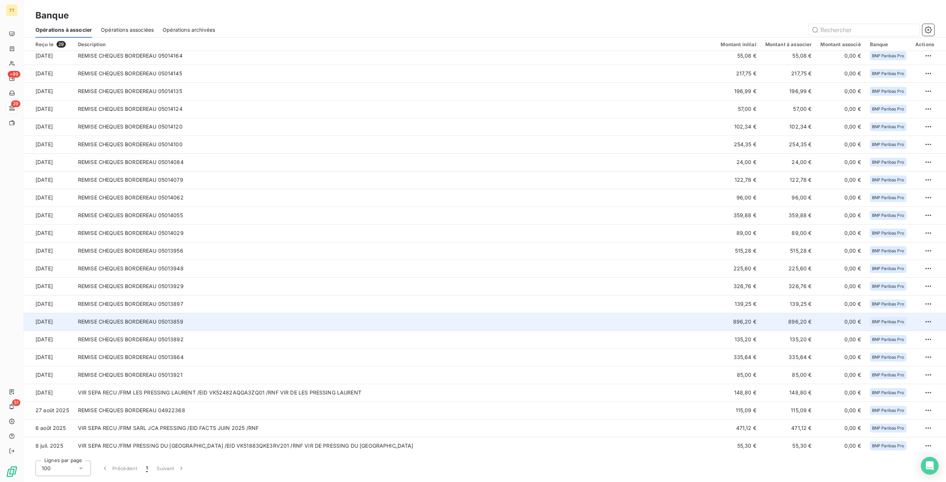
click at [717, 317] on td "896,20 €" at bounding box center [738, 322] width 44 height 18
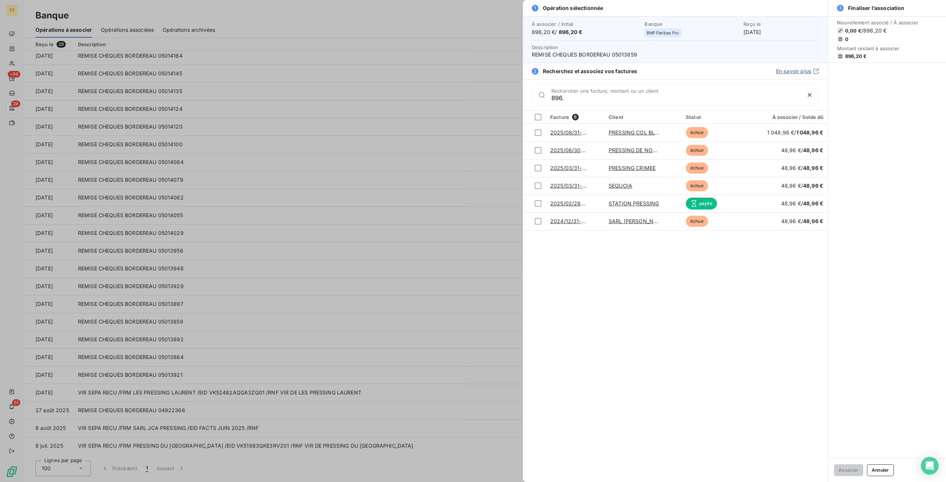
type input "896."
click at [401, 228] on div at bounding box center [473, 241] width 946 height 482
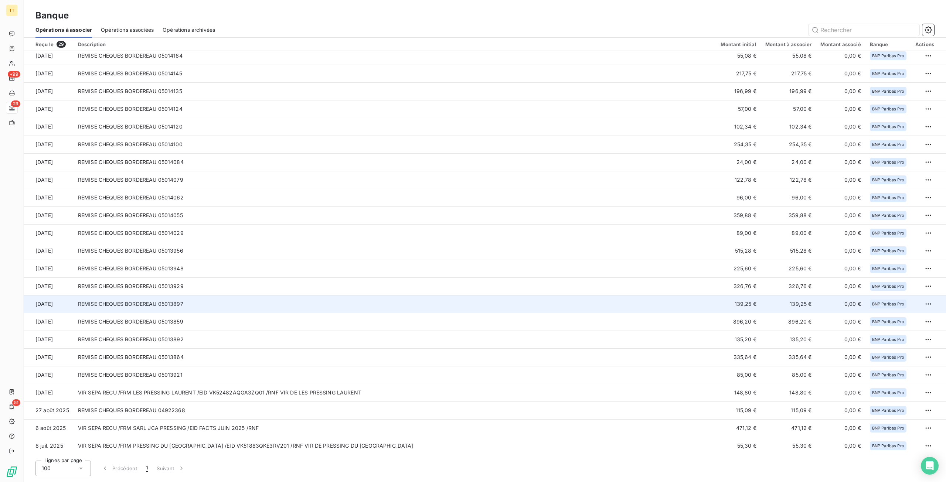
click at [631, 302] on td "REMISE CHEQUES BORDEREAU 05013897" at bounding box center [395, 304] width 643 height 18
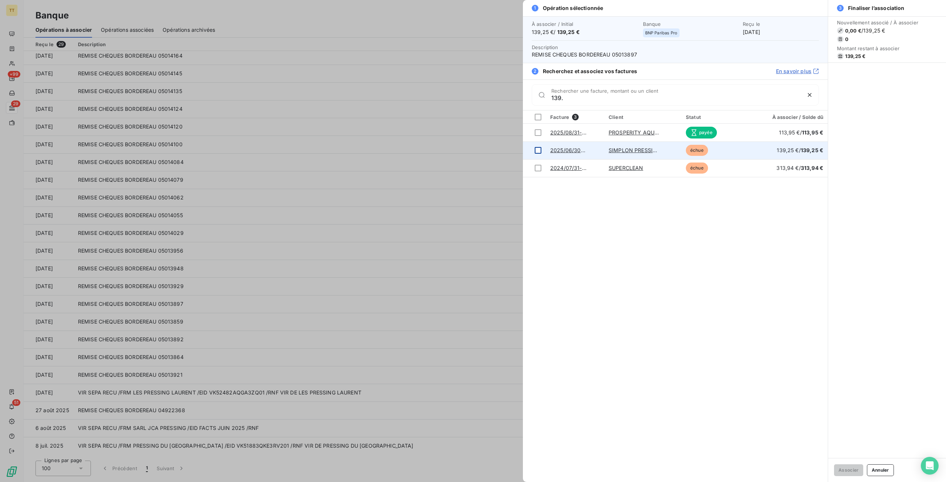
type input "139."
click at [538, 148] on div at bounding box center [538, 150] width 7 height 7
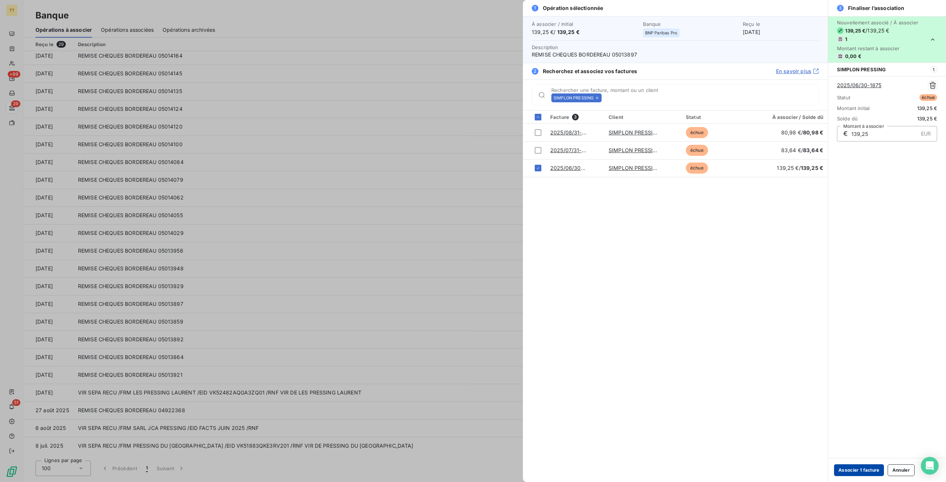
click at [866, 472] on button "Associer 1 facture" at bounding box center [859, 470] width 50 height 12
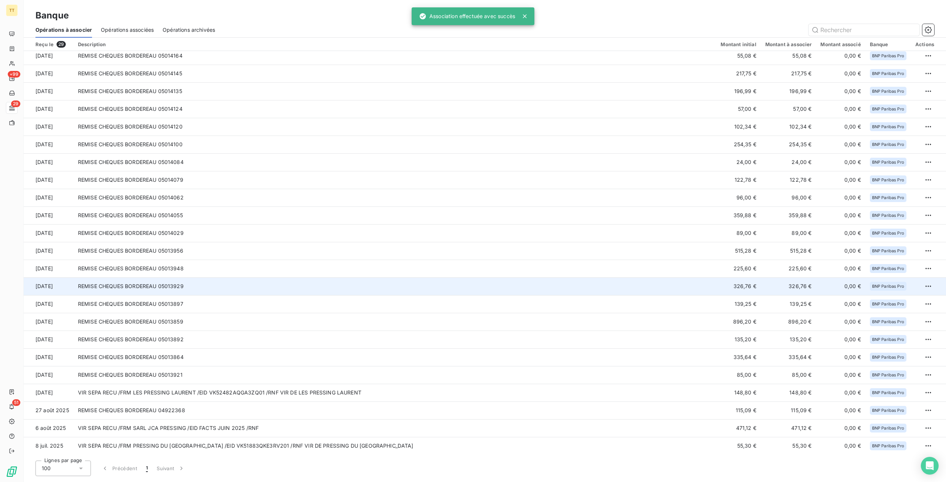
click at [554, 287] on td "REMISE CHEQUES BORDEREAU 05013929" at bounding box center [395, 286] width 643 height 18
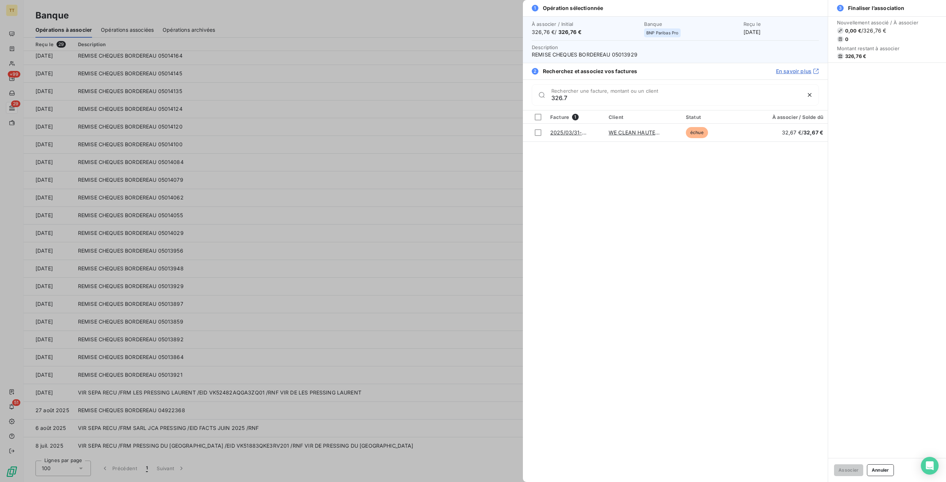
type input "326.7"
click at [330, 236] on div at bounding box center [473, 241] width 946 height 482
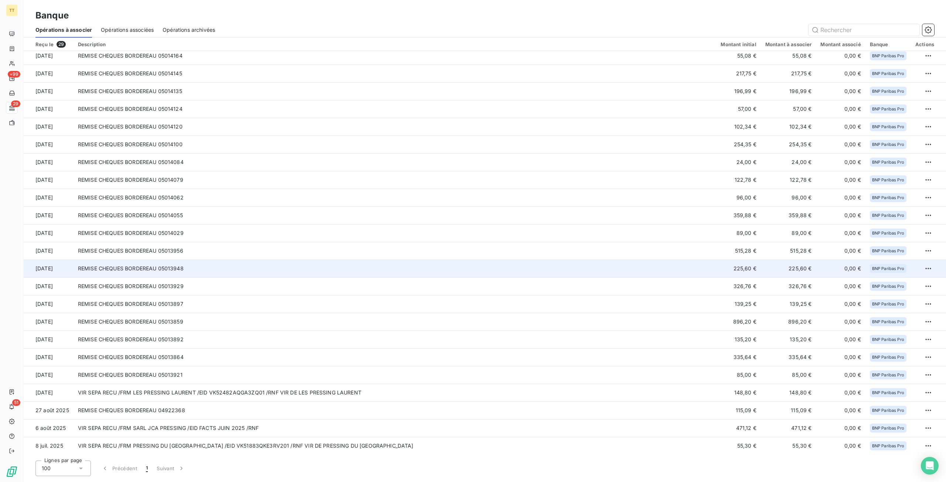
click at [742, 271] on td "225,60 €" at bounding box center [738, 269] width 44 height 18
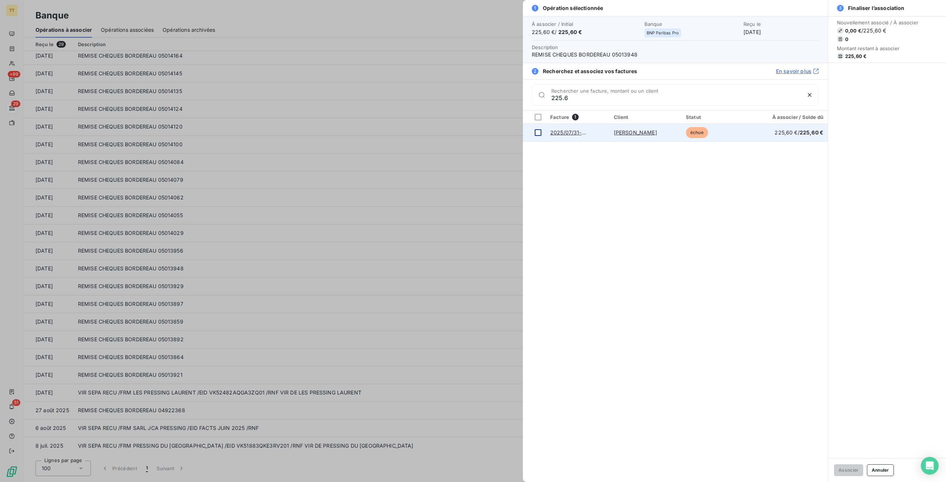
type input "225.6"
click at [541, 132] on td at bounding box center [534, 133] width 23 height 18
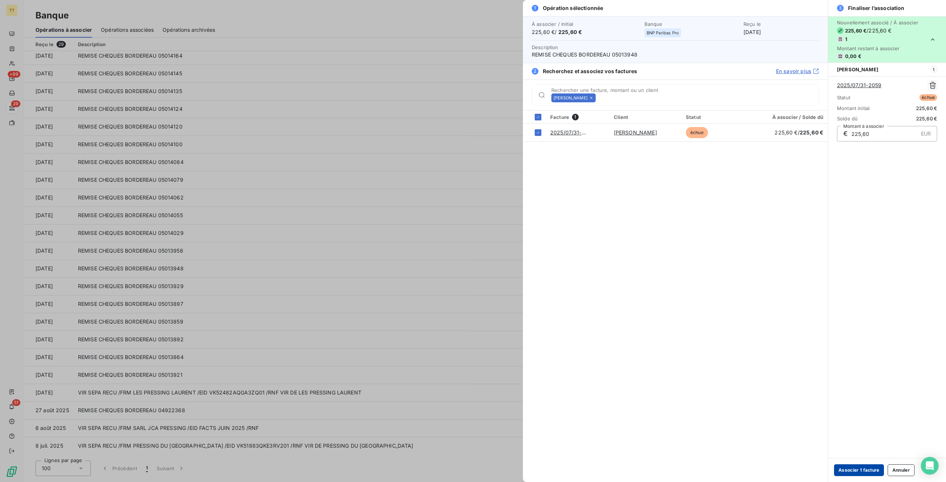
click at [858, 468] on button "Associer 1 facture" at bounding box center [859, 470] width 50 height 12
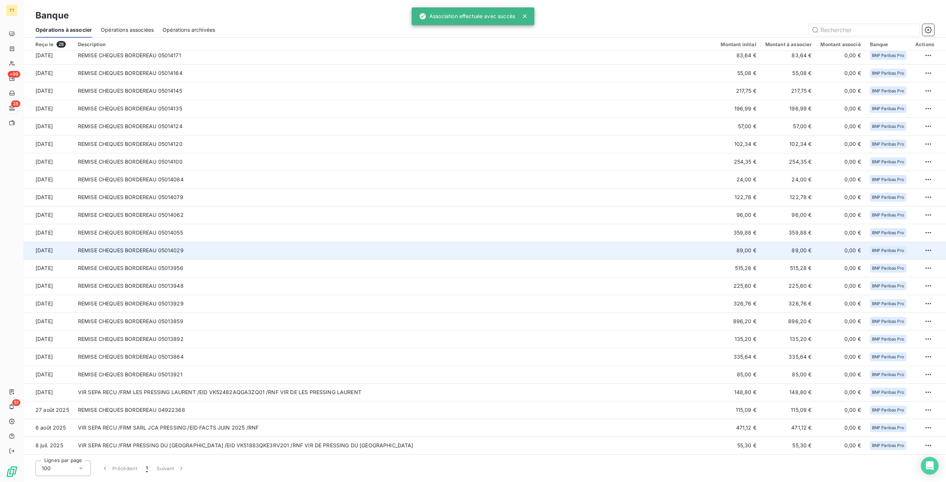
scroll to position [93, 0]
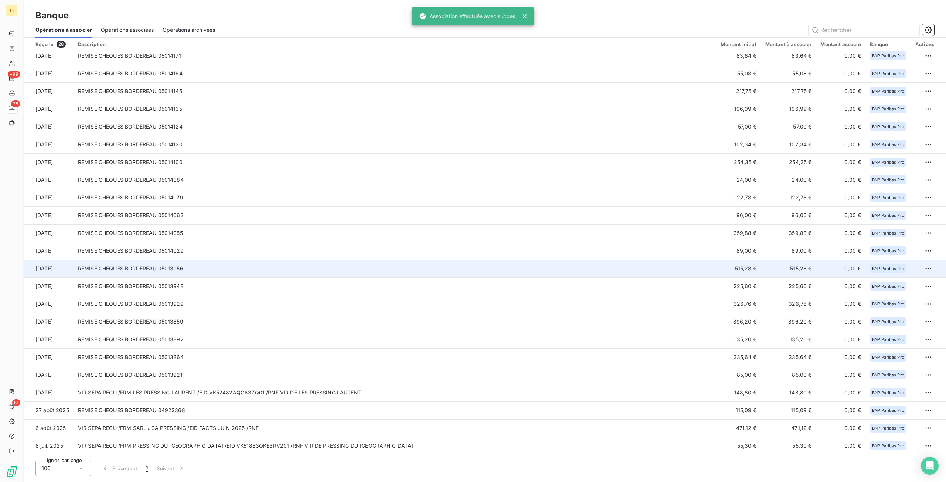
click at [508, 269] on td "REMISE CHEQUES BORDEREAU 05013956" at bounding box center [395, 269] width 643 height 18
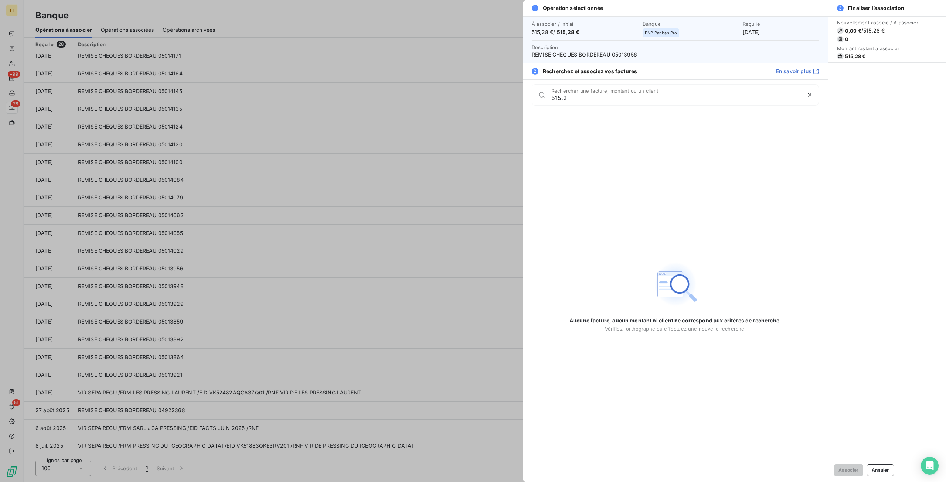
type input "515.2"
click at [431, 133] on div at bounding box center [473, 241] width 946 height 482
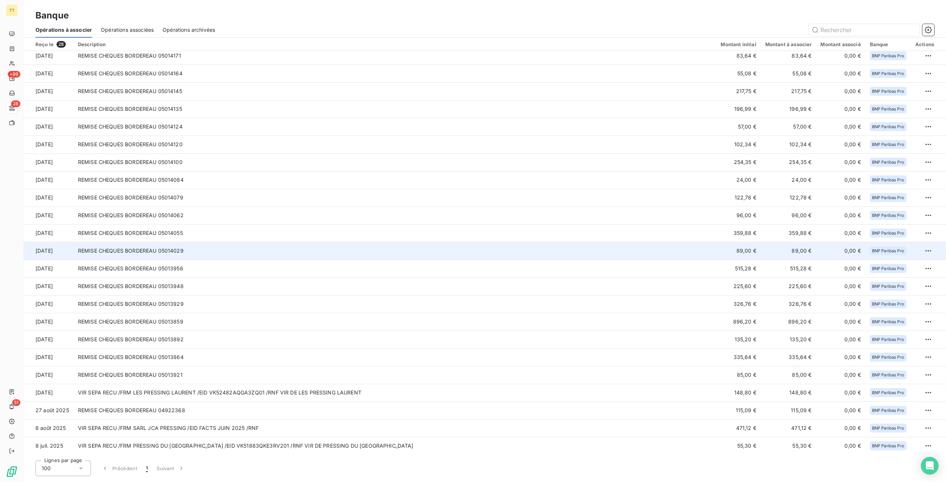
click at [742, 249] on td "89,00 €" at bounding box center [738, 251] width 44 height 18
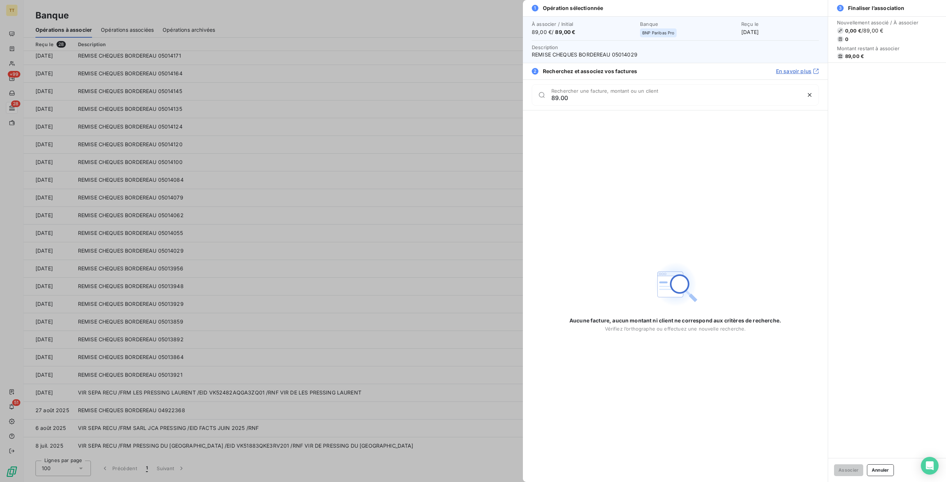
type input "89.00"
click at [414, 178] on div at bounding box center [473, 241] width 946 height 482
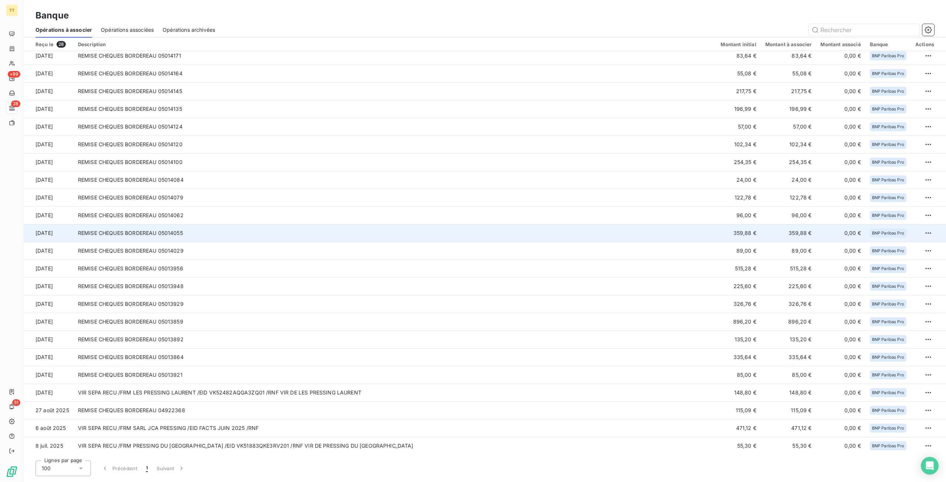
click at [741, 231] on td "359,88 €" at bounding box center [738, 233] width 44 height 18
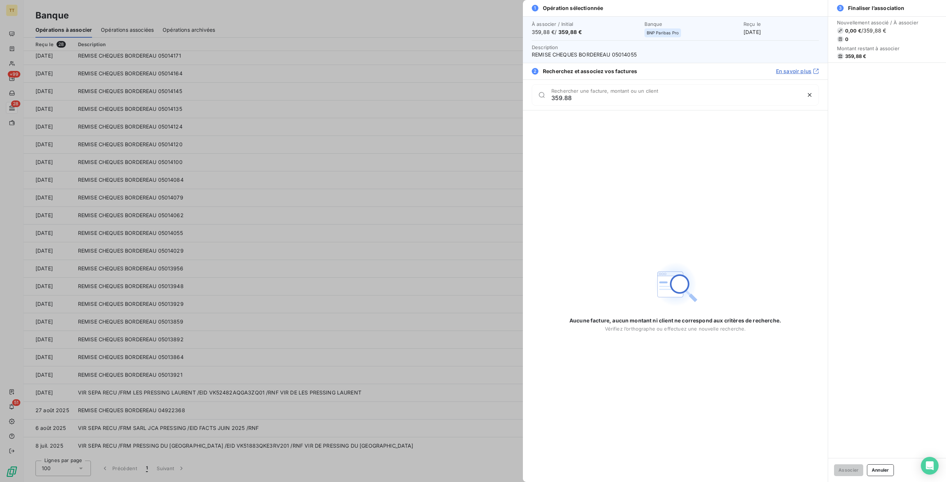
type input "359.88"
click at [312, 242] on div at bounding box center [473, 241] width 946 height 482
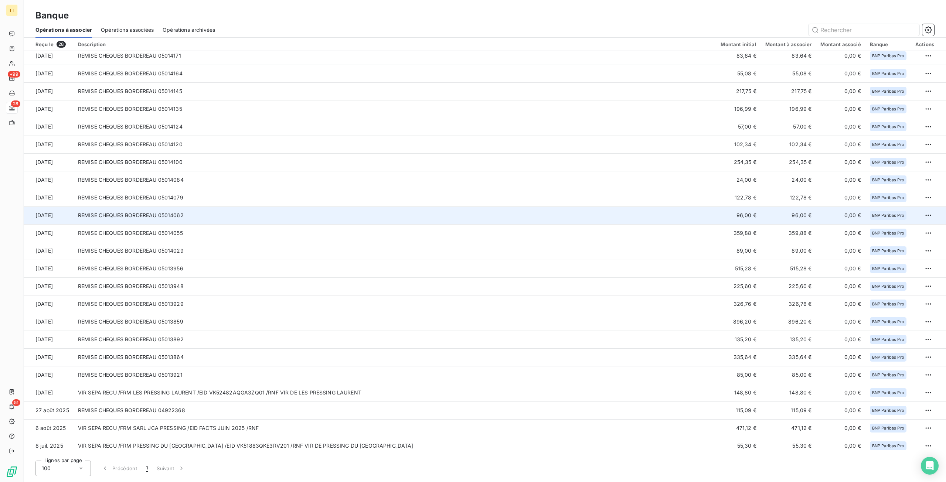
click at [734, 218] on td "96,00 €" at bounding box center [738, 216] width 44 height 18
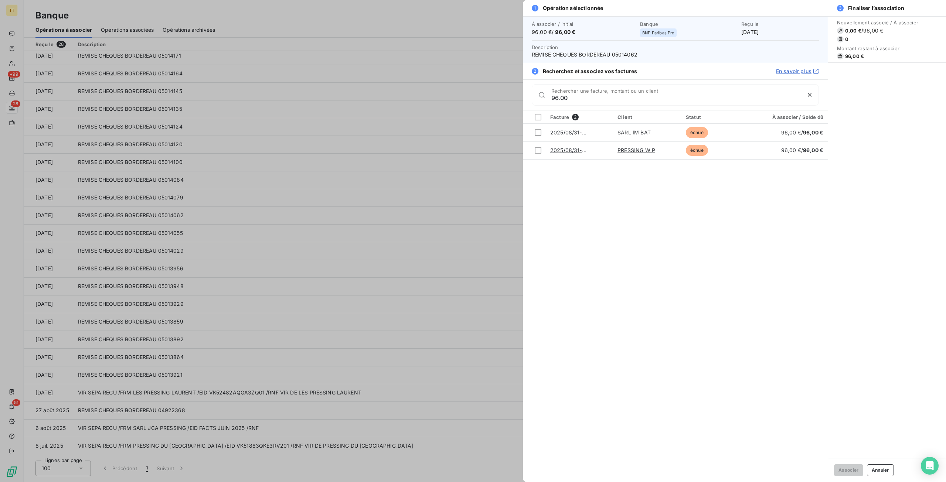
type input "96.00"
click at [467, 214] on div at bounding box center [473, 241] width 946 height 482
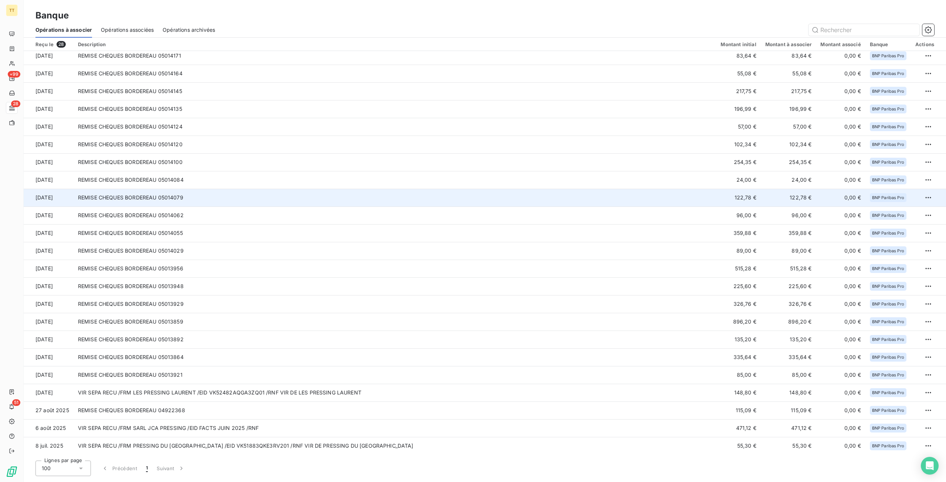
click at [746, 194] on td "122,78 €" at bounding box center [738, 198] width 44 height 18
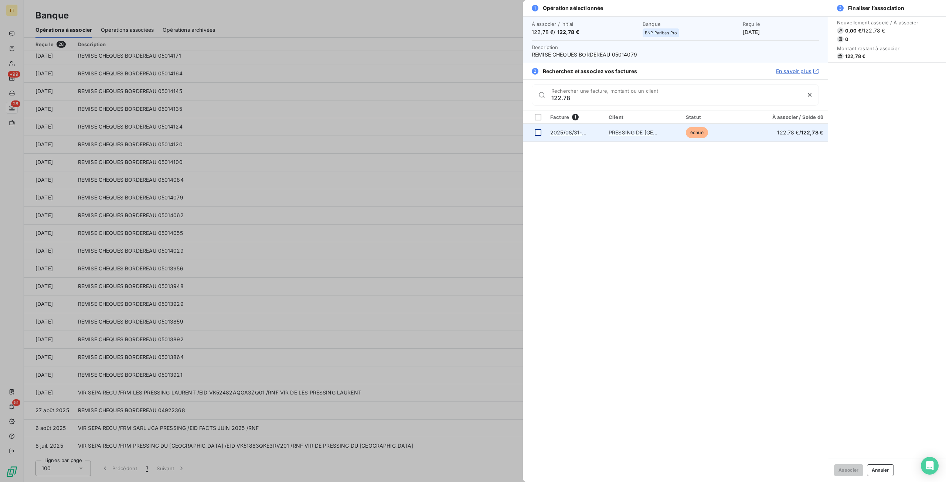
type input "122.78"
click at [536, 131] on div at bounding box center [538, 132] width 7 height 7
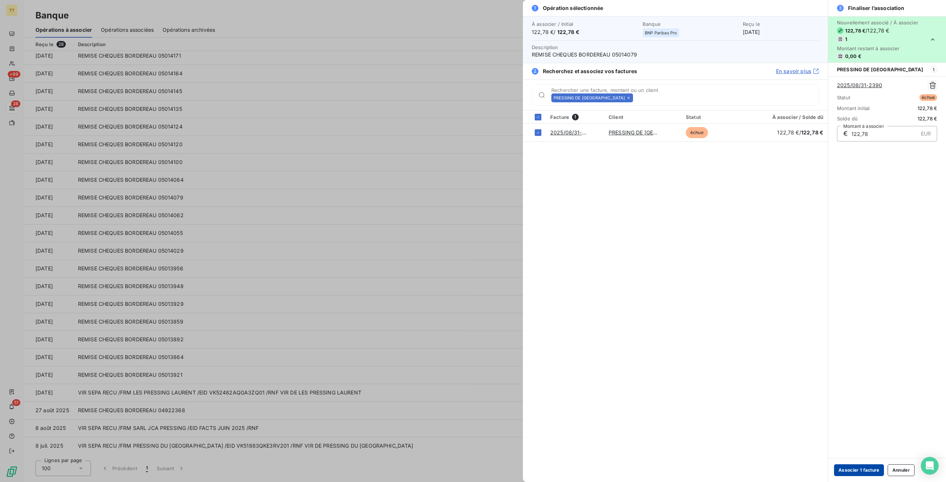
click at [860, 471] on button "Associer 1 facture" at bounding box center [859, 470] width 50 height 12
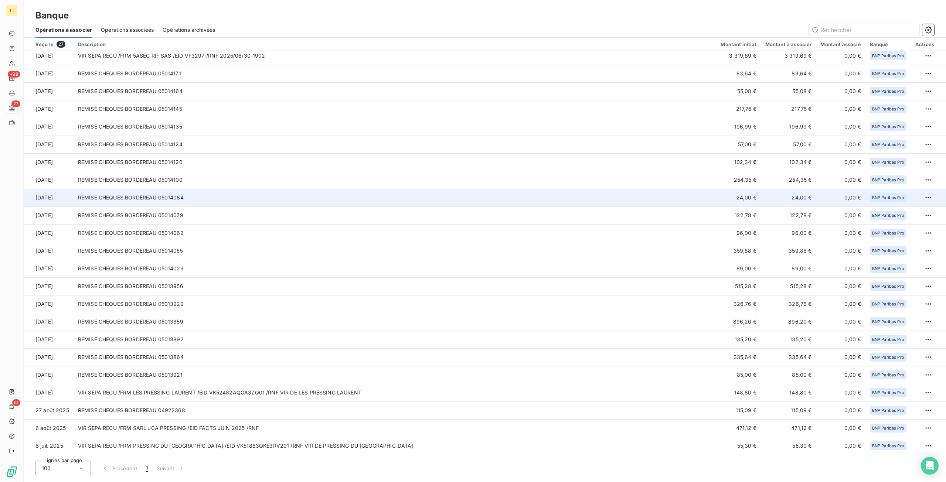
click at [737, 195] on td "24,00 €" at bounding box center [738, 198] width 44 height 18
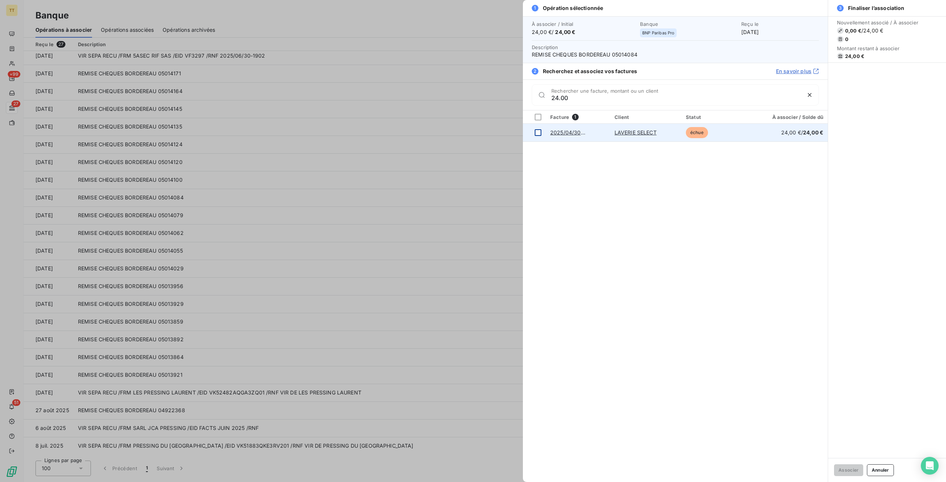
type input "24.00"
click at [532, 130] on td at bounding box center [534, 133] width 23 height 18
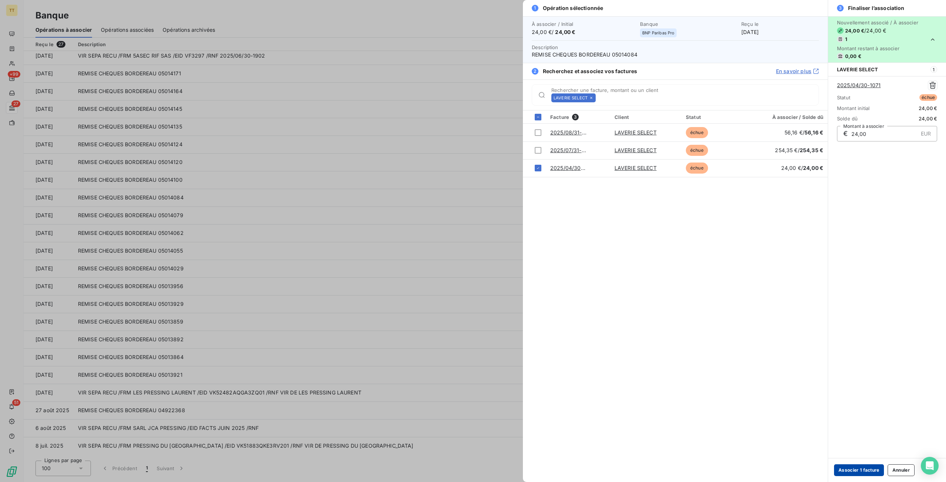
click at [858, 470] on button "Associer 1 facture" at bounding box center [859, 470] width 50 height 12
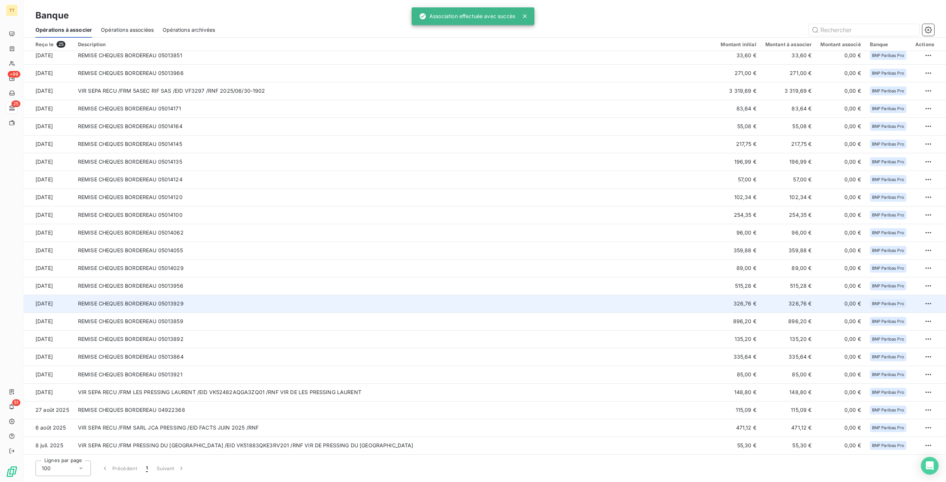
scroll to position [40, 0]
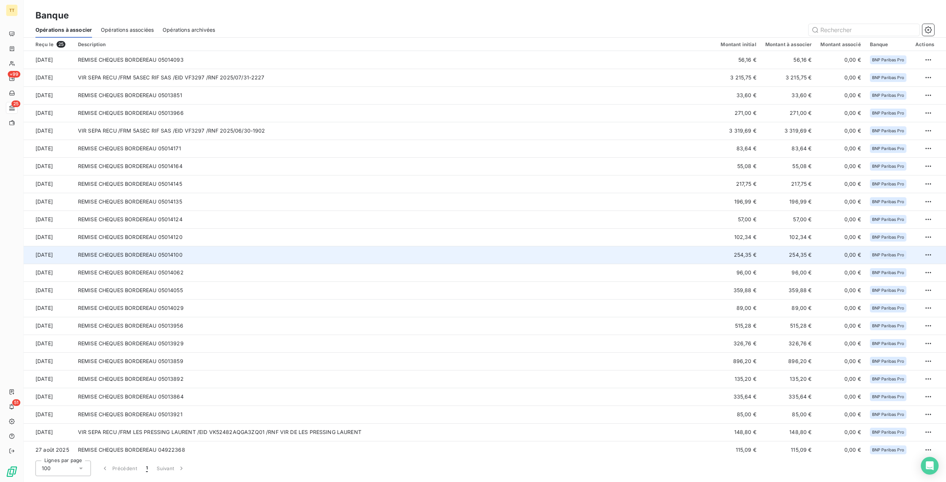
click at [746, 255] on td "254,35 €" at bounding box center [738, 255] width 44 height 18
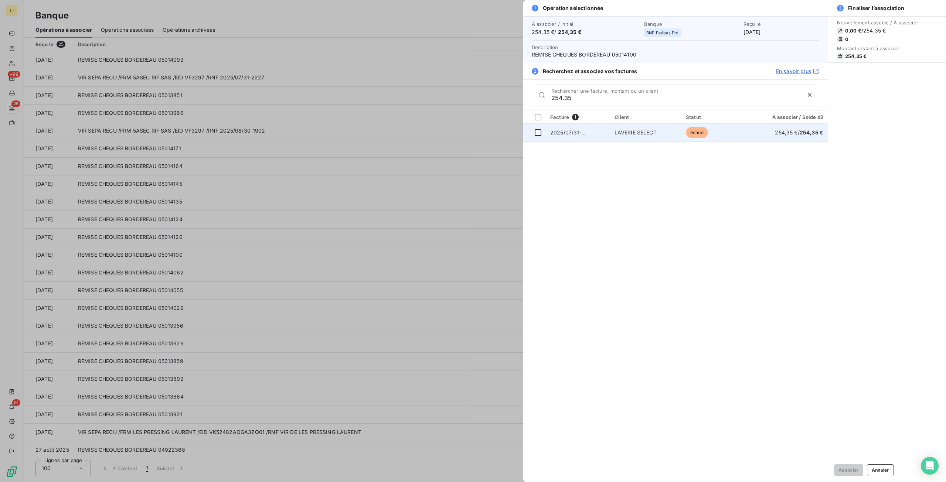
type input "254.35"
click at [533, 128] on td at bounding box center [534, 133] width 23 height 18
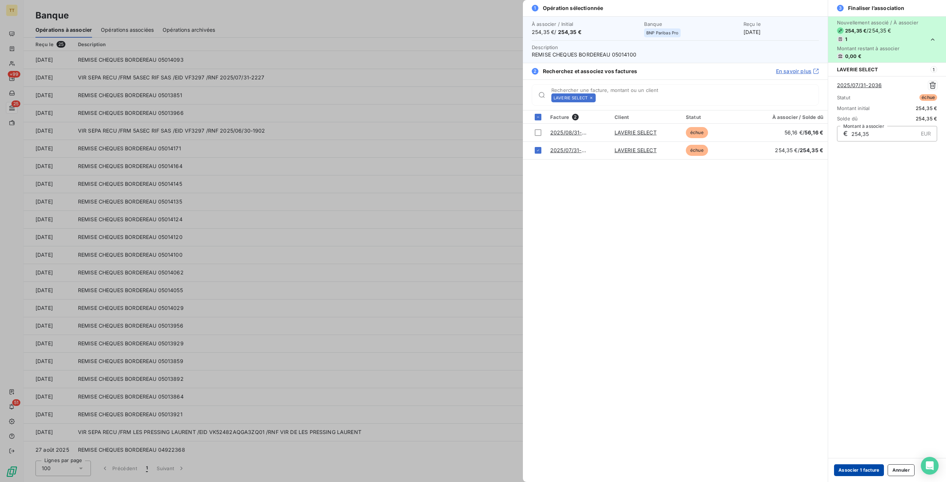
click at [852, 471] on button "Associer 1 facture" at bounding box center [859, 470] width 50 height 12
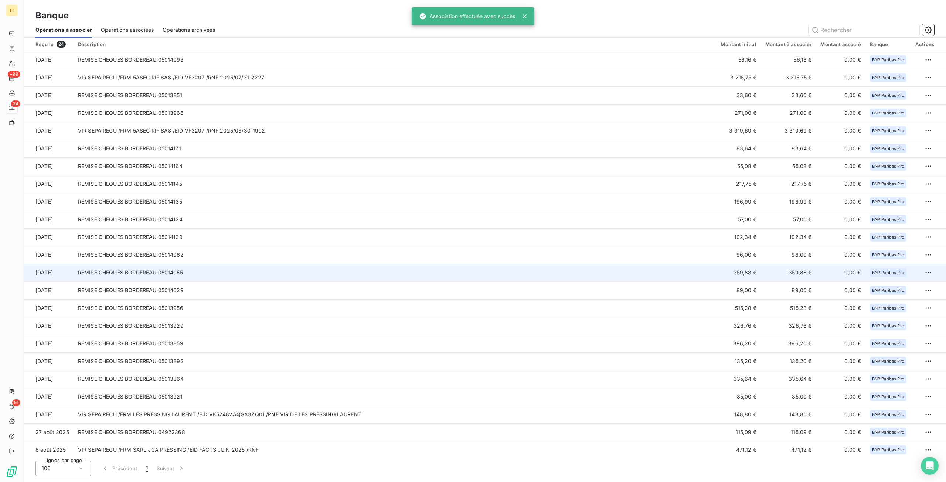
click at [740, 274] on td "359,88 €" at bounding box center [738, 273] width 44 height 18
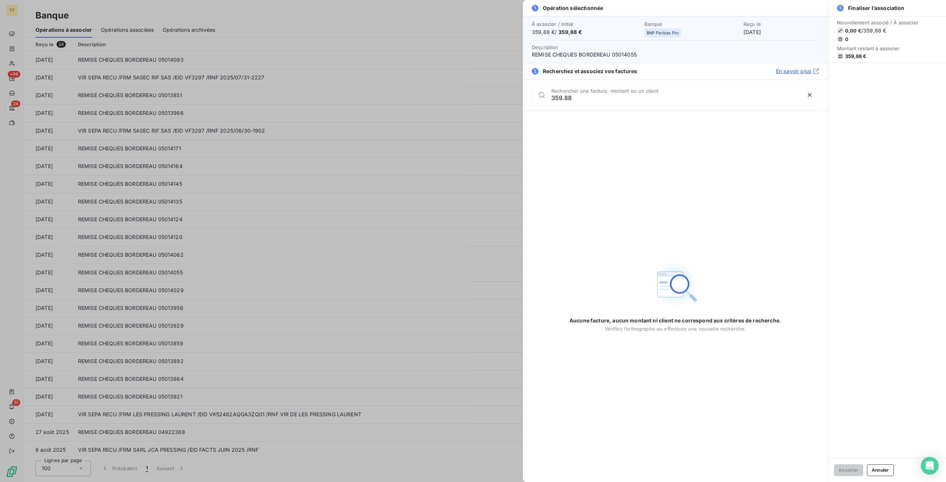
type input "359.88"
click at [477, 180] on div at bounding box center [473, 241] width 946 height 482
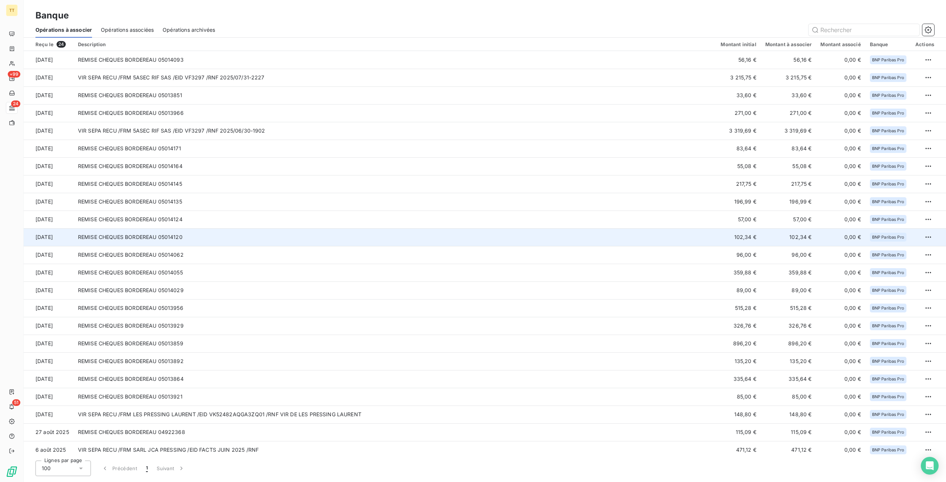
click at [740, 242] on td "102,34 €" at bounding box center [738, 237] width 44 height 18
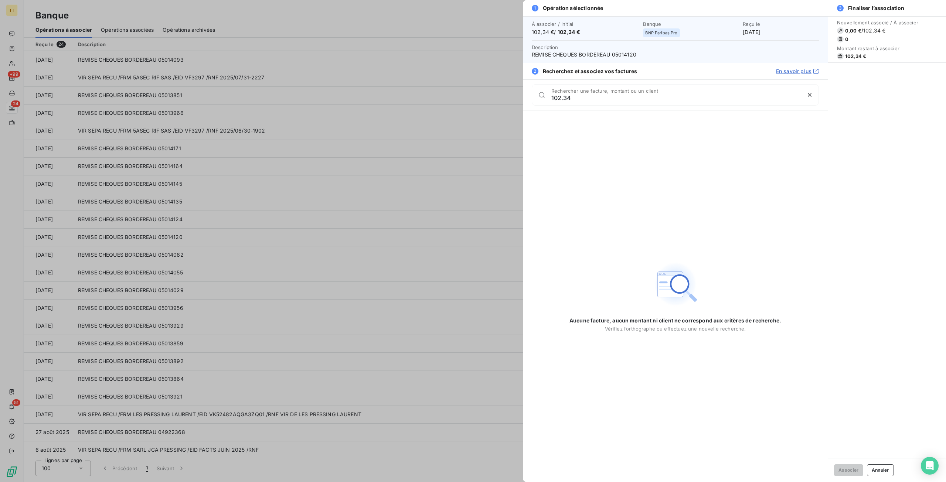
type input "102.34"
click at [326, 214] on div at bounding box center [473, 241] width 946 height 482
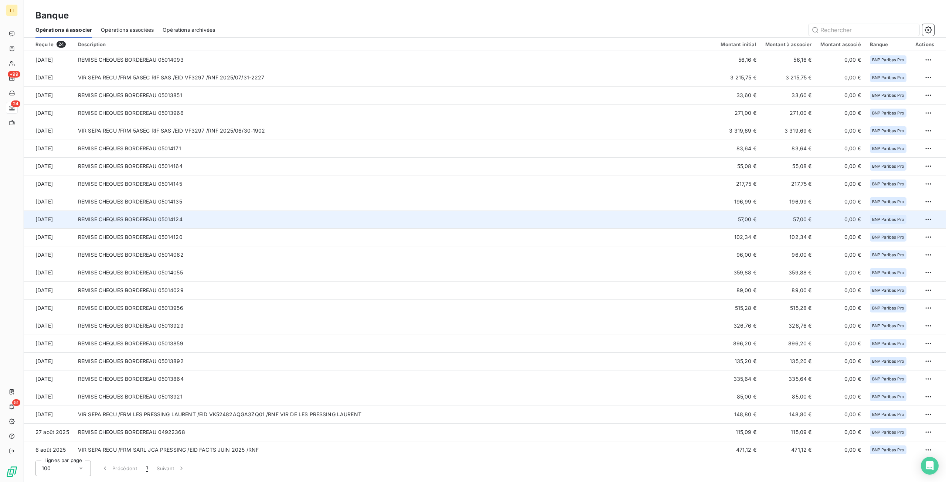
click at [737, 217] on td "57,00 €" at bounding box center [738, 220] width 44 height 18
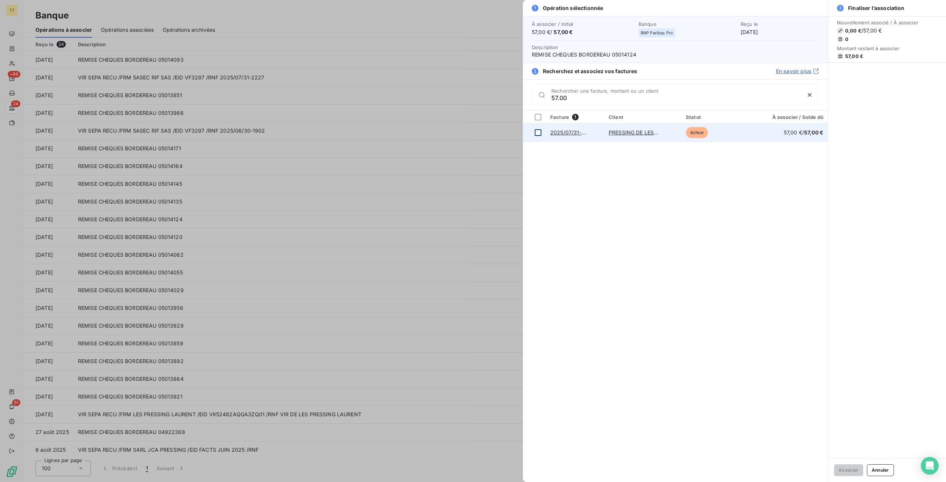
type input "57.00"
click at [535, 132] on div at bounding box center [538, 132] width 7 height 7
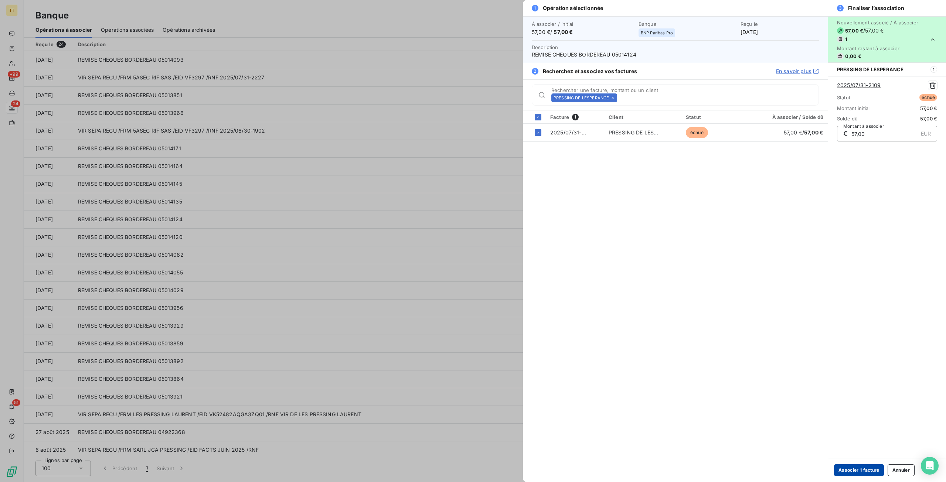
click at [862, 471] on button "Associer 1 facture" at bounding box center [859, 470] width 50 height 12
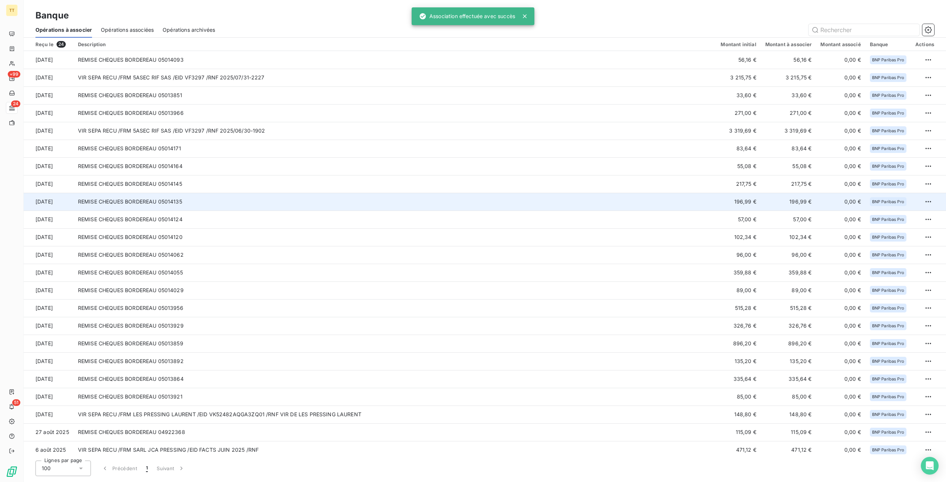
click at [732, 201] on td "196,99 €" at bounding box center [738, 202] width 44 height 18
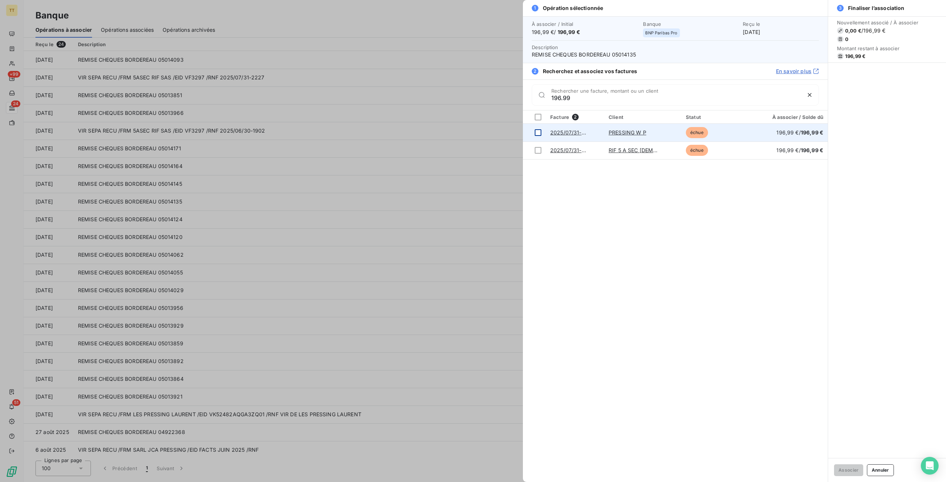
type input "196.99"
click at [538, 129] on div at bounding box center [538, 132] width 7 height 7
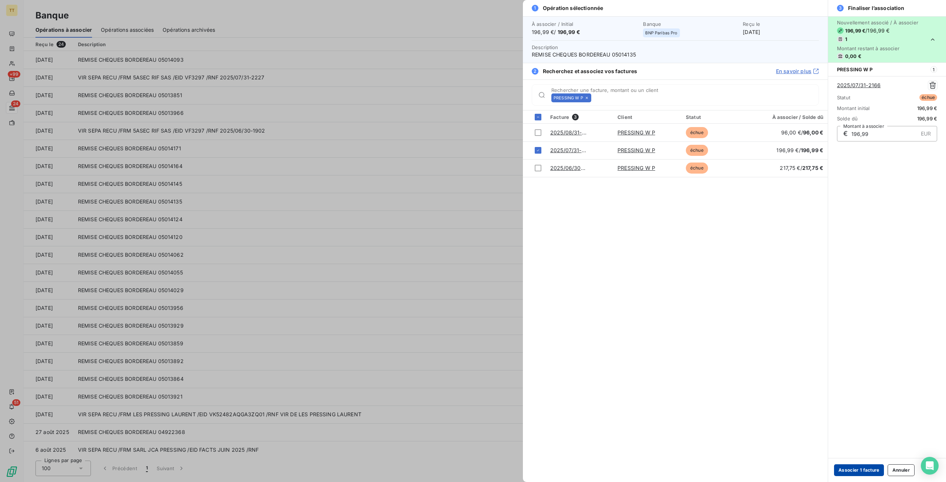
click at [854, 472] on button "Associer 1 facture" at bounding box center [859, 470] width 50 height 12
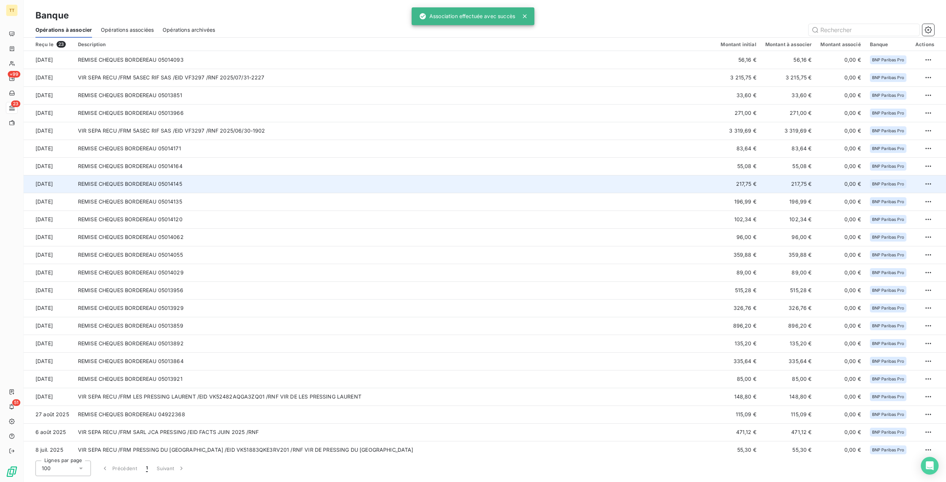
click at [744, 181] on td "217,75 €" at bounding box center [738, 184] width 44 height 18
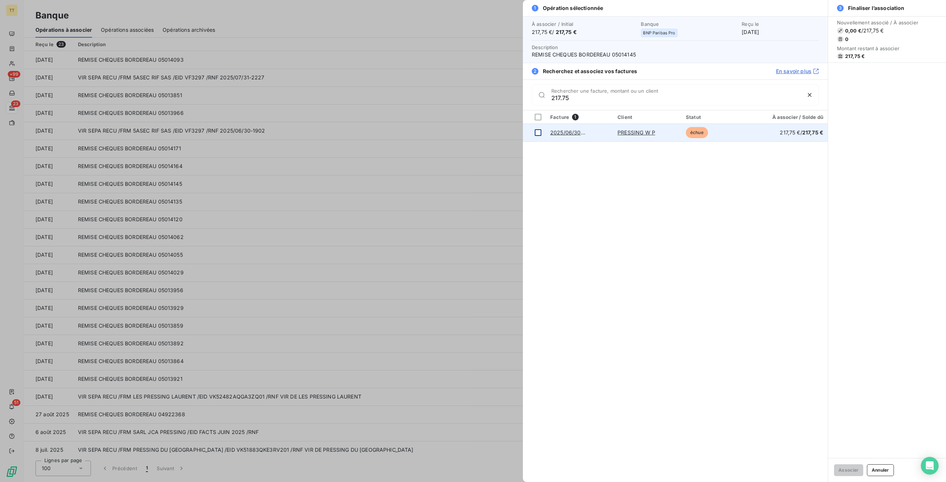
type input "217.75"
click at [539, 132] on div at bounding box center [538, 132] width 7 height 7
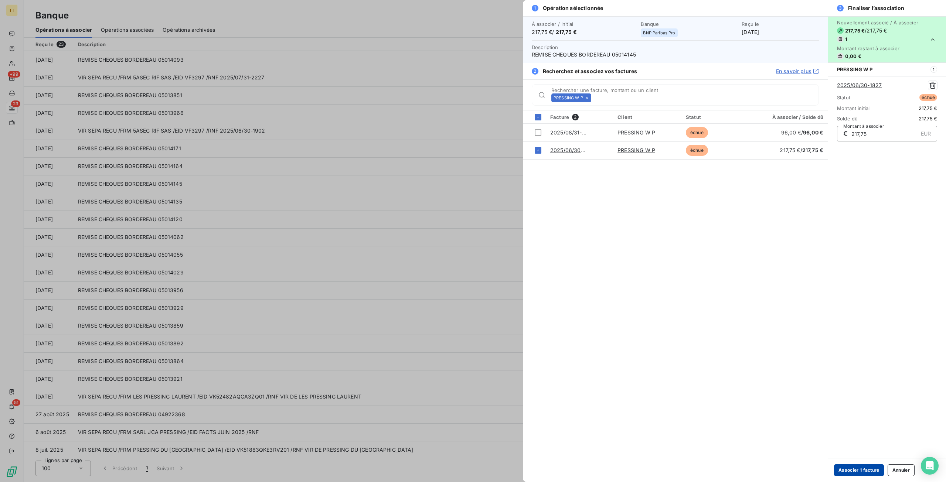
click at [846, 471] on button "Associer 1 facture" at bounding box center [859, 470] width 50 height 12
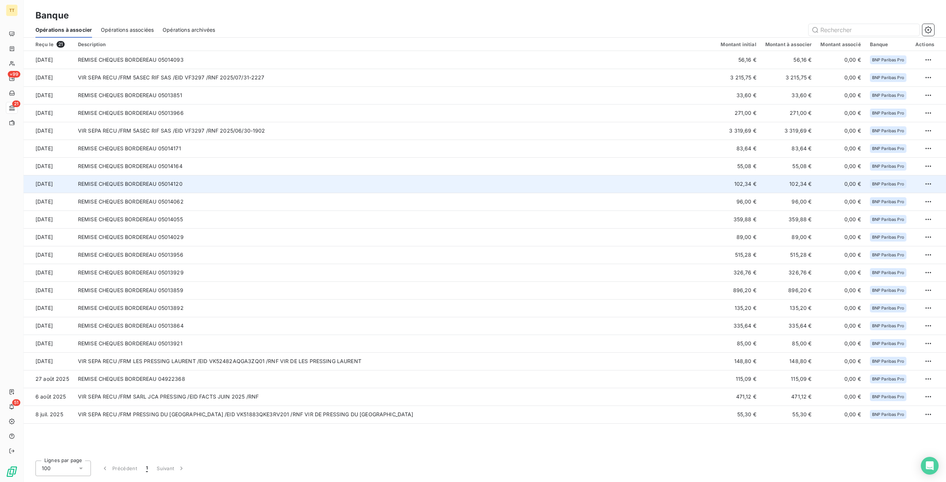
click at [737, 181] on td "102,34 €" at bounding box center [738, 184] width 44 height 18
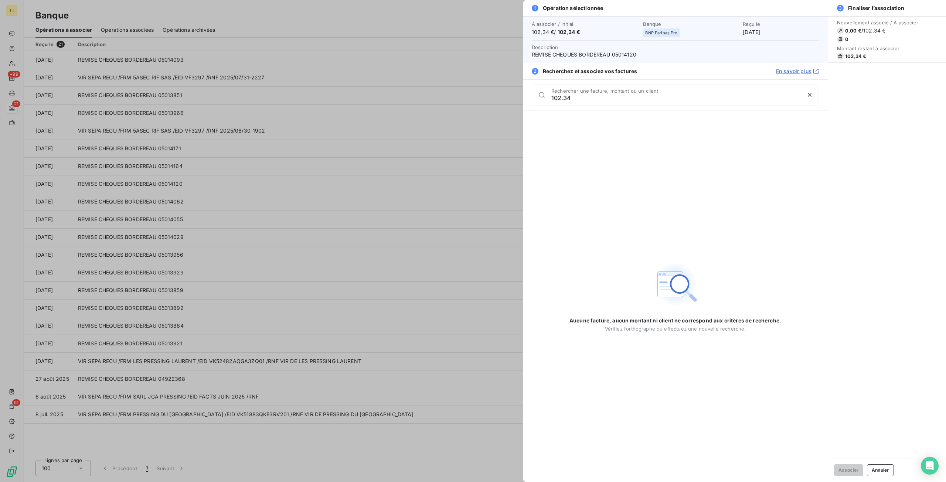
type input "102.34"
click at [395, 204] on div at bounding box center [473, 241] width 946 height 482
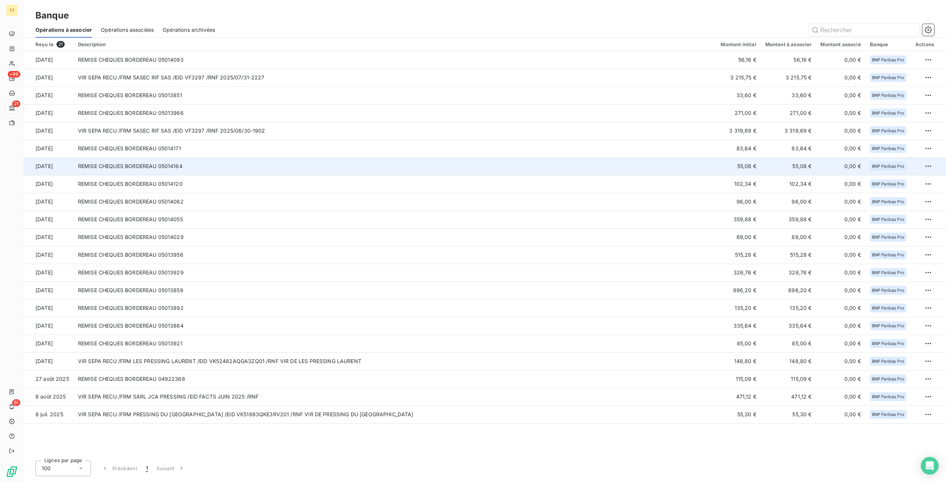
click at [744, 162] on td "55,08 €" at bounding box center [738, 166] width 44 height 18
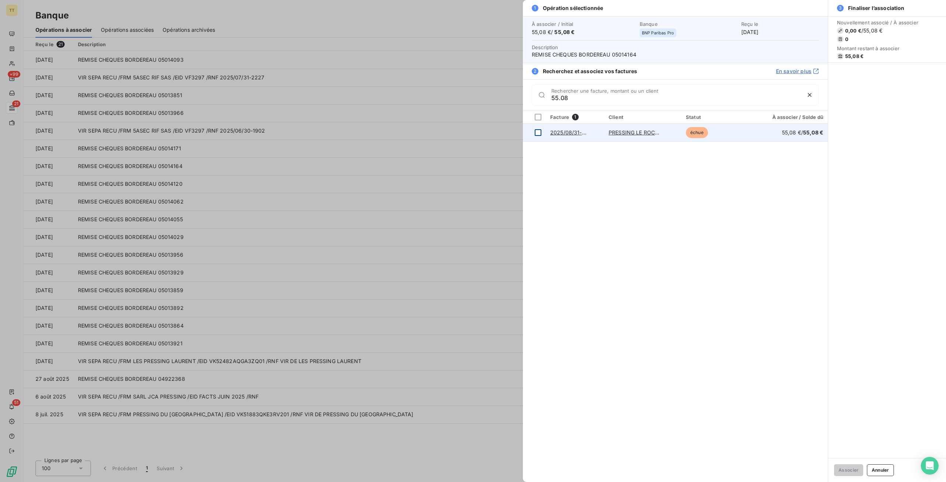
type input "55.08"
click at [536, 133] on div at bounding box center [538, 132] width 7 height 7
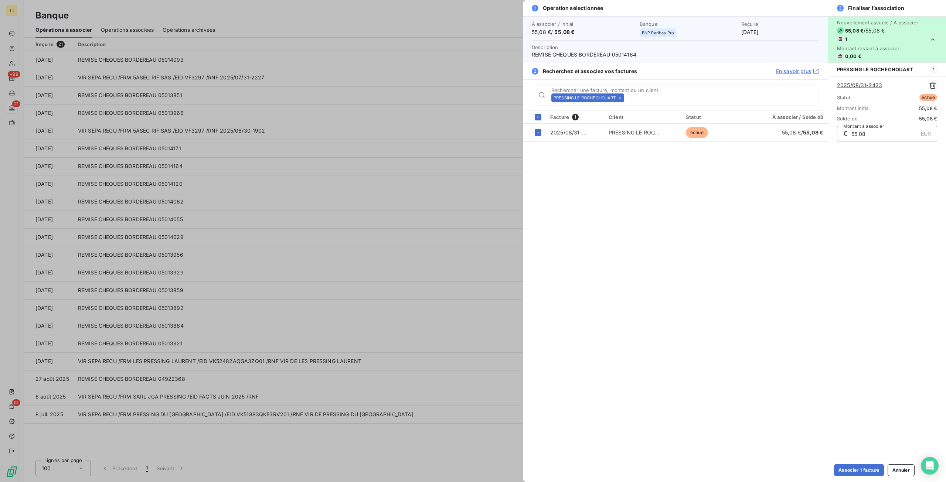
drag, startPoint x: 846, startPoint y: 471, endPoint x: 809, endPoint y: 468, distance: 36.7
click at [846, 471] on button "Associer 1 facture" at bounding box center [859, 470] width 50 height 12
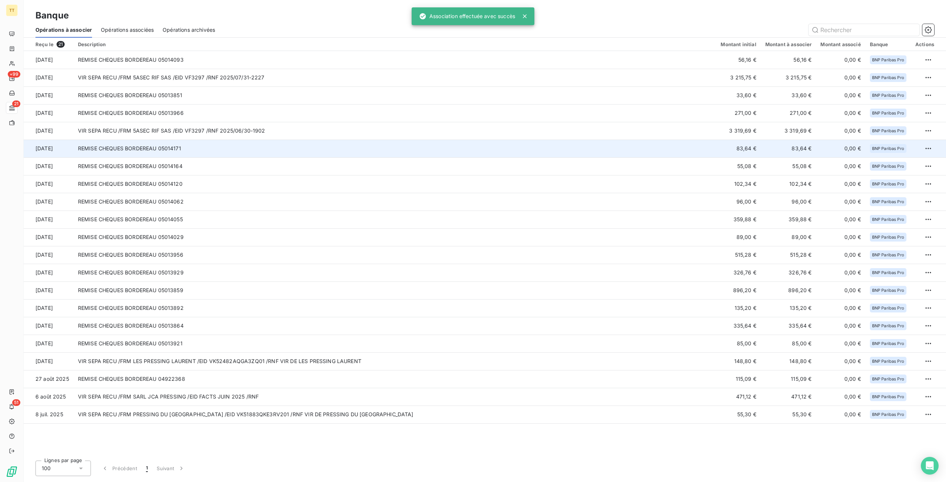
click at [731, 145] on td "83,64 €" at bounding box center [738, 149] width 44 height 18
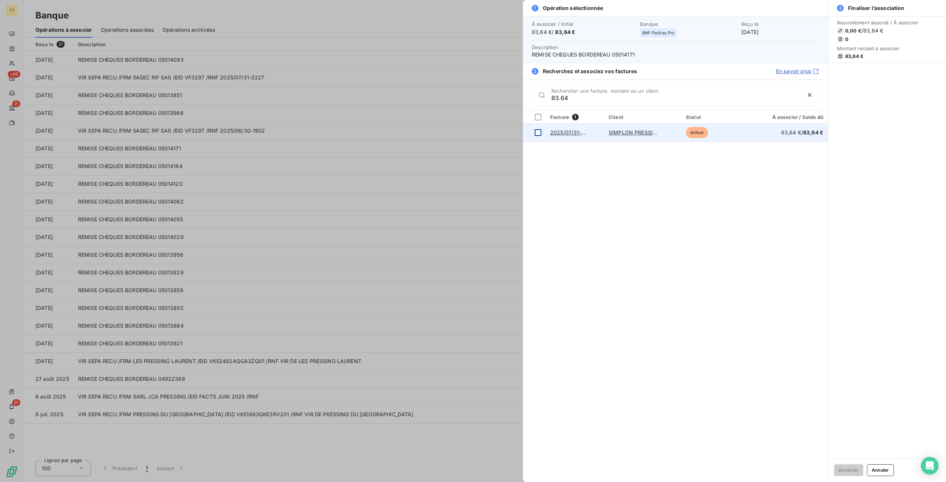
type input "83.64"
click at [537, 133] on div at bounding box center [538, 132] width 7 height 7
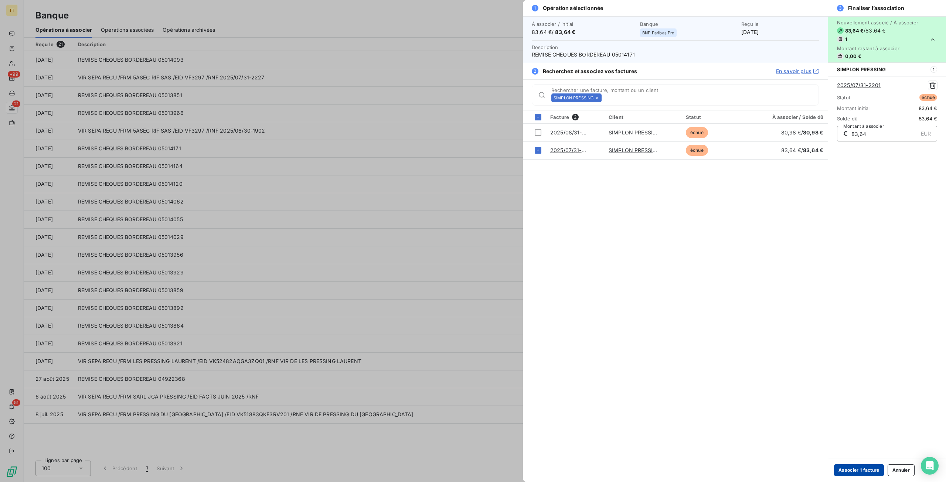
click at [867, 470] on button "Associer 1 facture" at bounding box center [859, 470] width 50 height 12
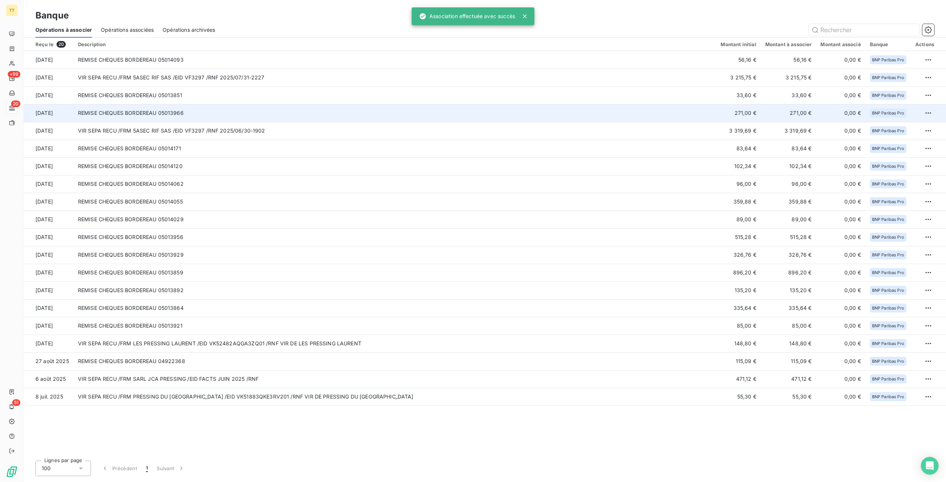
click at [733, 116] on td "271,00 €" at bounding box center [738, 113] width 44 height 18
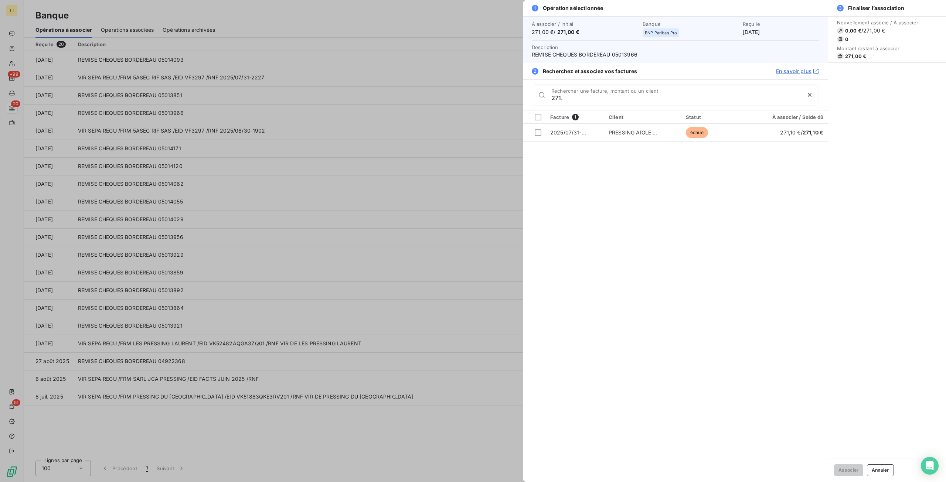
type input "271."
click at [451, 246] on div at bounding box center [473, 241] width 946 height 482
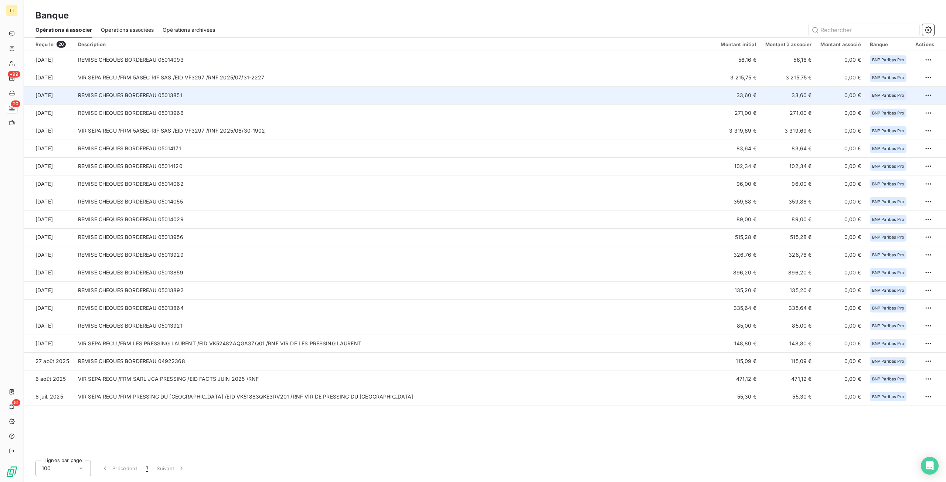
click at [744, 92] on td "33,60 €" at bounding box center [738, 95] width 44 height 18
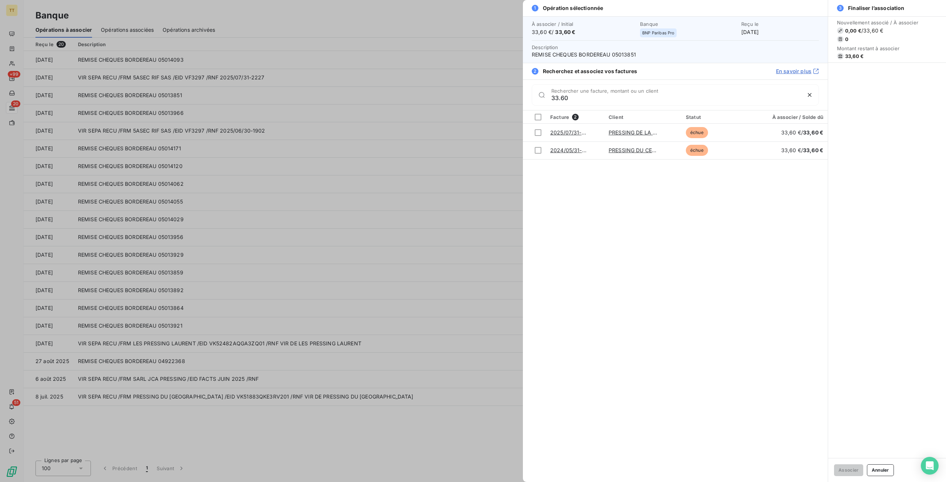
type input "33.60"
click at [377, 186] on div at bounding box center [473, 241] width 946 height 482
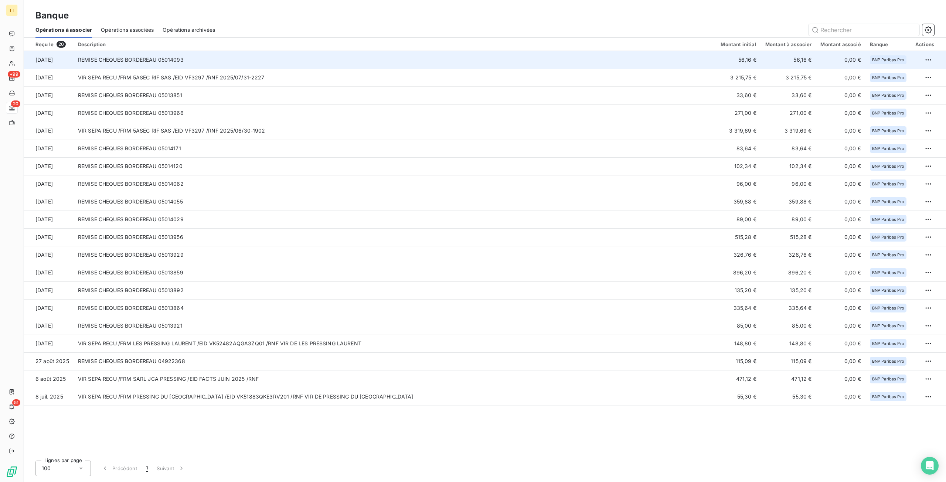
click at [738, 57] on td "56,16 €" at bounding box center [738, 60] width 44 height 18
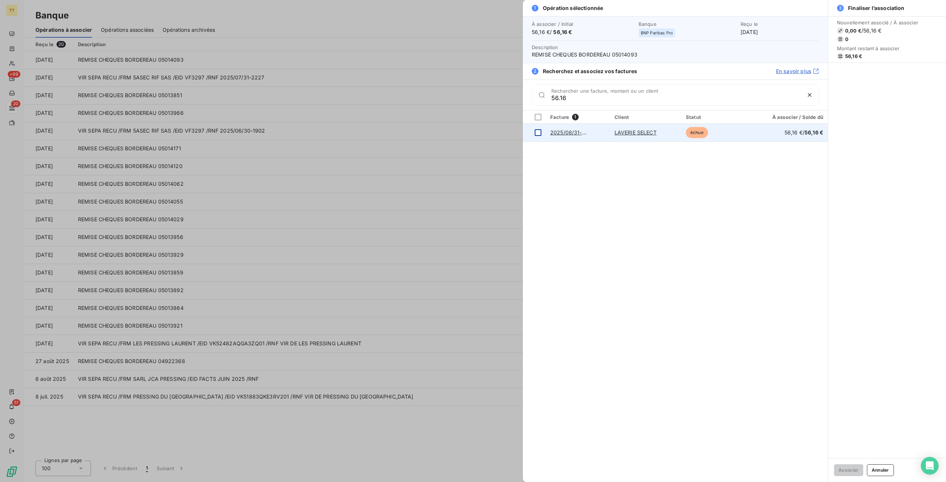
type input "56.16"
click at [540, 133] on div at bounding box center [538, 132] width 7 height 7
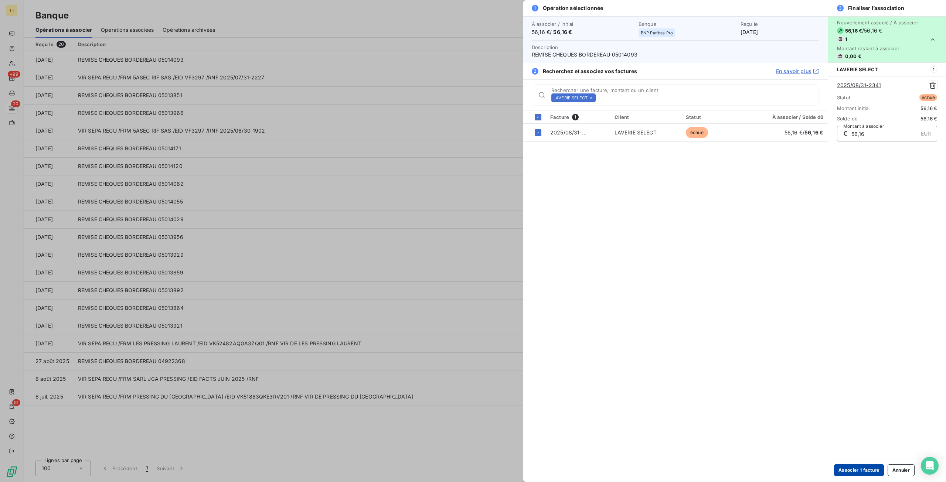
click at [854, 467] on button "Associer 1 facture" at bounding box center [859, 470] width 50 height 12
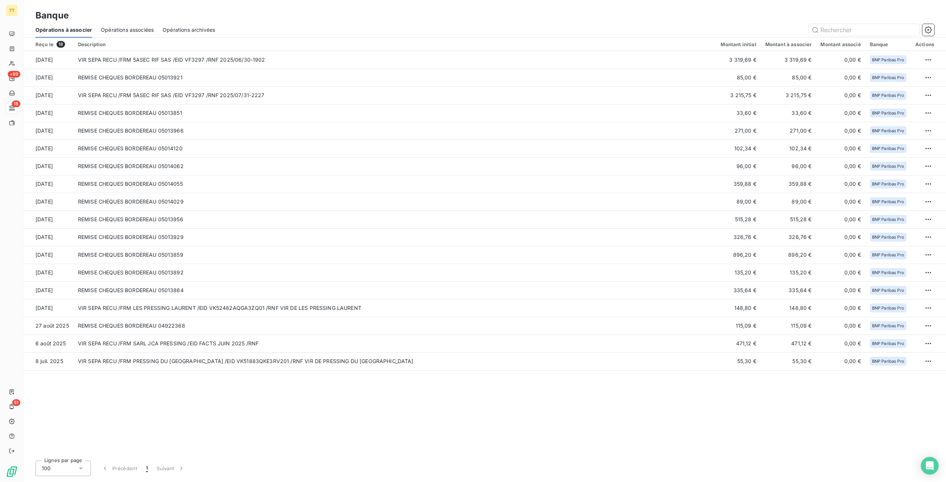
click at [211, 94] on td "VIR SEPA RECU /FRM 5ASEC RIF SAS /EID VF3297 /RNF 2025/07/31-2227" at bounding box center [395, 95] width 643 height 18
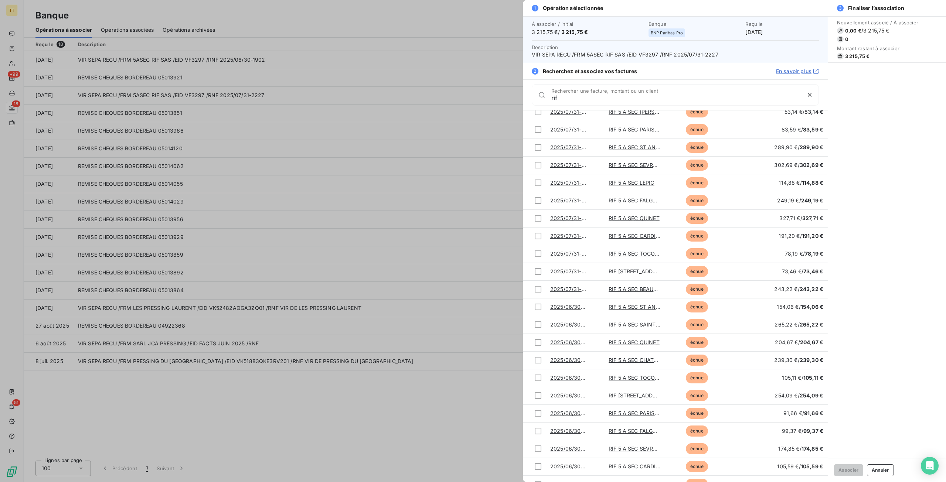
scroll to position [510, 0]
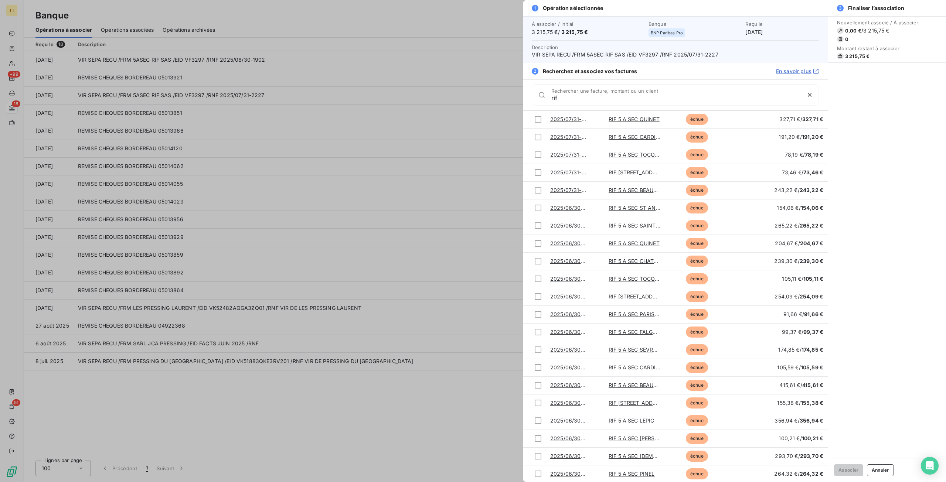
type input "rif"
click at [295, 200] on div at bounding box center [473, 241] width 946 height 482
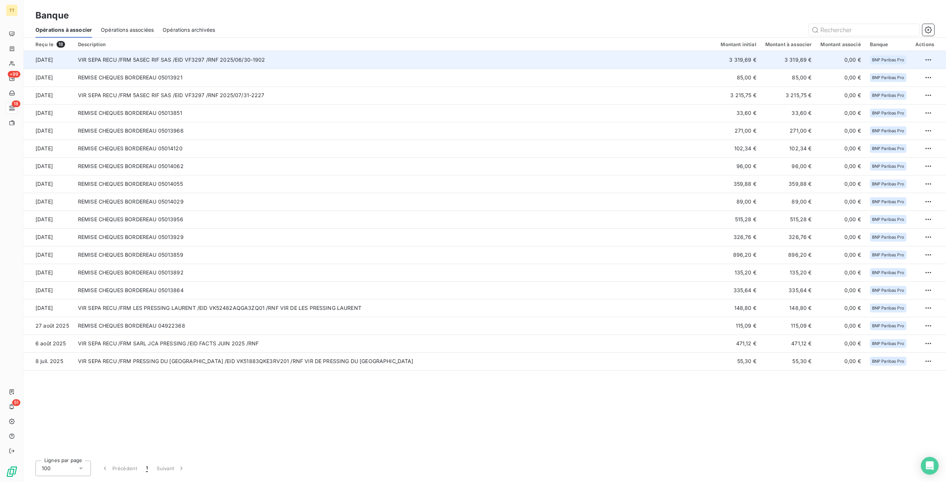
click at [233, 61] on td "VIR SEPA RECU /FRM 5ASEC RIF SAS /EID VF3297 /RNF 2025/06/30-1902" at bounding box center [395, 60] width 643 height 18
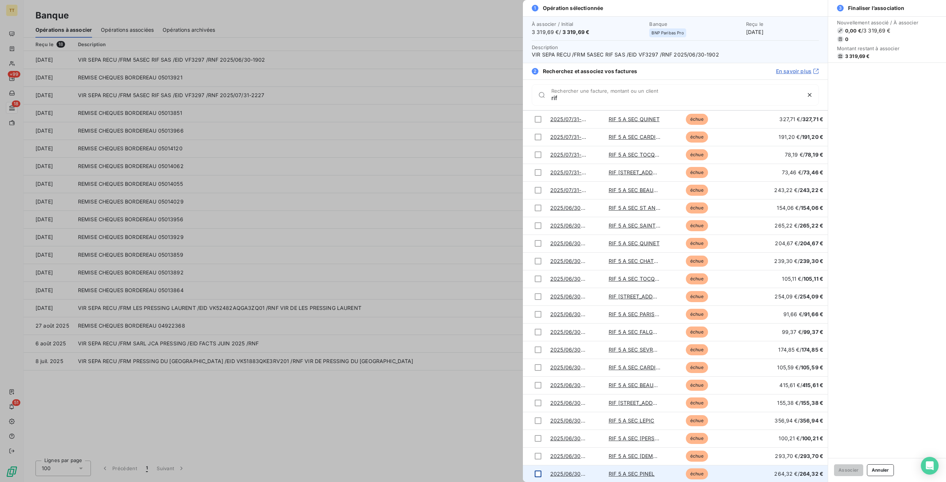
type input "rif"
click at [540, 471] on div at bounding box center [538, 474] width 7 height 7
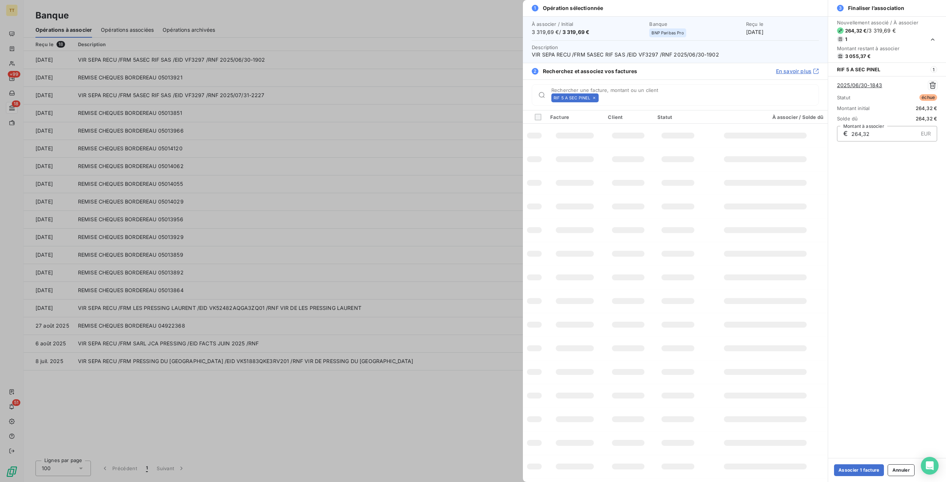
scroll to position [0, 0]
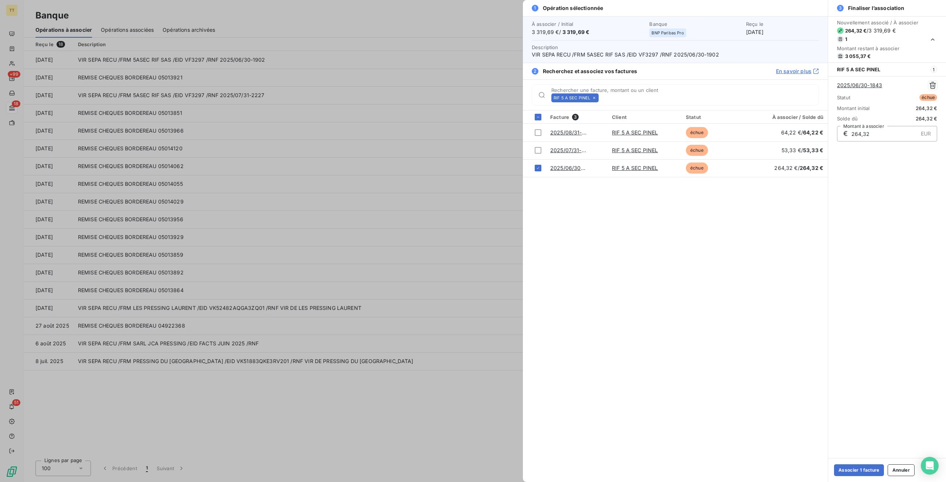
click at [594, 95] on div "RIF 5 A SEC PINEL" at bounding box center [574, 97] width 47 height 9
drag, startPoint x: 597, startPoint y: 95, endPoint x: 580, endPoint y: 95, distance: 17.0
click at [593, 95] on div "RIF 5 A SEC PINEL" at bounding box center [574, 97] width 47 height 9
drag, startPoint x: 593, startPoint y: 96, endPoint x: 588, endPoint y: 95, distance: 4.6
click at [593, 96] on icon at bounding box center [594, 98] width 4 height 4
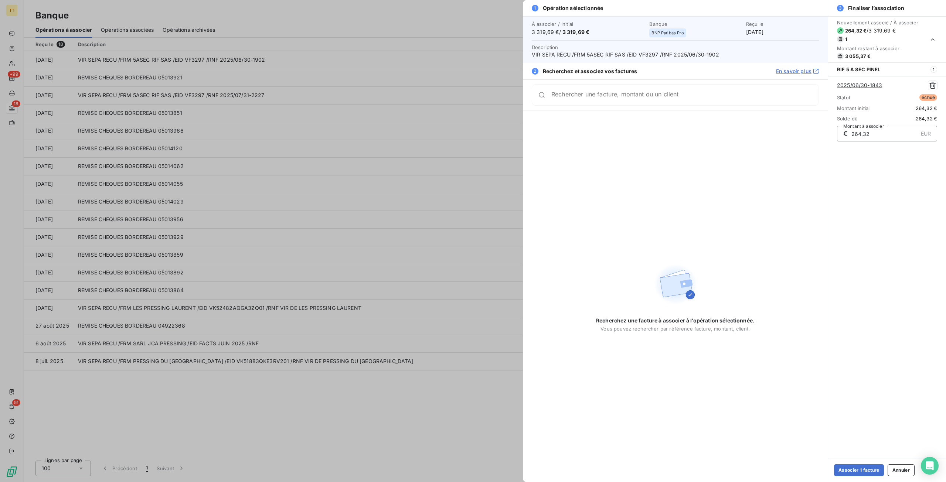
click at [570, 91] on div "Rechercher une facture, montant ou un client" at bounding box center [675, 94] width 287 height 21
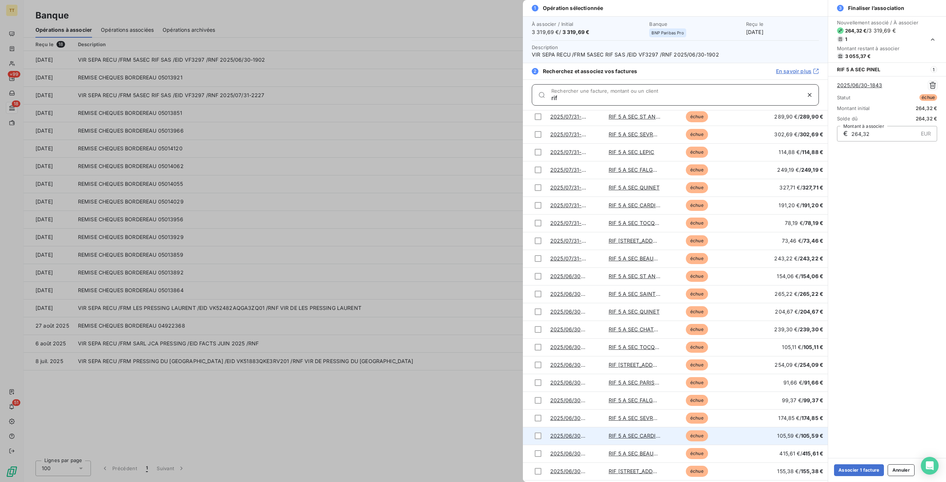
scroll to position [510, 0]
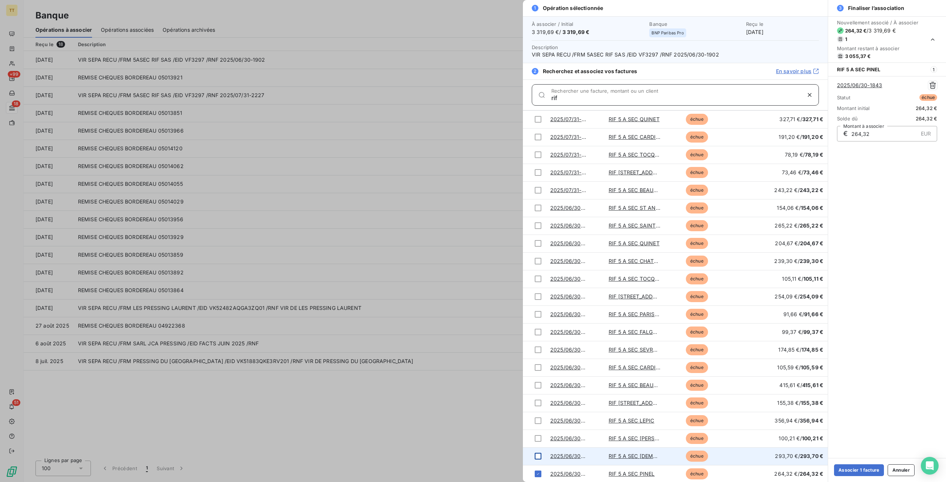
type input "rif"
click at [536, 456] on div at bounding box center [538, 456] width 7 height 7
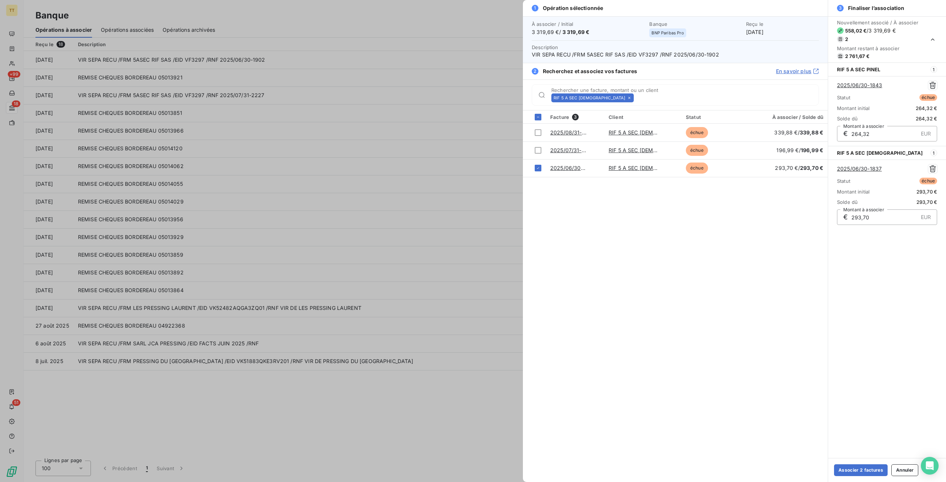
scroll to position [0, 0]
click at [627, 97] on icon at bounding box center [629, 98] width 4 height 4
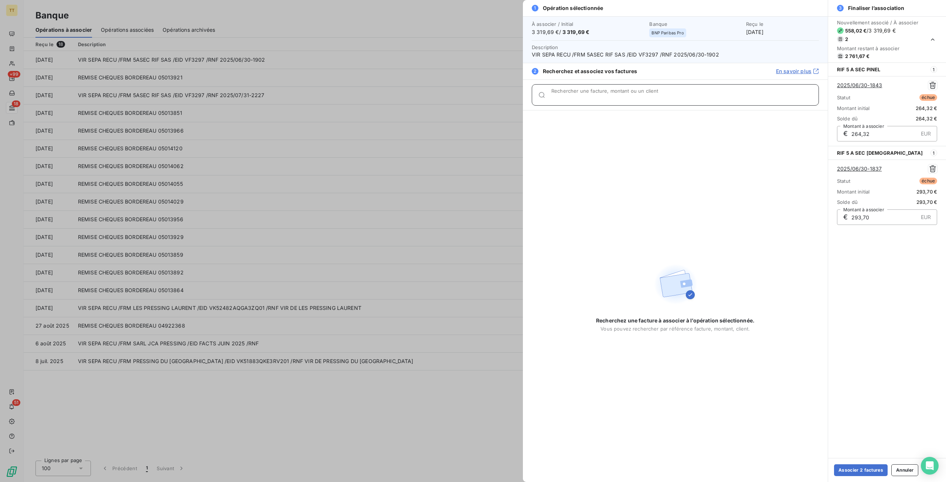
click at [599, 97] on input "Rechercher une facture, montant ou un client" at bounding box center [684, 97] width 267 height 7
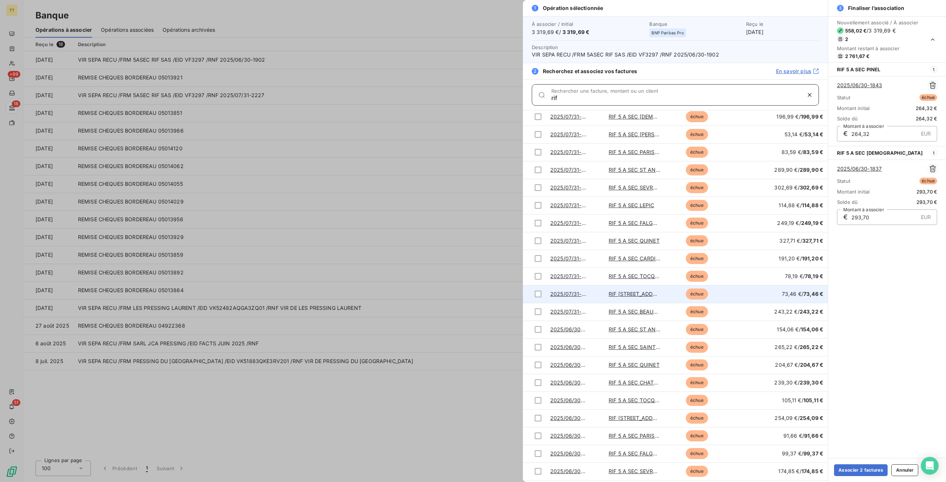
scroll to position [510, 0]
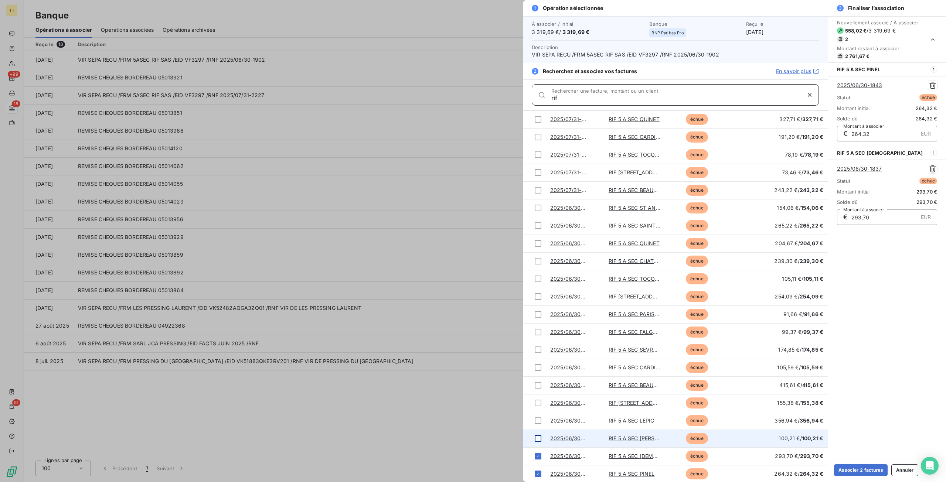
type input "rif"
drag, startPoint x: 535, startPoint y: 436, endPoint x: 538, endPoint y: 430, distance: 7.1
click at [535, 436] on div at bounding box center [538, 438] width 7 height 7
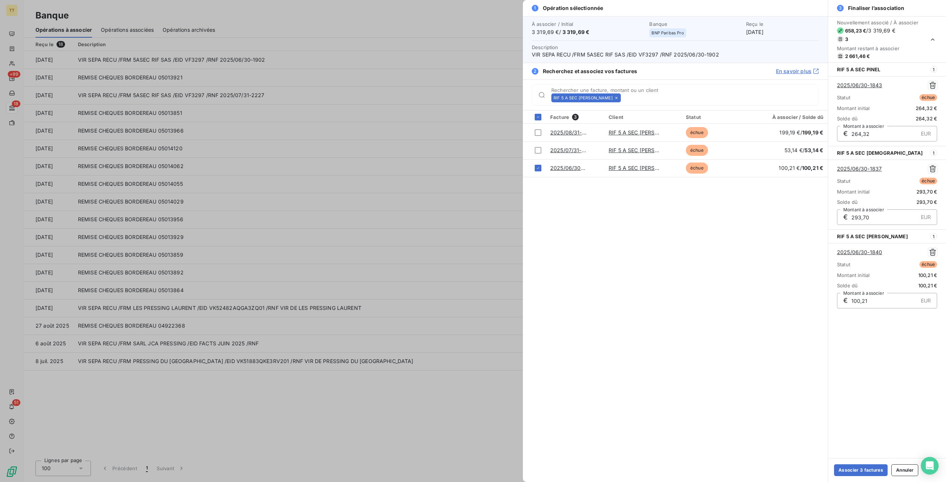
scroll to position [0, 0]
drag, startPoint x: 636, startPoint y: 93, endPoint x: 629, endPoint y: 94, distance: 7.2
click at [636, 93] on div "RIF 5 A SEC FELIX FAURE Rechercher une facture, montant ou un client" at bounding box center [684, 95] width 267 height 9
click at [614, 96] on icon at bounding box center [616, 98] width 4 height 4
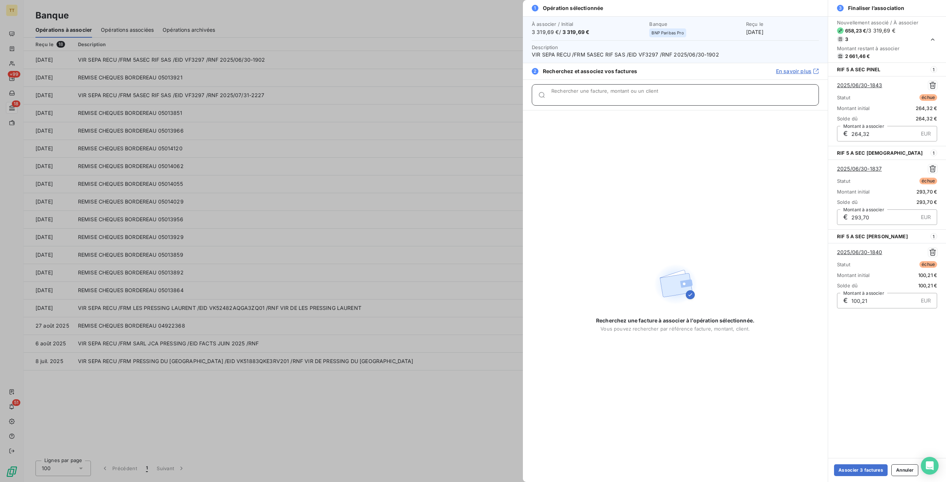
click at [607, 95] on input "Rechercher une facture, montant ou un client" at bounding box center [684, 97] width 267 height 7
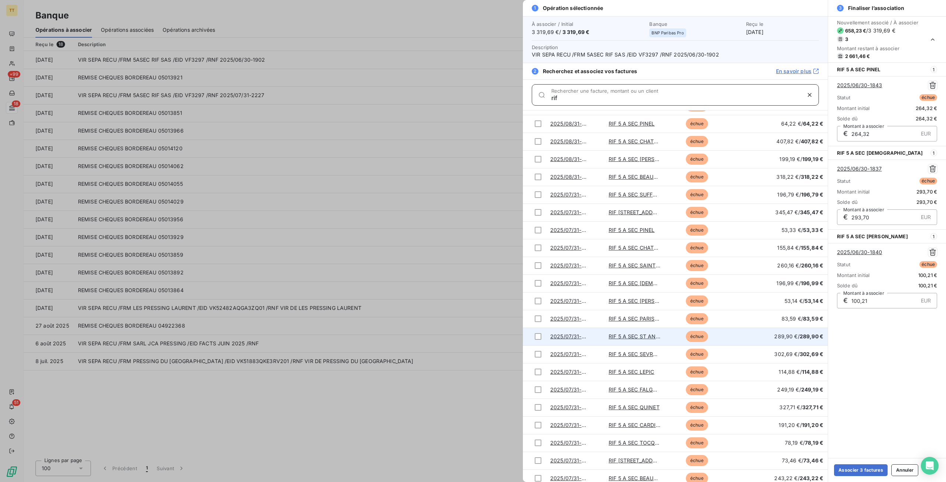
scroll to position [510, 0]
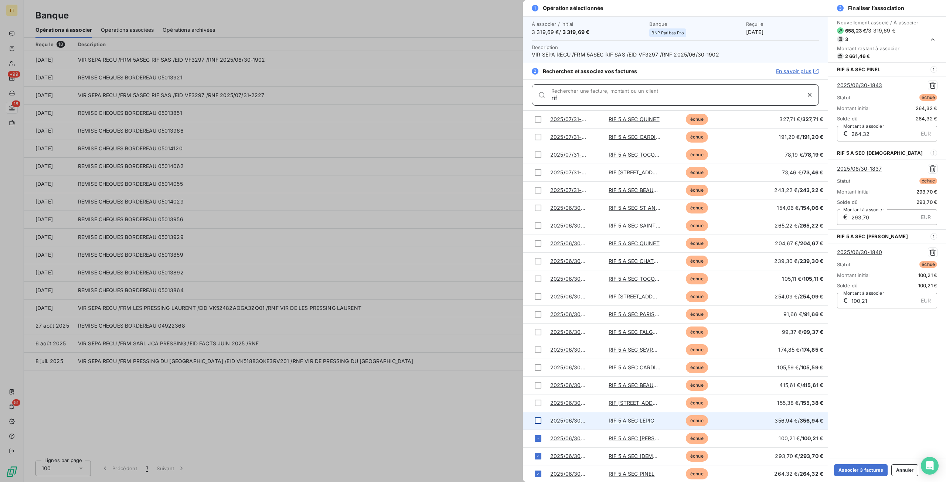
type input "rif"
click at [536, 418] on div at bounding box center [538, 420] width 7 height 7
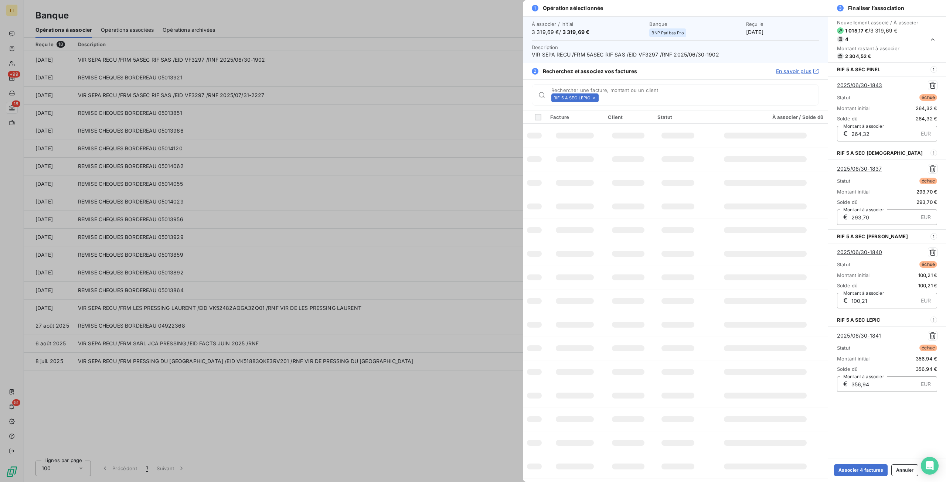
scroll to position [0, 0]
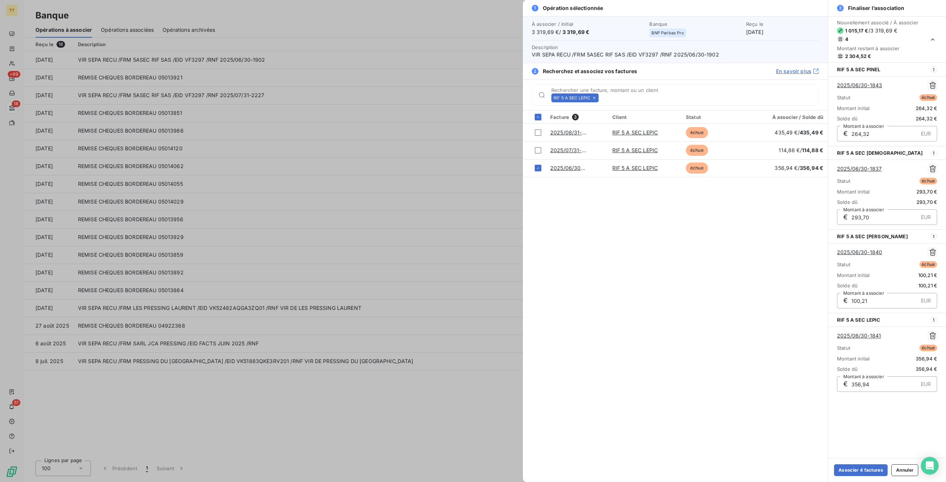
click at [595, 96] on icon at bounding box center [594, 98] width 4 height 4
click at [601, 95] on input "Rechercher une facture, montant ou un client" at bounding box center [709, 97] width 217 height 7
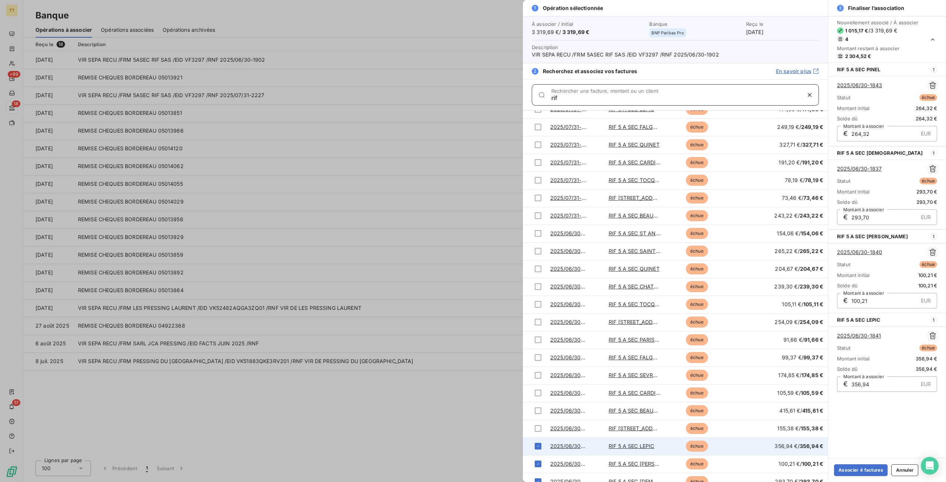
scroll to position [510, 0]
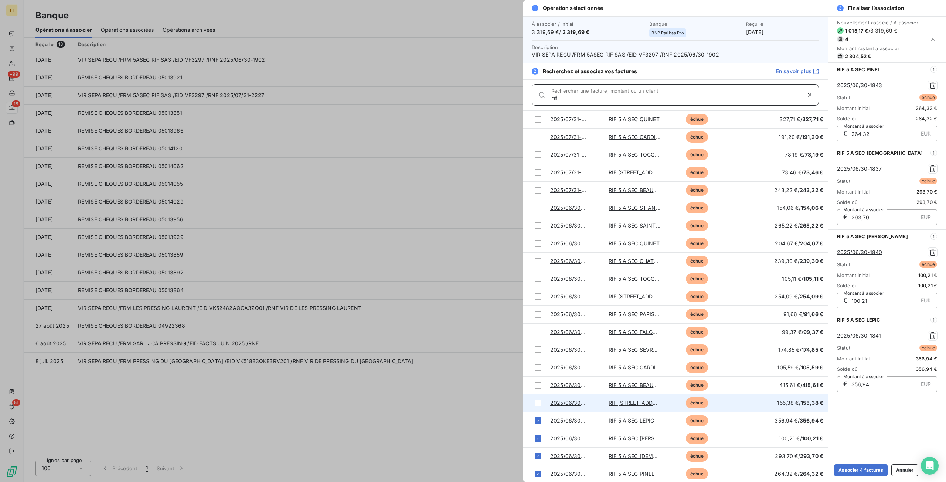
type input "rif"
click at [537, 402] on div at bounding box center [538, 403] width 7 height 7
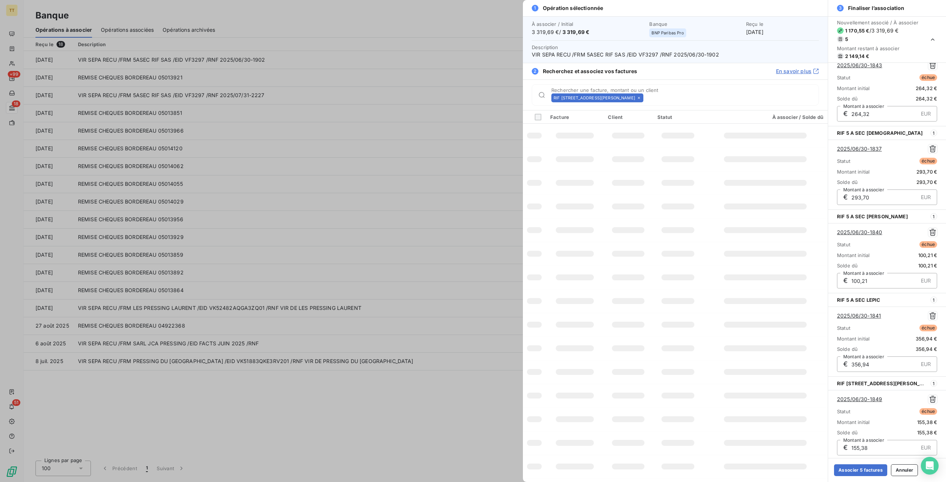
scroll to position [0, 0]
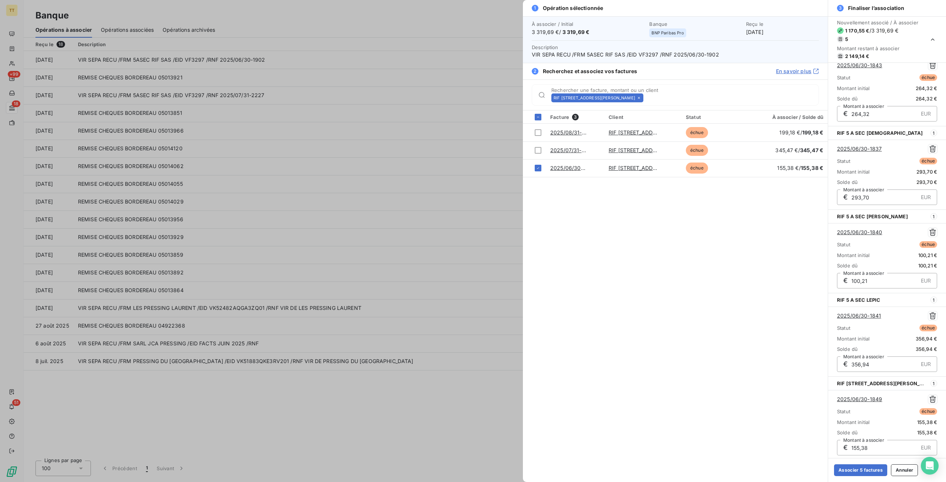
click at [637, 98] on icon at bounding box center [639, 98] width 4 height 4
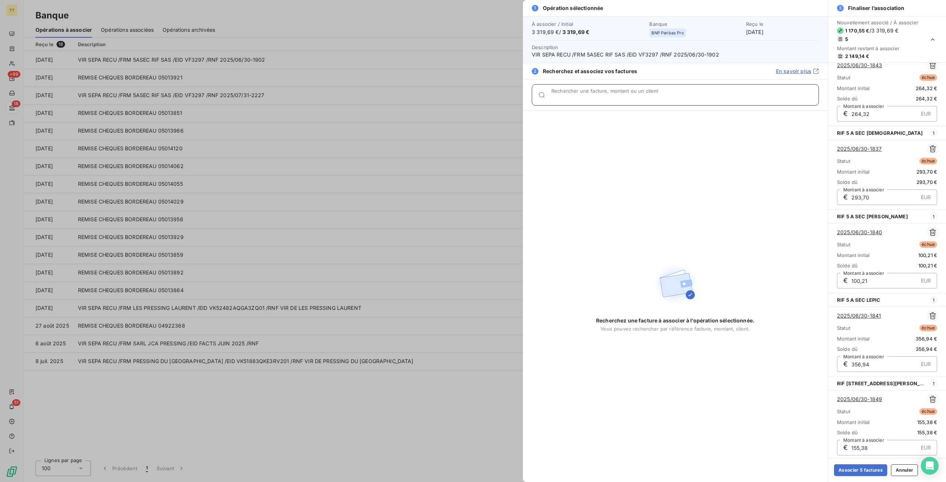
click at [613, 96] on input "Rechercher une facture, montant ou un client" at bounding box center [684, 97] width 267 height 7
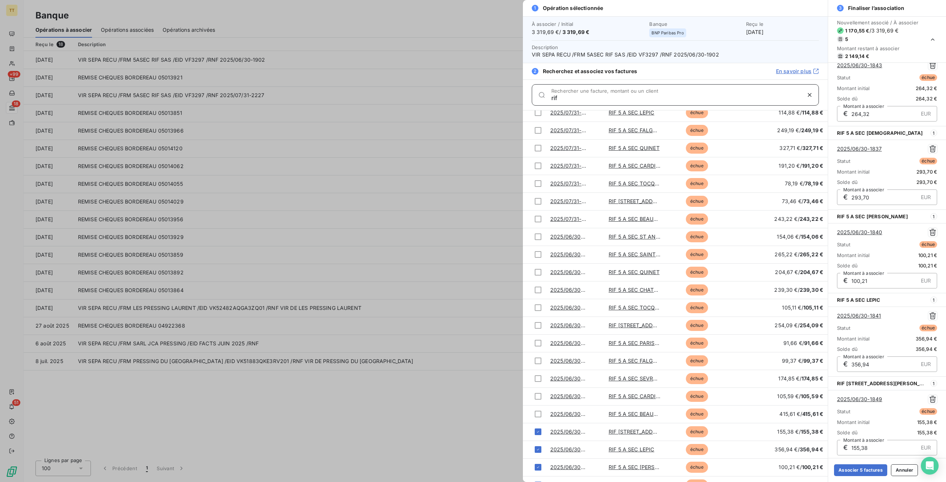
scroll to position [510, 0]
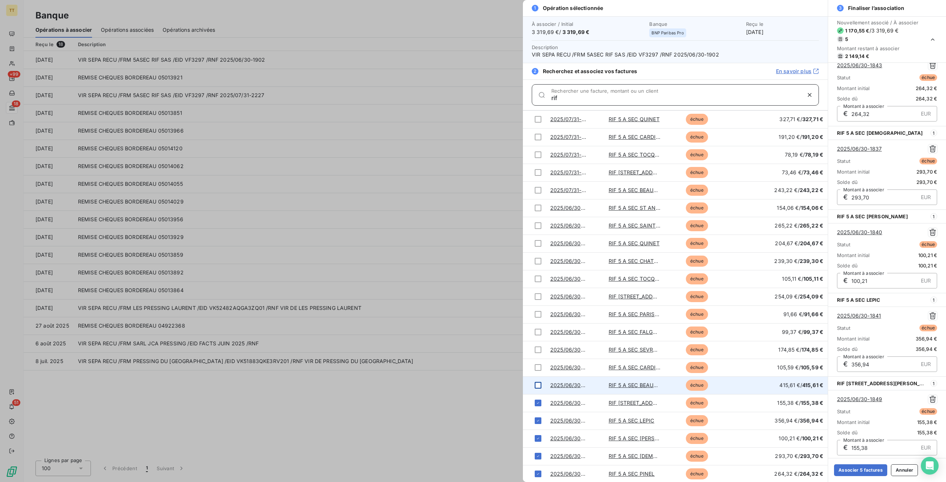
type input "rif"
click at [538, 379] on td at bounding box center [534, 385] width 23 height 18
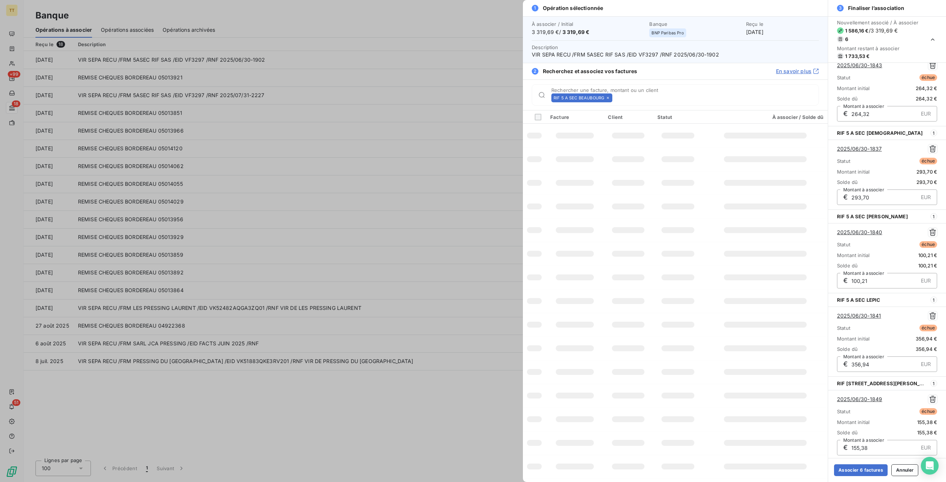
scroll to position [0, 0]
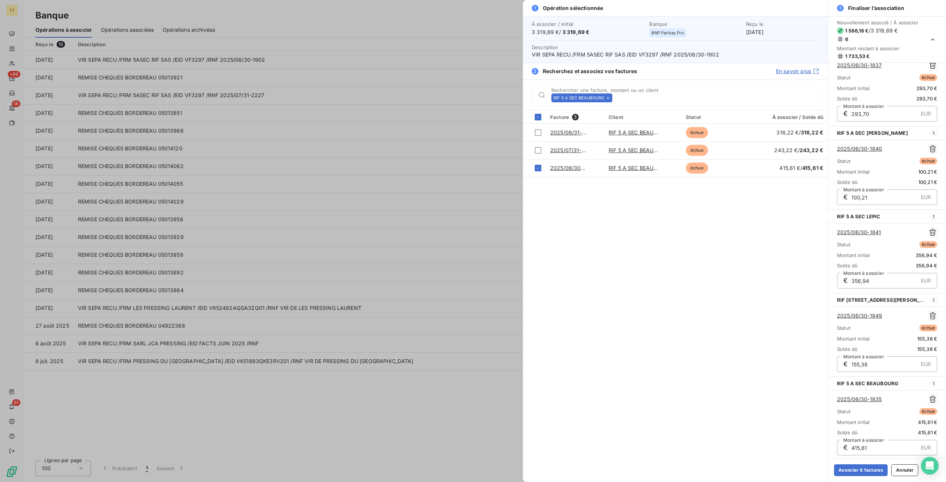
click at [608, 96] on icon at bounding box center [607, 98] width 4 height 4
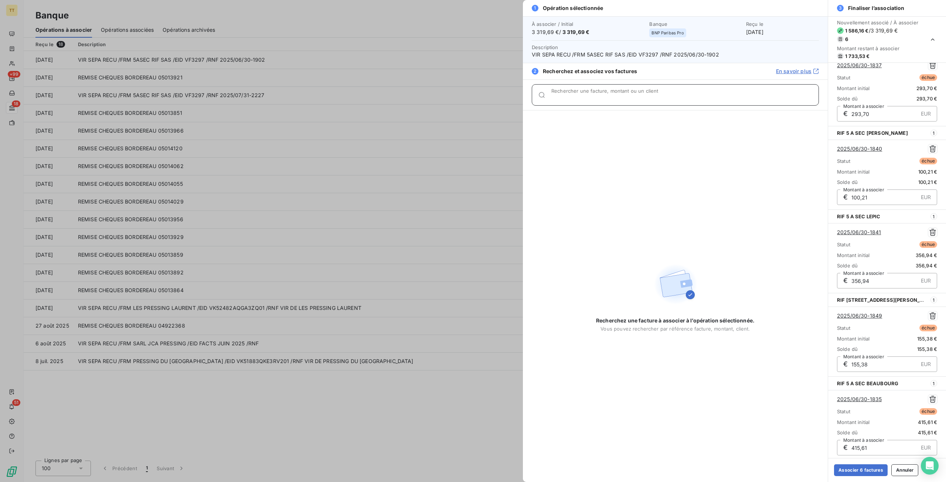
click at [608, 96] on input "Rechercher une facture, montant ou un client" at bounding box center [684, 97] width 267 height 7
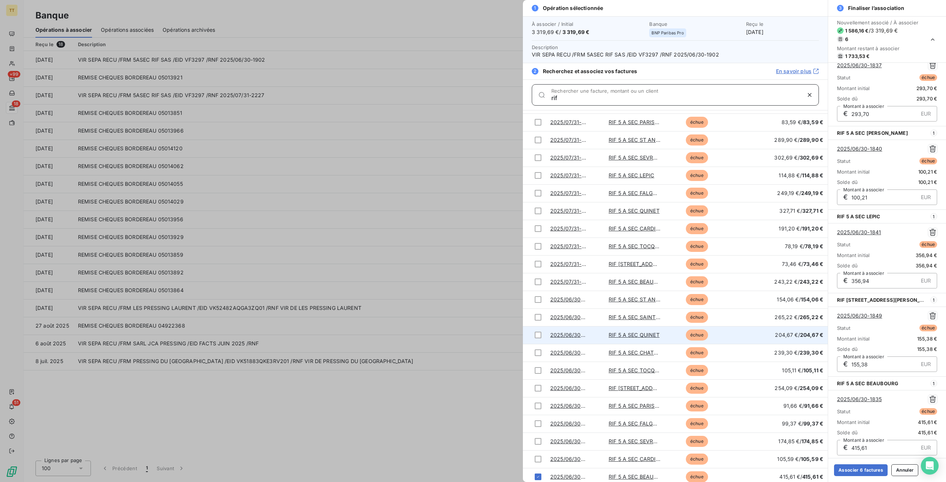
scroll to position [510, 0]
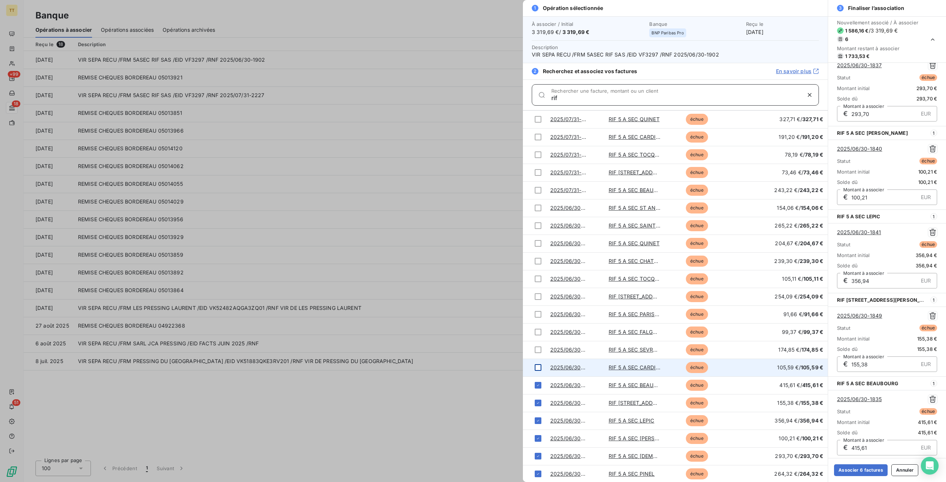
type input "rif"
click at [540, 368] on div at bounding box center [538, 367] width 7 height 7
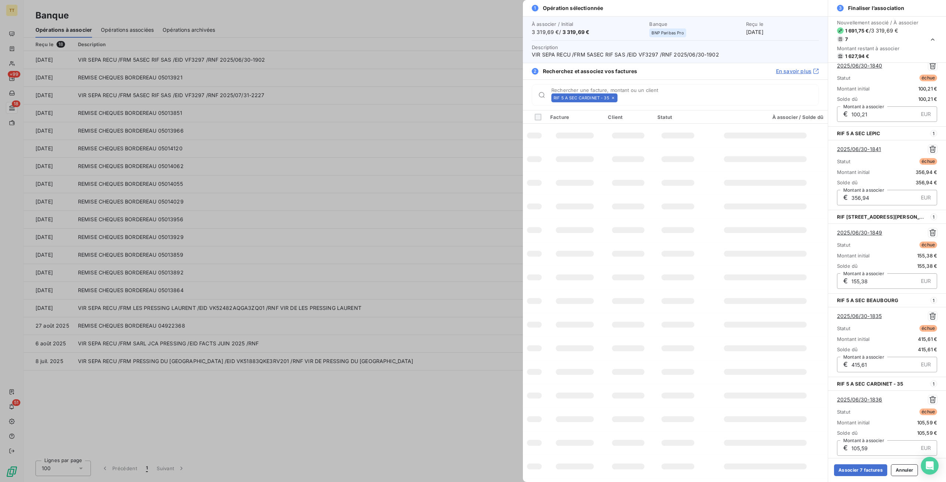
scroll to position [0, 0]
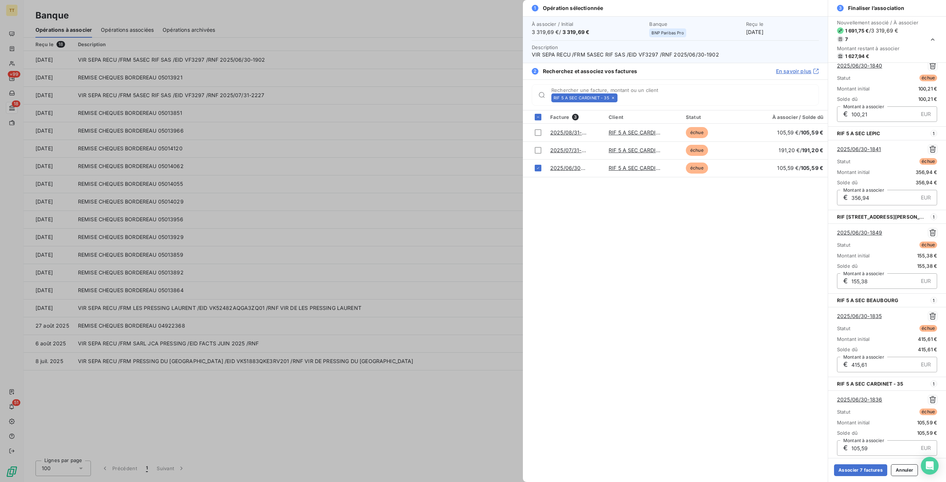
click at [613, 99] on icon at bounding box center [613, 98] width 4 height 4
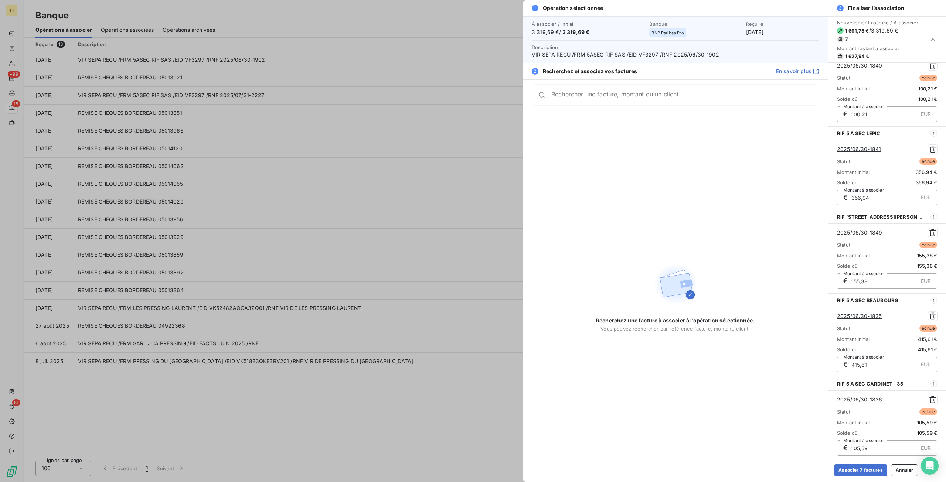
click at [613, 99] on div "Rechercher une facture, montant ou un client" at bounding box center [675, 94] width 287 height 21
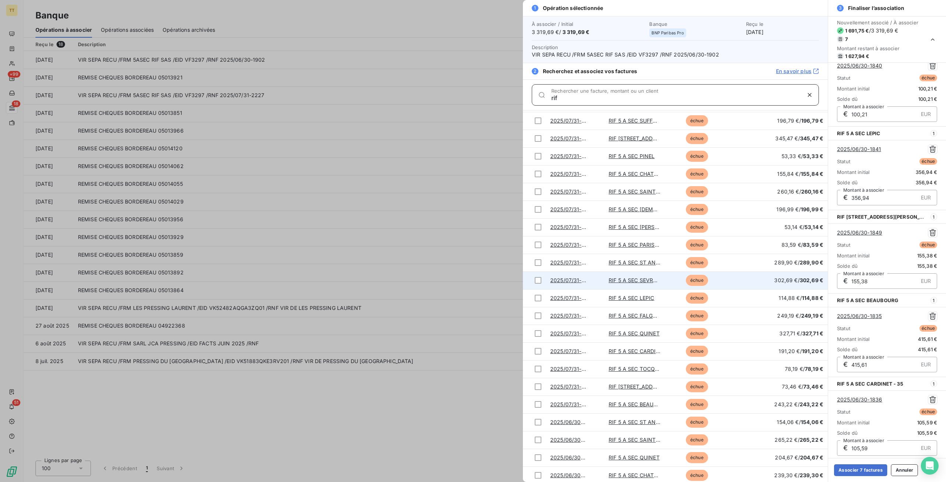
scroll to position [510, 0]
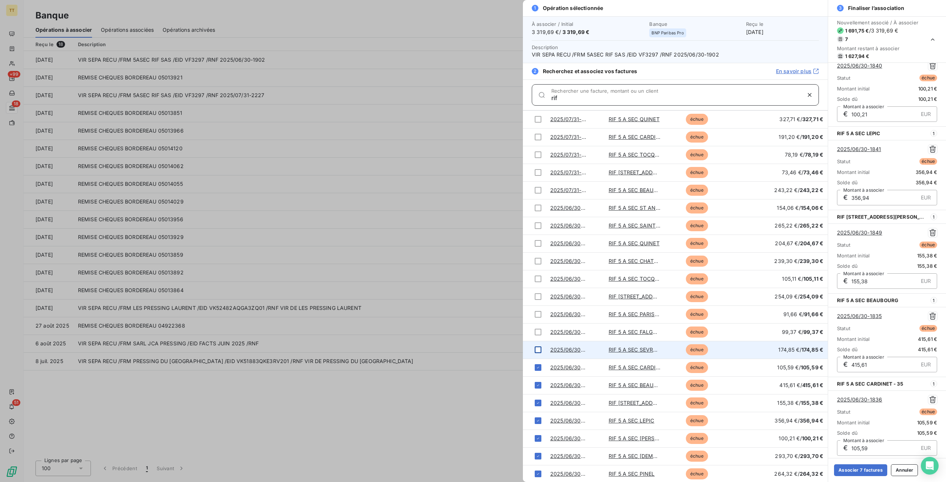
type input "rif"
click at [539, 348] on div at bounding box center [538, 350] width 7 height 7
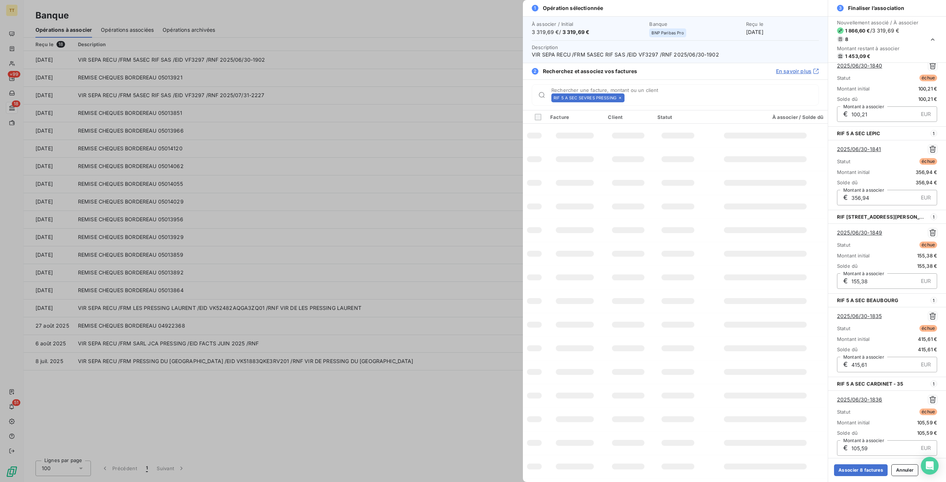
scroll to position [0, 0]
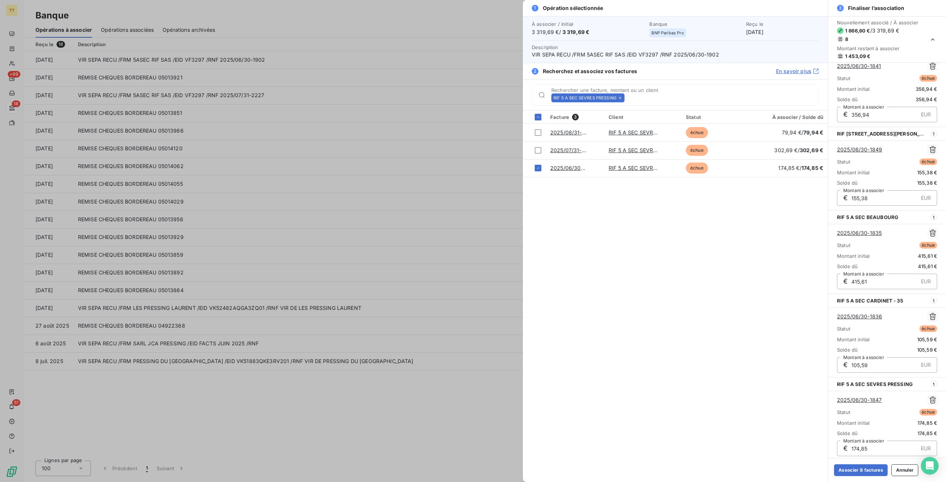
drag, startPoint x: 624, startPoint y: 99, endPoint x: 619, endPoint y: 98, distance: 4.5
click at [622, 99] on div "RIF 5 A SEC SEVRES PRESSING Rechercher une facture, montant ou un client" at bounding box center [684, 97] width 267 height 9
click at [619, 98] on icon at bounding box center [620, 98] width 2 height 2
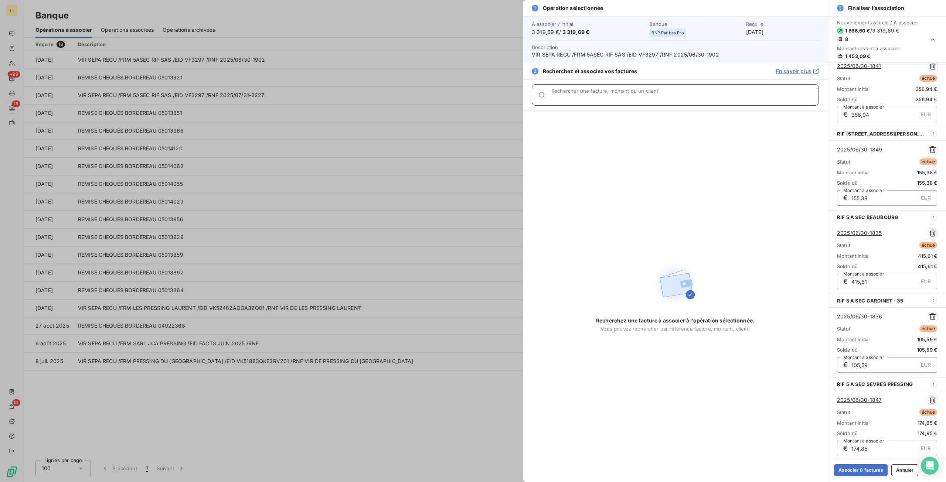
click at [621, 97] on input "Rechercher une facture, montant ou un client" at bounding box center [684, 97] width 267 height 7
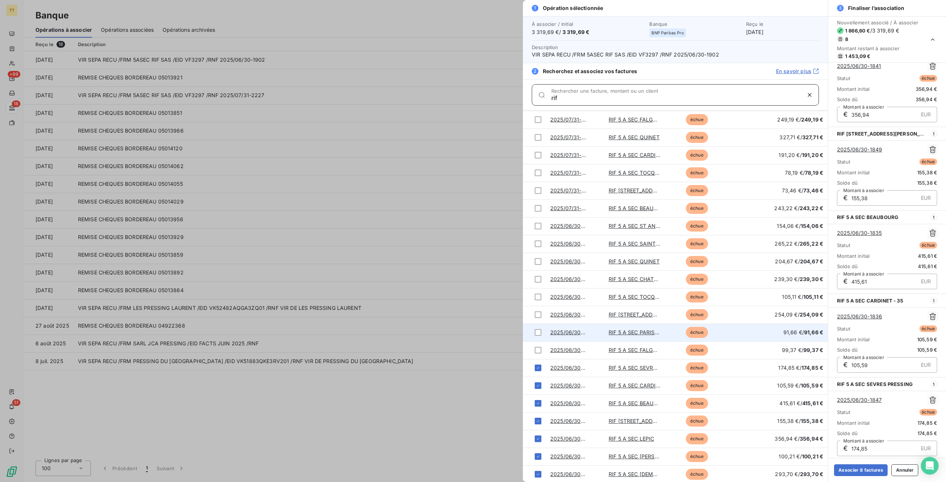
scroll to position [510, 0]
type input "rif"
click at [535, 331] on div at bounding box center [538, 332] width 7 height 7
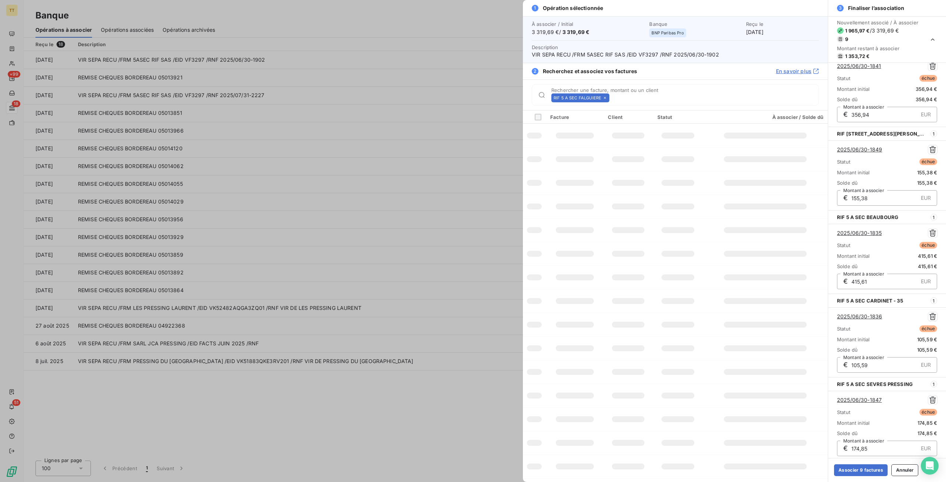
scroll to position [0, 0]
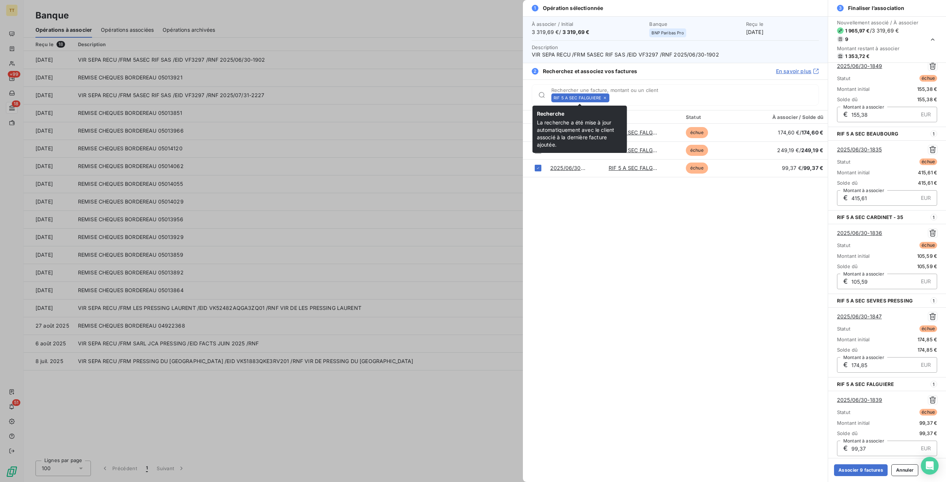
click at [604, 97] on icon at bounding box center [605, 98] width 2 height 2
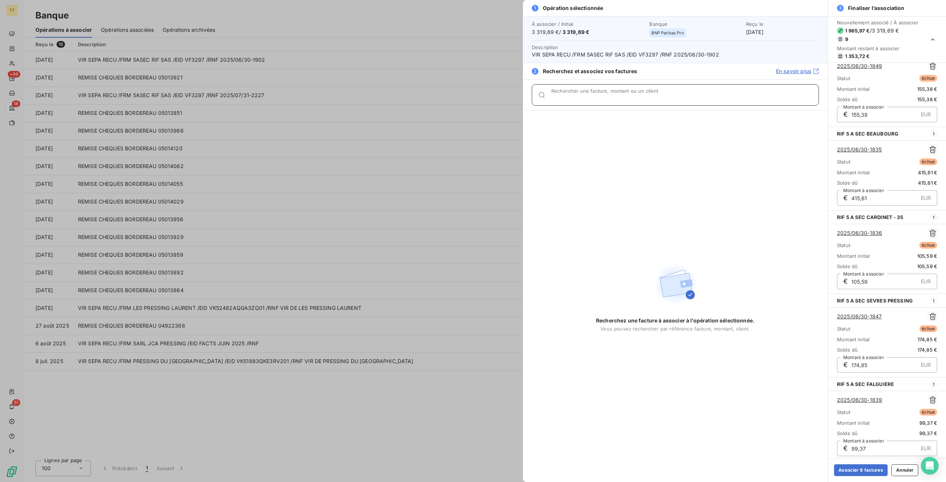
click at [604, 97] on input "Rechercher une facture, montant ou un client" at bounding box center [684, 97] width 267 height 7
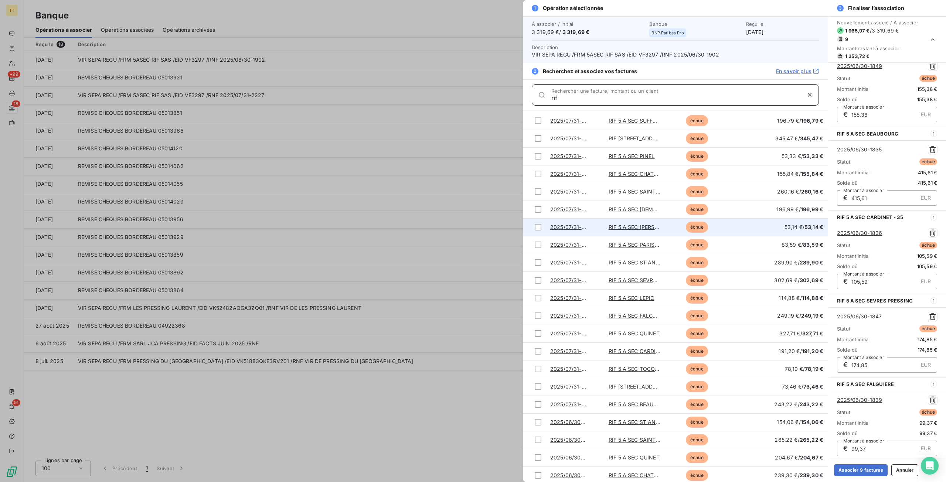
scroll to position [510, 0]
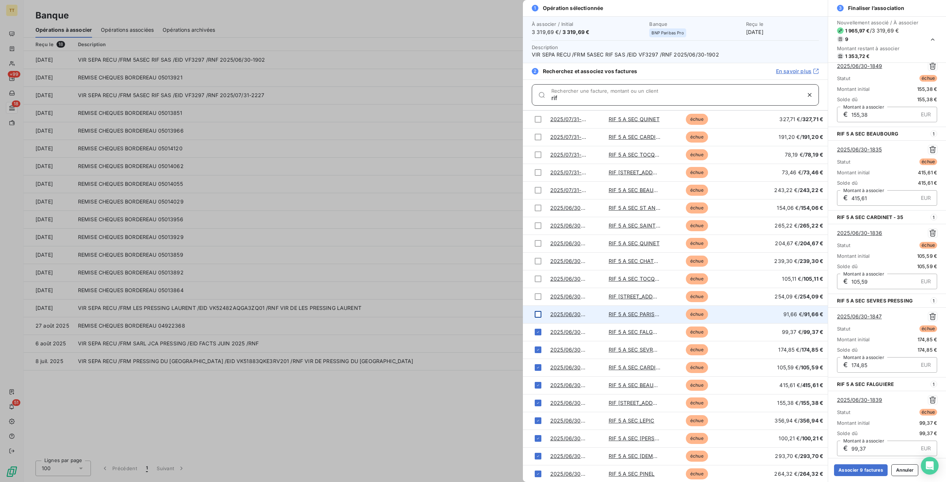
type input "rif"
click at [541, 311] on div at bounding box center [538, 314] width 7 height 7
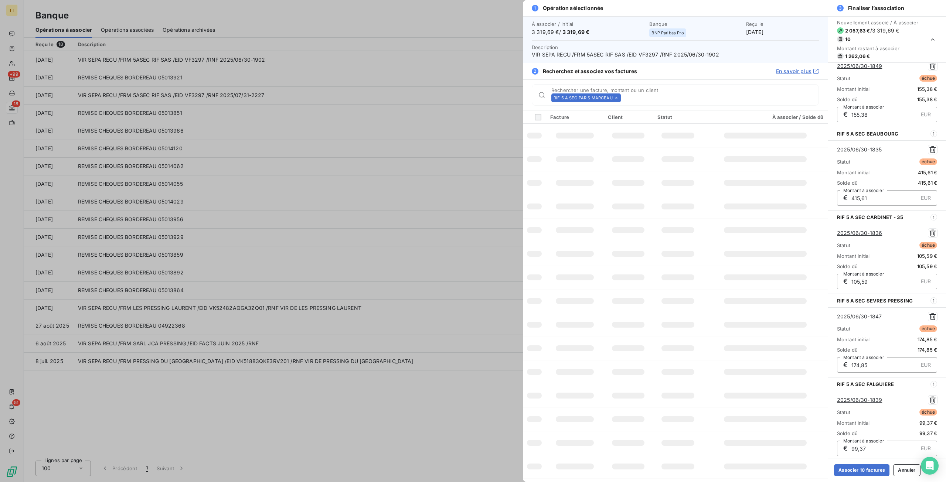
scroll to position [0, 0]
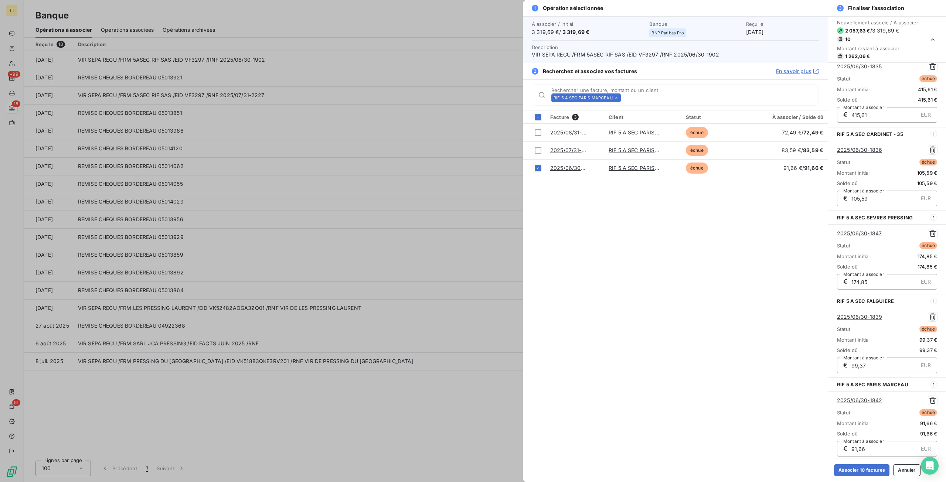
click at [614, 98] on icon at bounding box center [616, 98] width 4 height 4
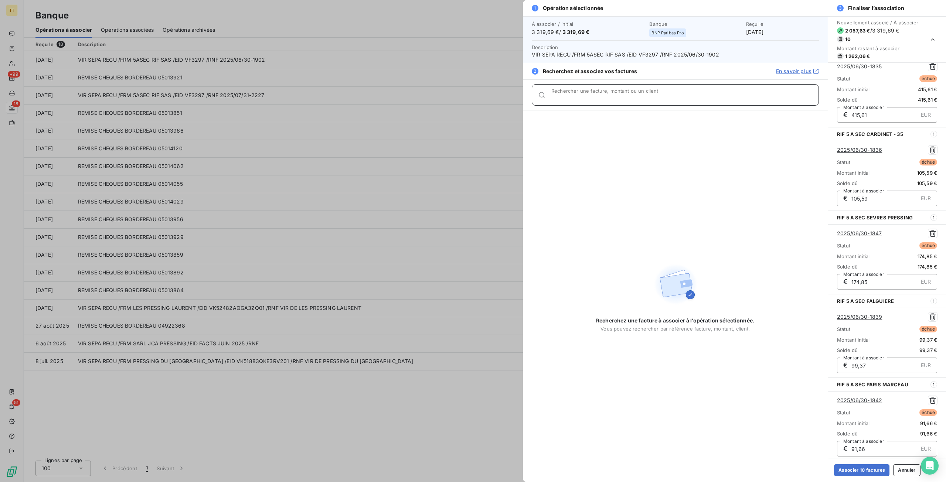
click at [614, 98] on input "Rechercher une facture, montant ou un client" at bounding box center [684, 97] width 267 height 7
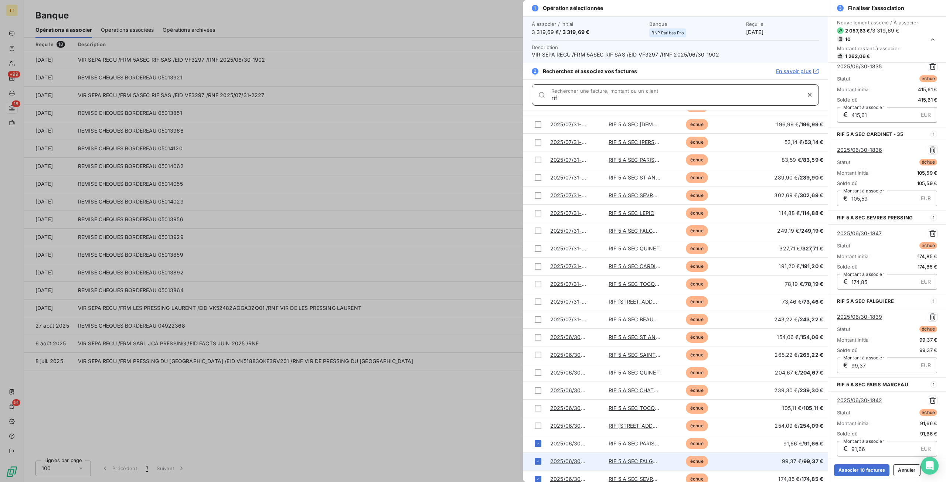
scroll to position [510, 0]
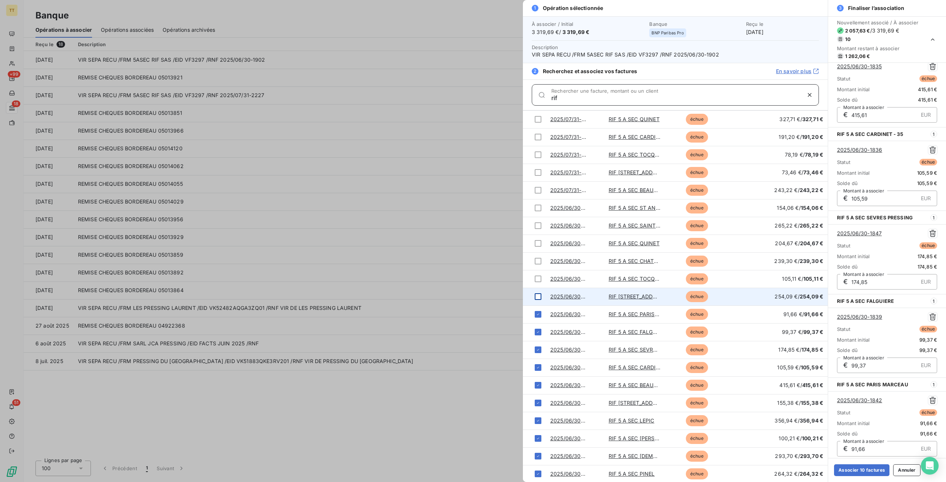
type input "rif"
click at [534, 296] on td at bounding box center [534, 297] width 23 height 18
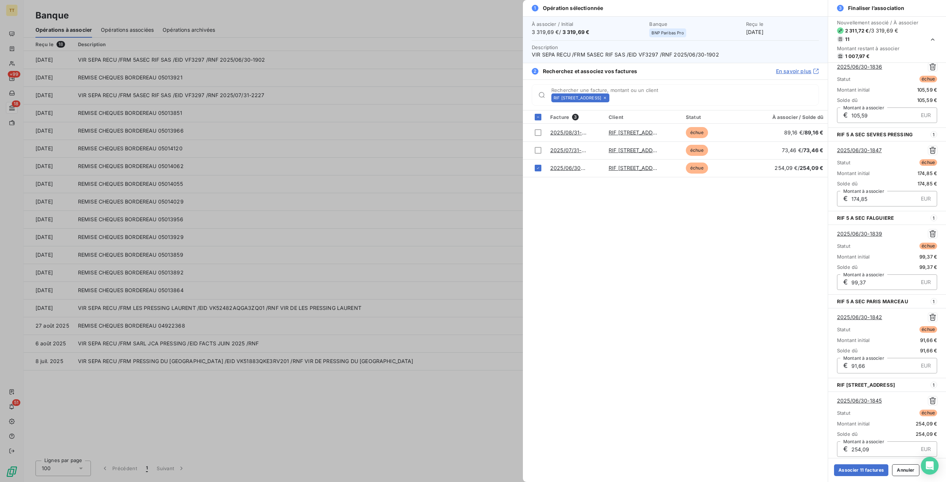
click at [609, 100] on div "RIF [STREET_ADDRESS]" at bounding box center [580, 97] width 58 height 9
drag, startPoint x: 615, startPoint y: 98, endPoint x: 606, endPoint y: 96, distance: 8.6
click at [606, 98] on icon at bounding box center [605, 98] width 2 height 2
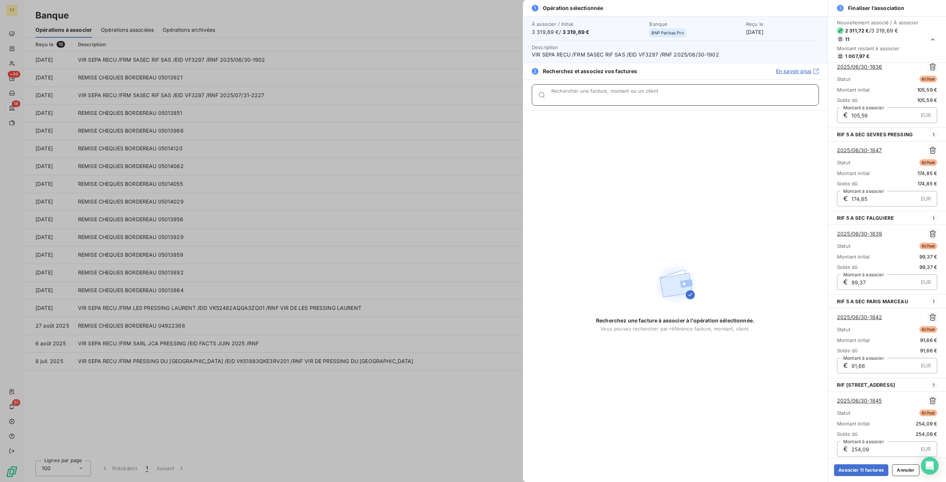
click at [606, 96] on input "Rechercher une facture, montant ou un client" at bounding box center [684, 97] width 267 height 7
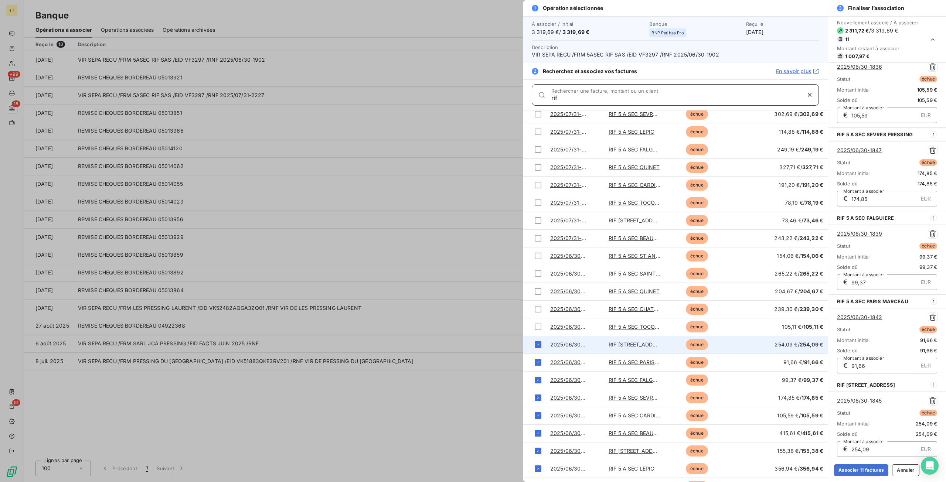
scroll to position [510, 0]
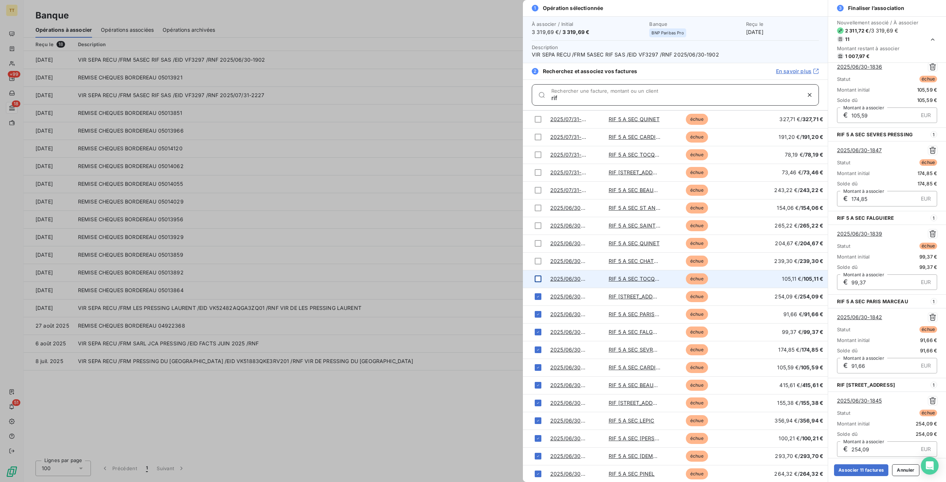
type input "rif"
click at [536, 276] on div at bounding box center [538, 279] width 7 height 7
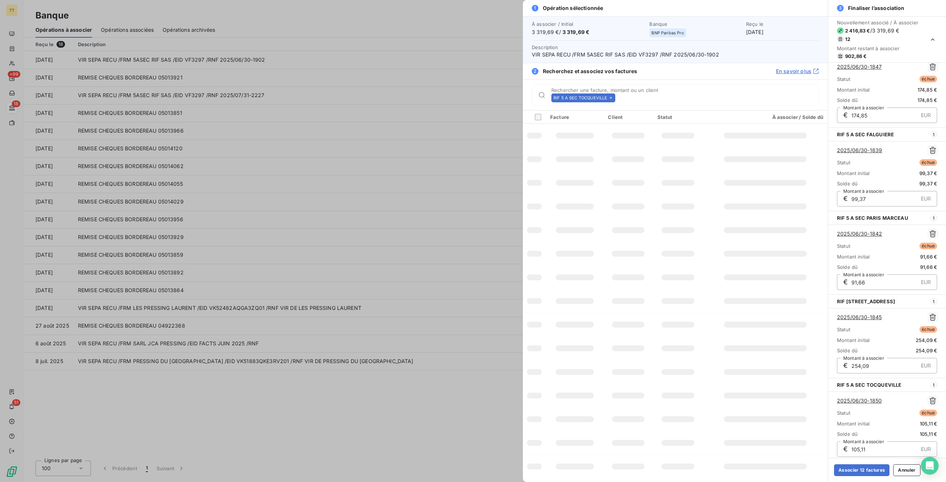
scroll to position [0, 0]
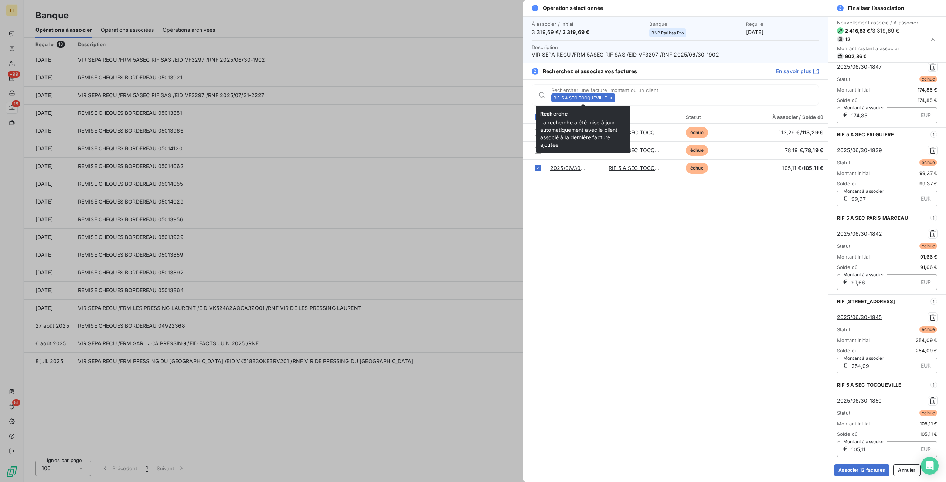
click at [608, 96] on icon at bounding box center [610, 98] width 4 height 4
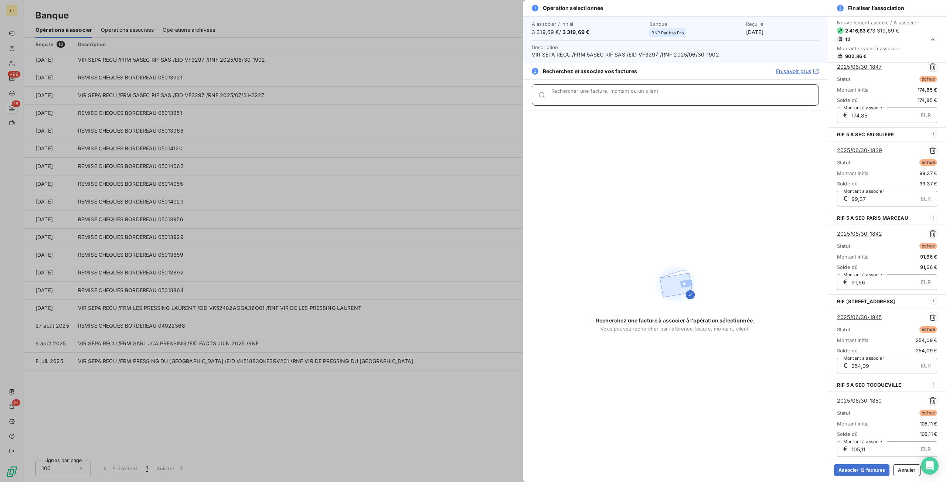
click at [607, 96] on input "Rechercher une facture, montant ou un client" at bounding box center [684, 97] width 267 height 7
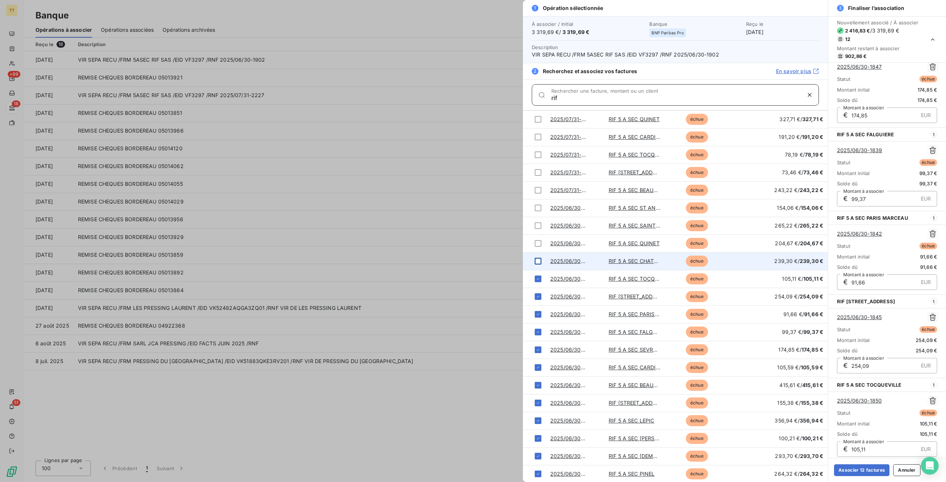
type input "rif"
click at [539, 260] on div at bounding box center [538, 261] width 7 height 7
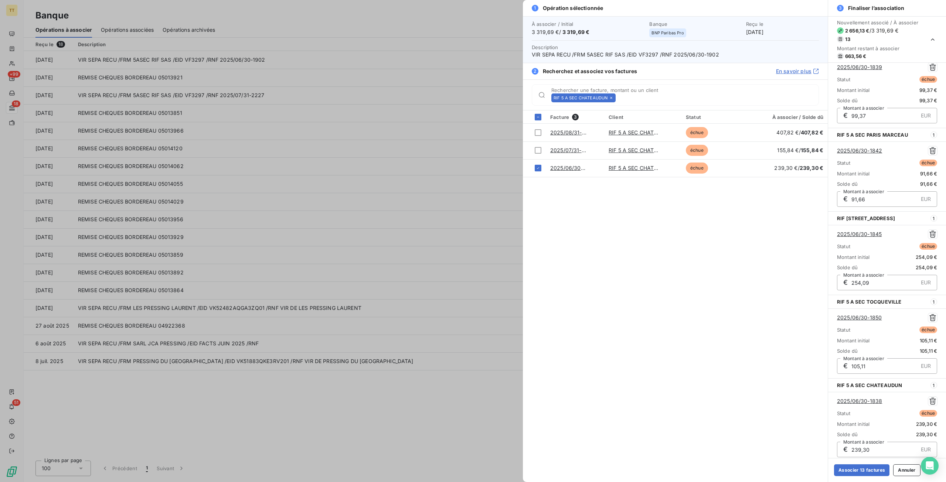
click at [611, 94] on div "RIF 5 A SEC CHATEAUDUN" at bounding box center [583, 97] width 64 height 9
click at [612, 94] on div "RIF 5 A SEC CHATEAUDUN" at bounding box center [583, 97] width 64 height 9
click at [610, 96] on icon at bounding box center [611, 98] width 4 height 4
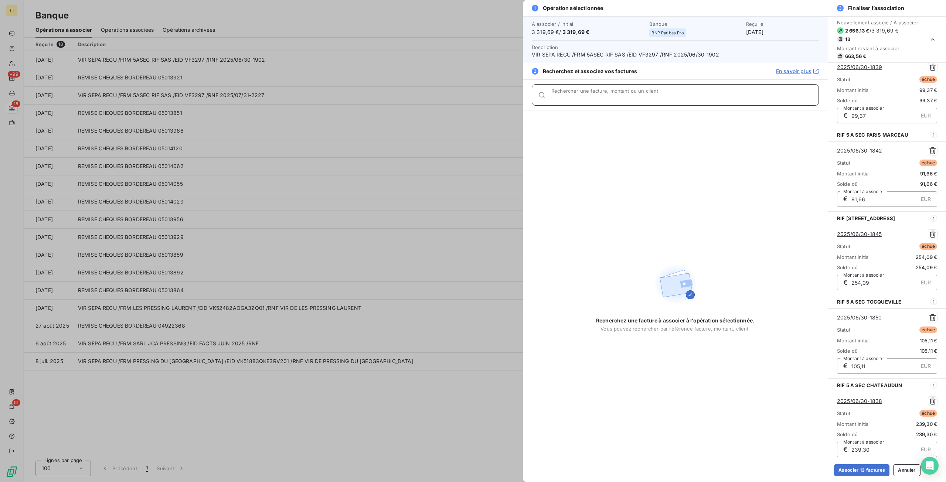
click at [610, 96] on input "Rechercher une facture, montant ou un client" at bounding box center [684, 97] width 267 height 7
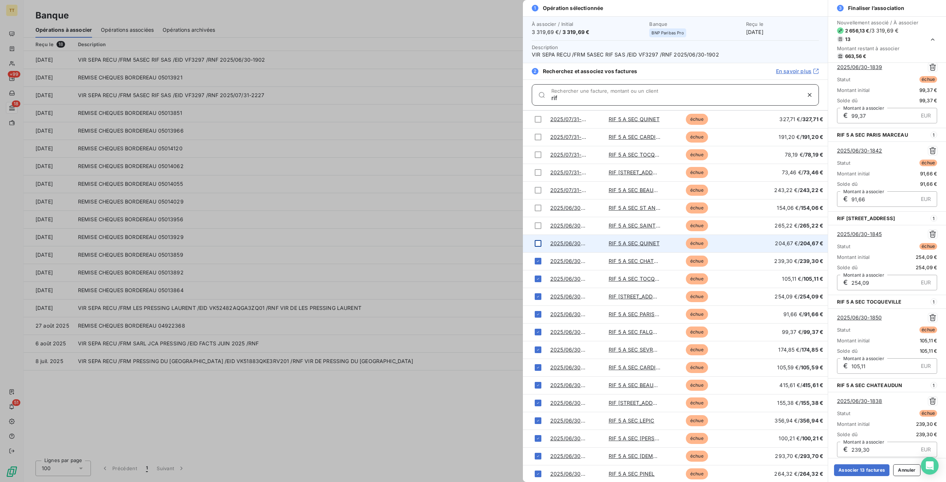
type input "rif"
click at [535, 241] on div at bounding box center [538, 243] width 7 height 7
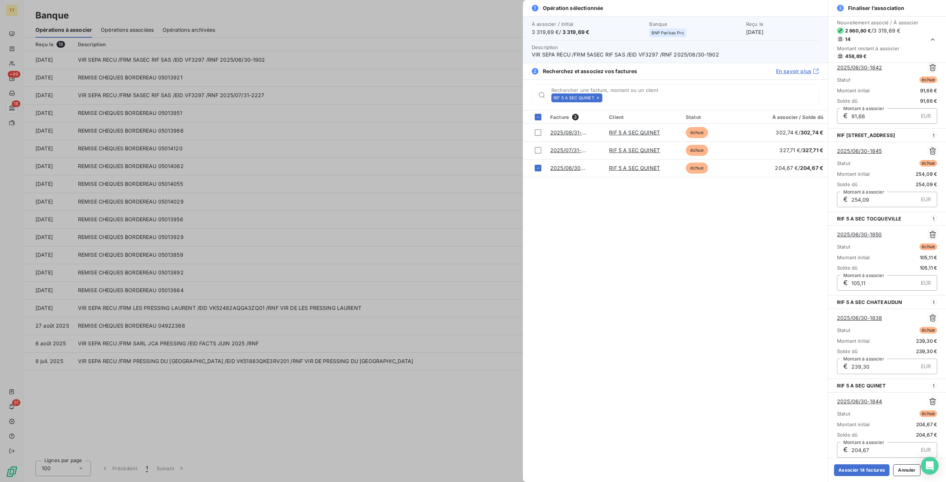
click at [596, 97] on icon at bounding box center [598, 98] width 4 height 4
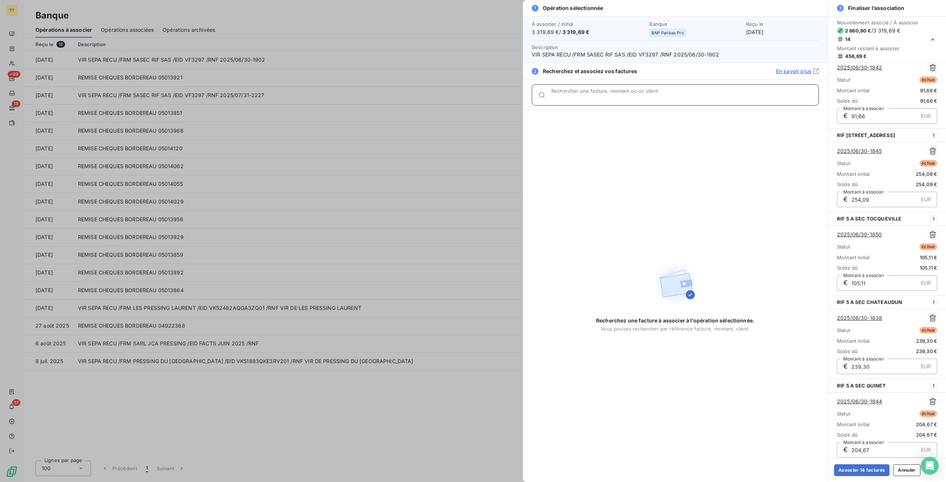
click at [596, 96] on input "Rechercher une facture, montant ou un client" at bounding box center [684, 97] width 267 height 7
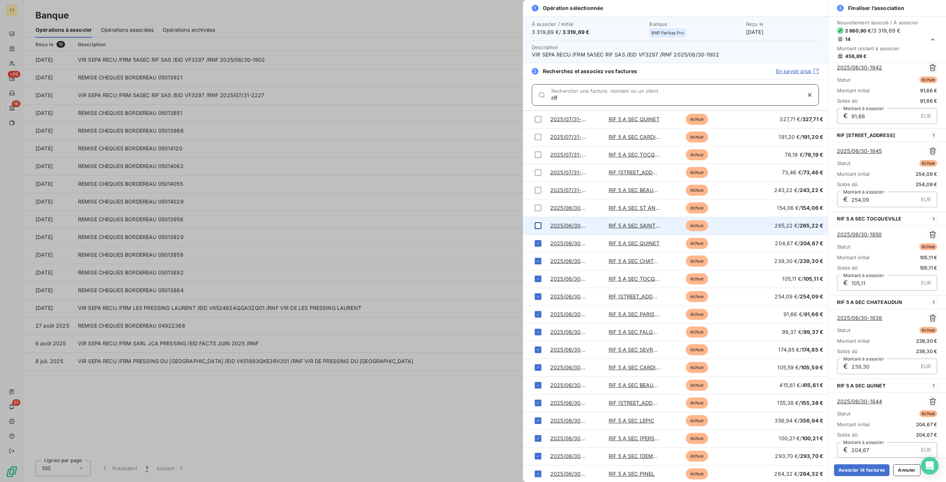
type input "rif"
click at [539, 227] on div at bounding box center [538, 225] width 7 height 7
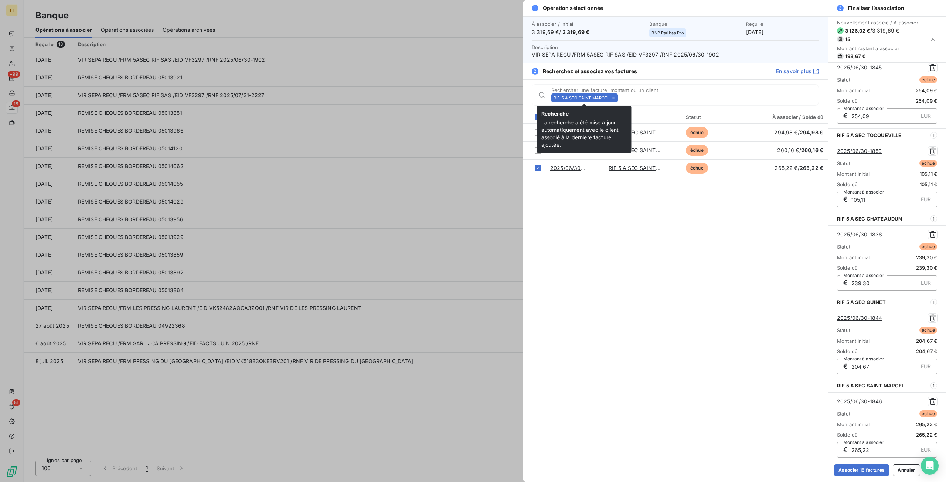
click at [614, 99] on icon at bounding box center [613, 98] width 4 height 4
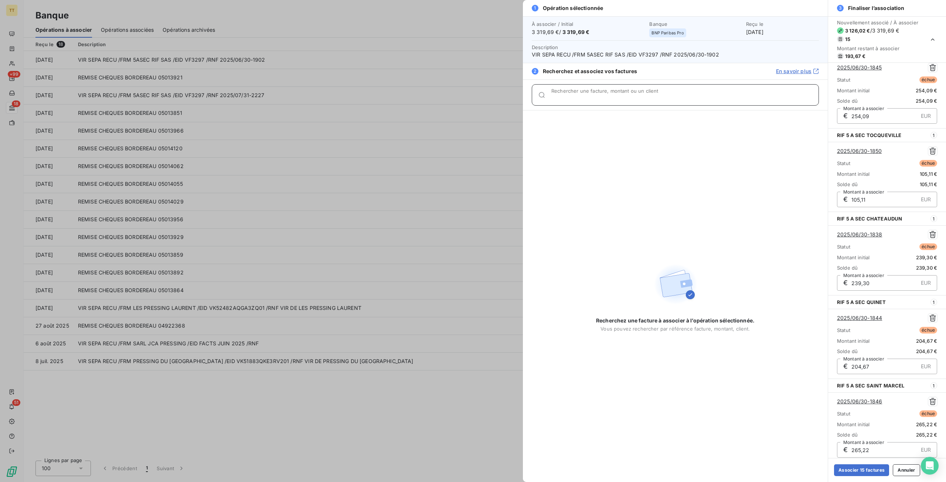
click at [612, 96] on input "Rechercher une facture, montant ou un client" at bounding box center [684, 97] width 267 height 7
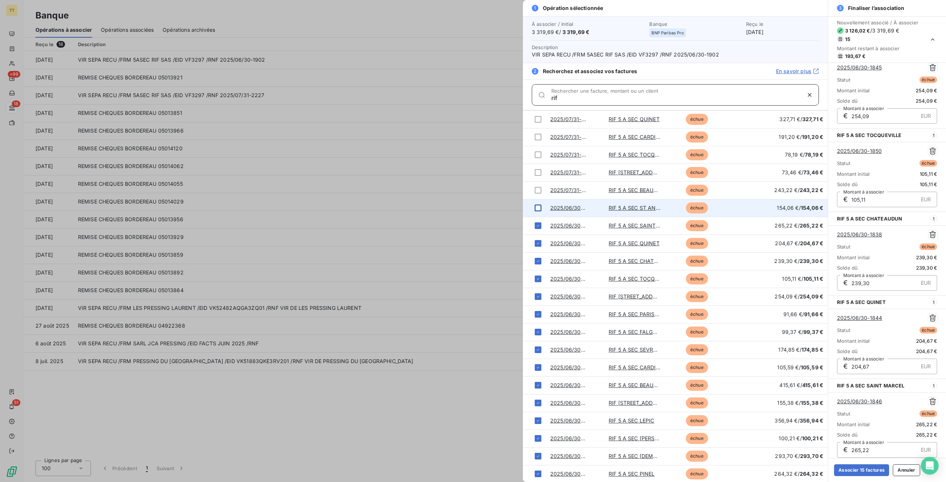
type input "rif"
click at [535, 207] on div at bounding box center [538, 208] width 7 height 7
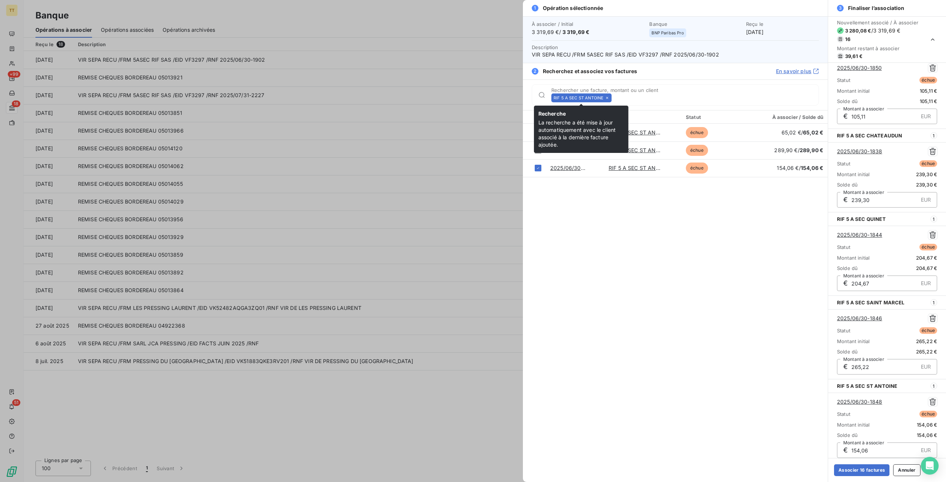
click at [605, 96] on icon at bounding box center [607, 98] width 4 height 4
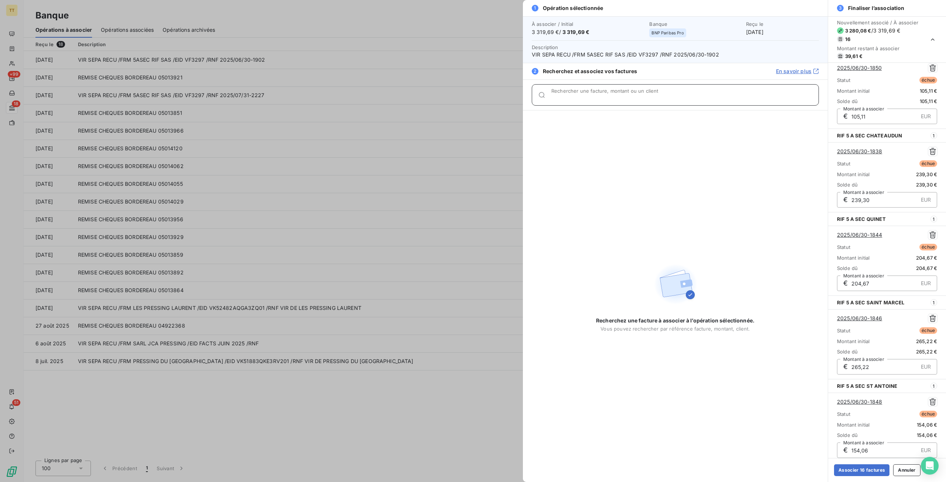
click at [606, 95] on input "Rechercher une facture, montant ou un client" at bounding box center [684, 97] width 267 height 7
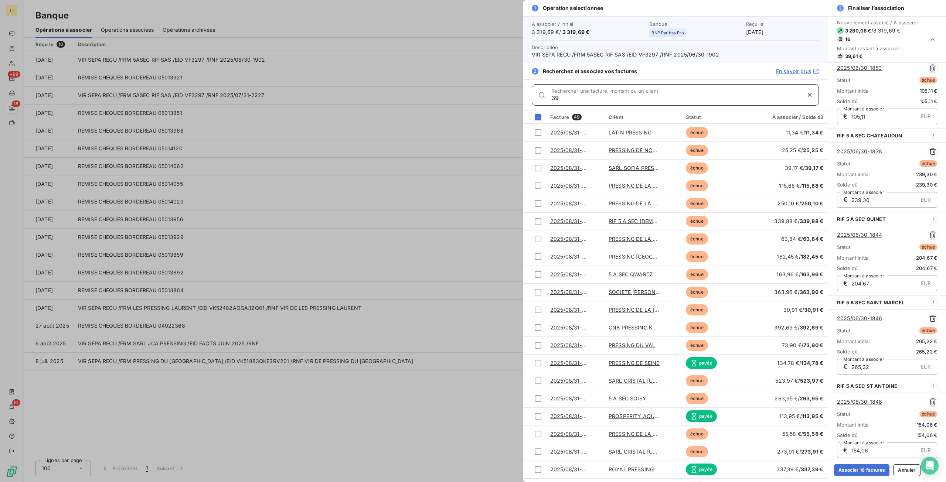
type input "3"
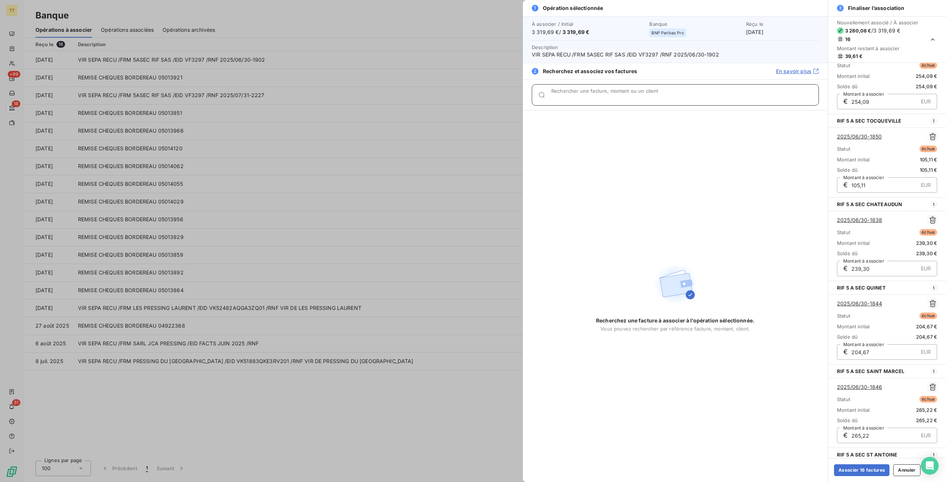
scroll to position [936, 0]
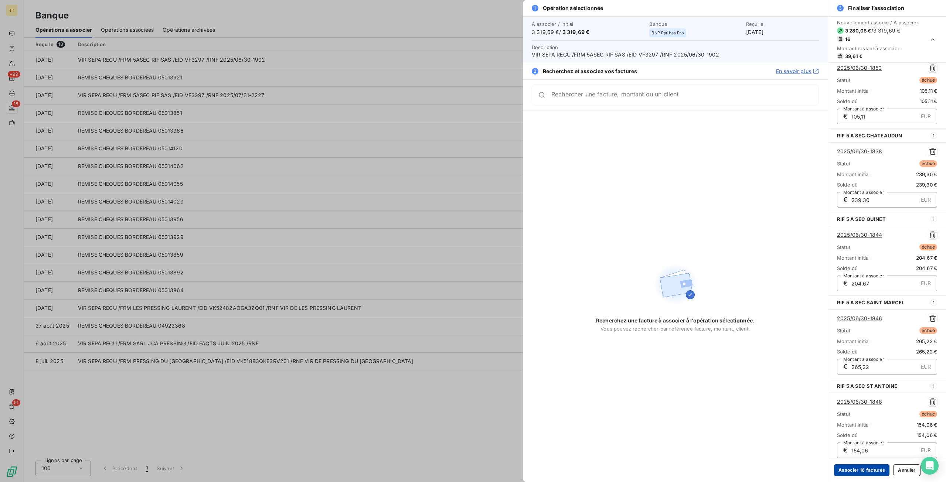
click at [848, 472] on button "Associer 16 factures" at bounding box center [861, 470] width 55 height 12
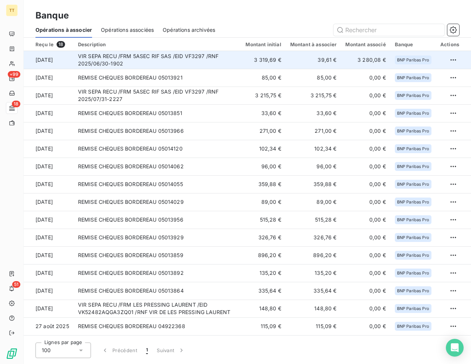
click at [220, 60] on td "VIR SEPA RECU /FRM 5ASEC RIF SAS /EID VF3297 /RNF 2025/06/30-1902" at bounding box center [158, 60] width 168 height 18
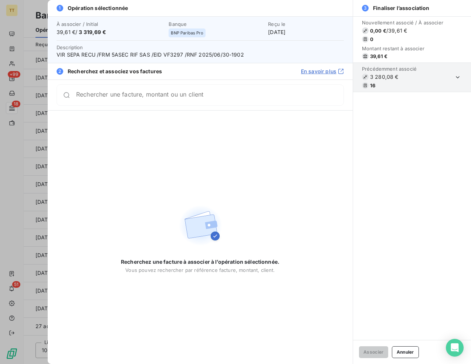
drag, startPoint x: 391, startPoint y: 68, endPoint x: 403, endPoint y: 75, distance: 13.4
click at [391, 68] on span "Précédemment associé" at bounding box center [389, 69] width 55 height 6
click at [420, 68] on section "Précédemment associé 3 280,08 € 16" at bounding box center [412, 77] width 118 height 29
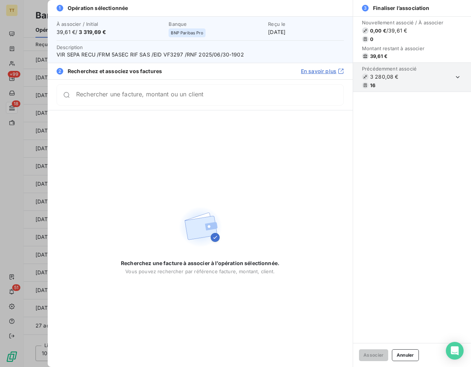
click at [458, 72] on section "Précédemment associé 3 280,08 € 16" at bounding box center [412, 77] width 118 height 29
drag, startPoint x: 458, startPoint y: 75, endPoint x: 457, endPoint y: 80, distance: 4.9
click at [458, 75] on icon "button" at bounding box center [457, 77] width 7 height 7
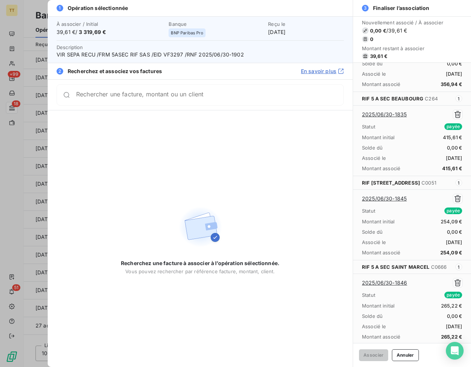
scroll to position [517, 0]
